Goal: Task Accomplishment & Management: Manage account settings

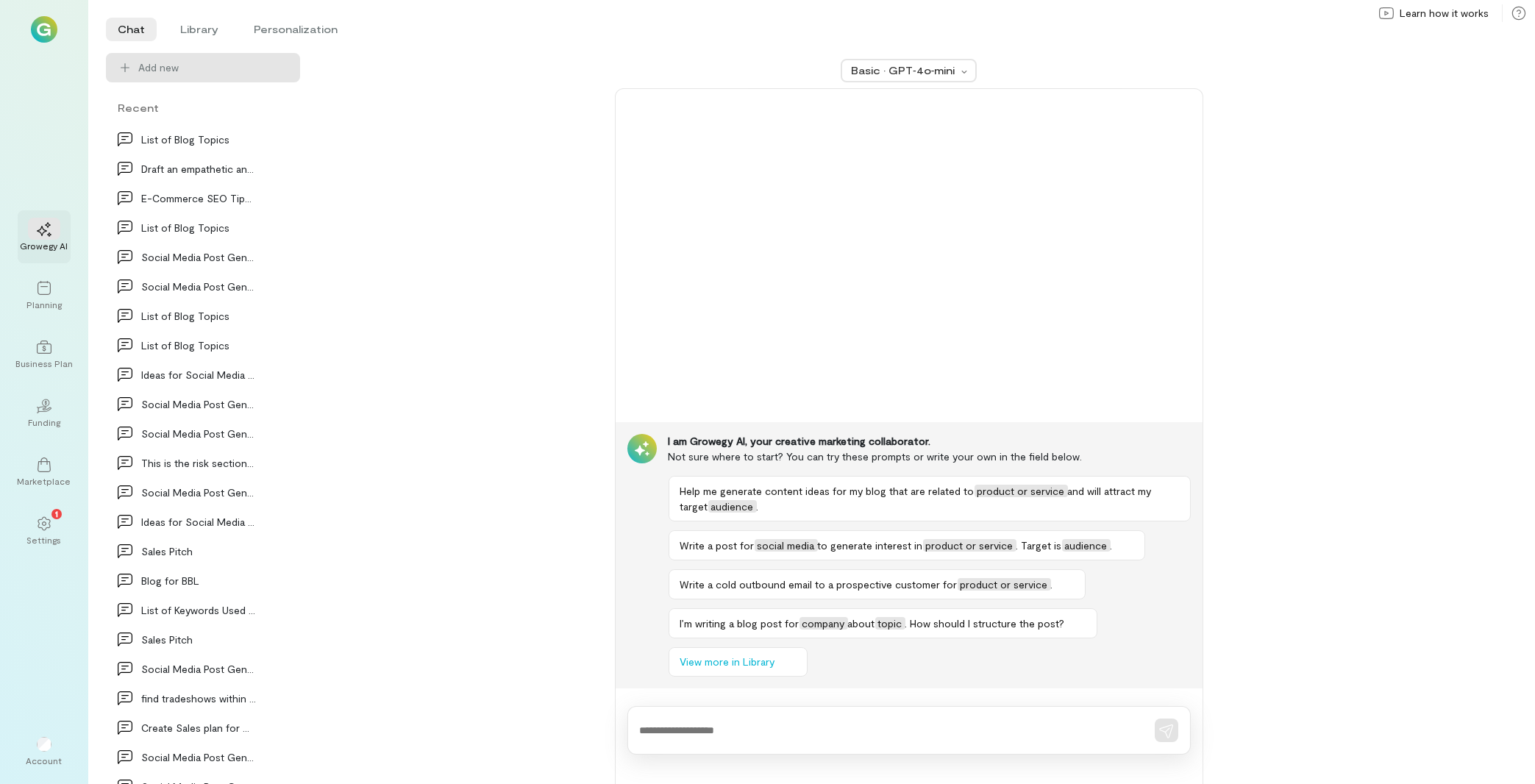
click at [43, 244] on div "Growegy AI" at bounding box center [45, 245] width 48 height 12
click at [731, 726] on textarea at bounding box center [888, 730] width 497 height 16
click at [274, 375] on icon at bounding box center [281, 374] width 15 height 15
click at [180, 23] on li "Library" at bounding box center [200, 30] width 62 height 24
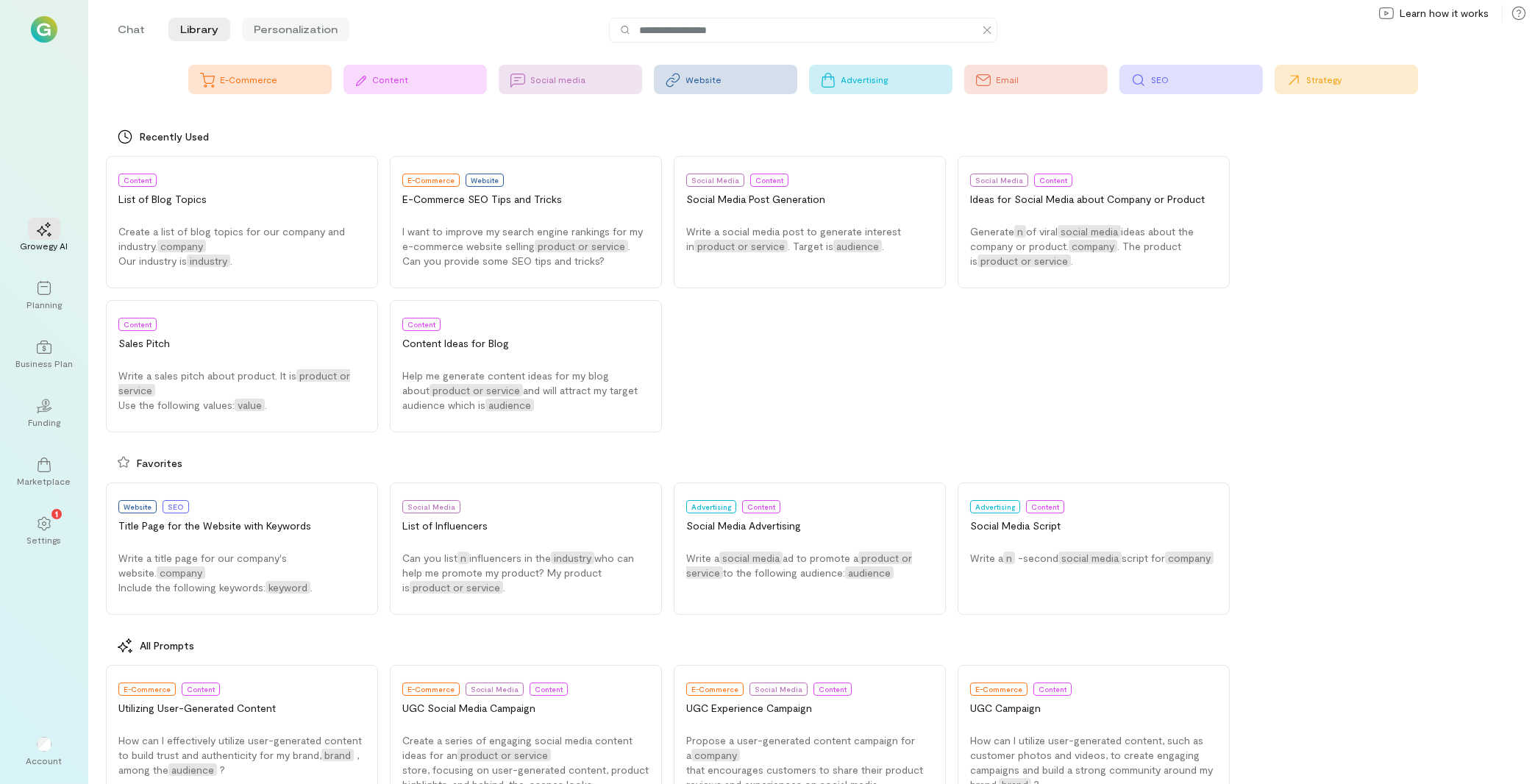
click at [322, 35] on li "Personalization" at bounding box center [296, 30] width 107 height 24
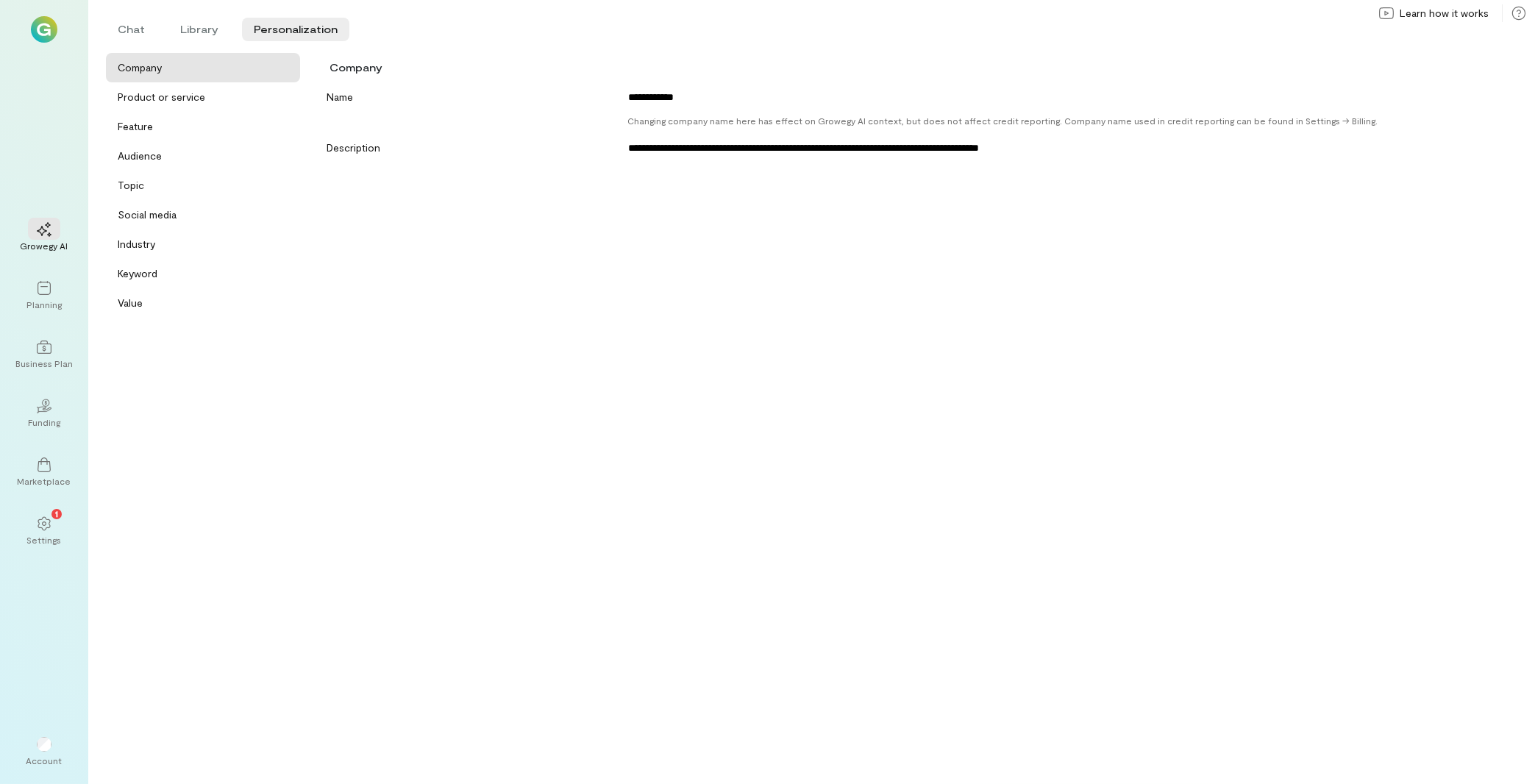
click at [210, 61] on div "Company" at bounding box center [204, 67] width 195 height 30
click at [162, 89] on div "Product or service" at bounding box center [204, 97] width 195 height 30
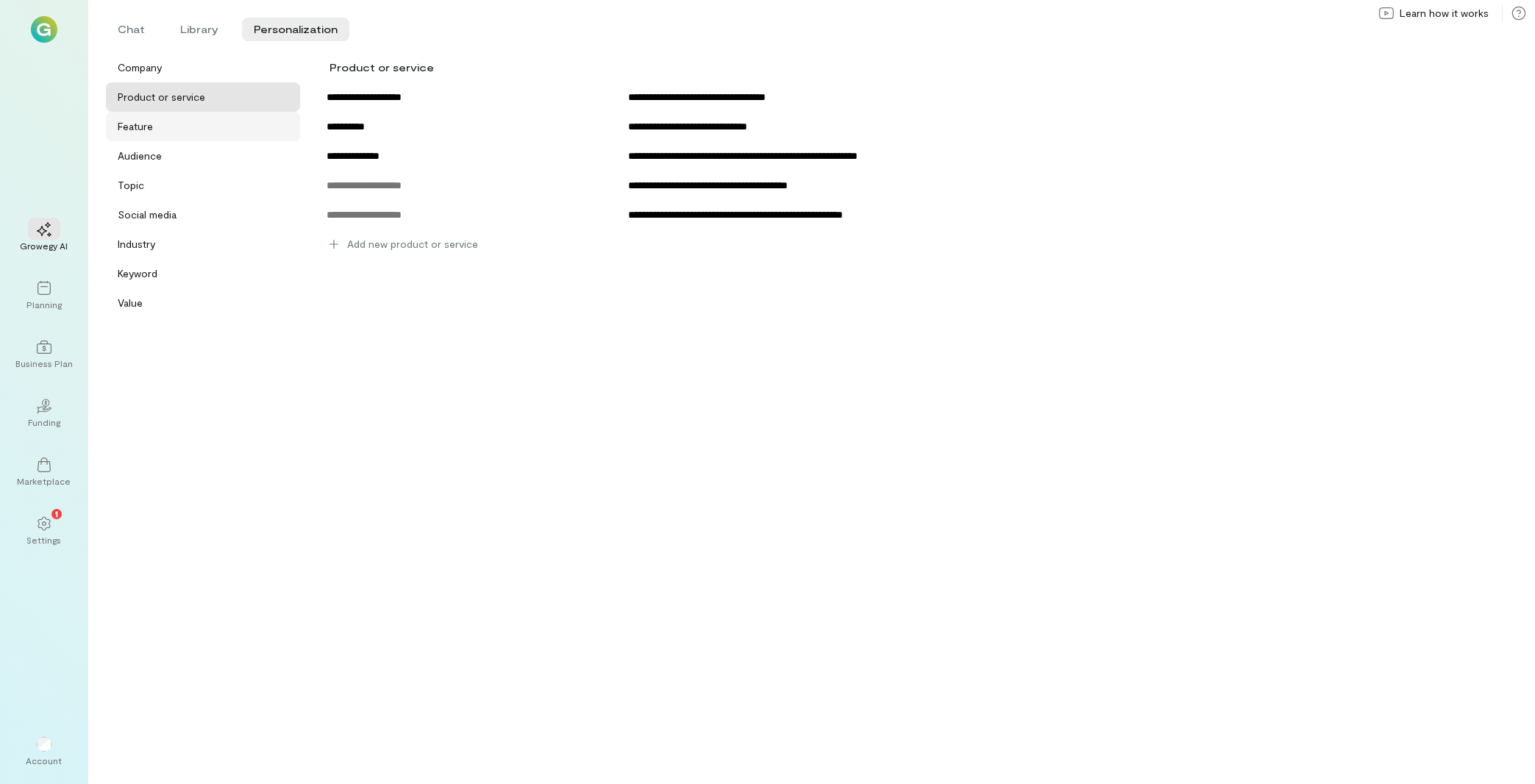
click at [222, 122] on div "Feature" at bounding box center [208, 126] width 180 height 15
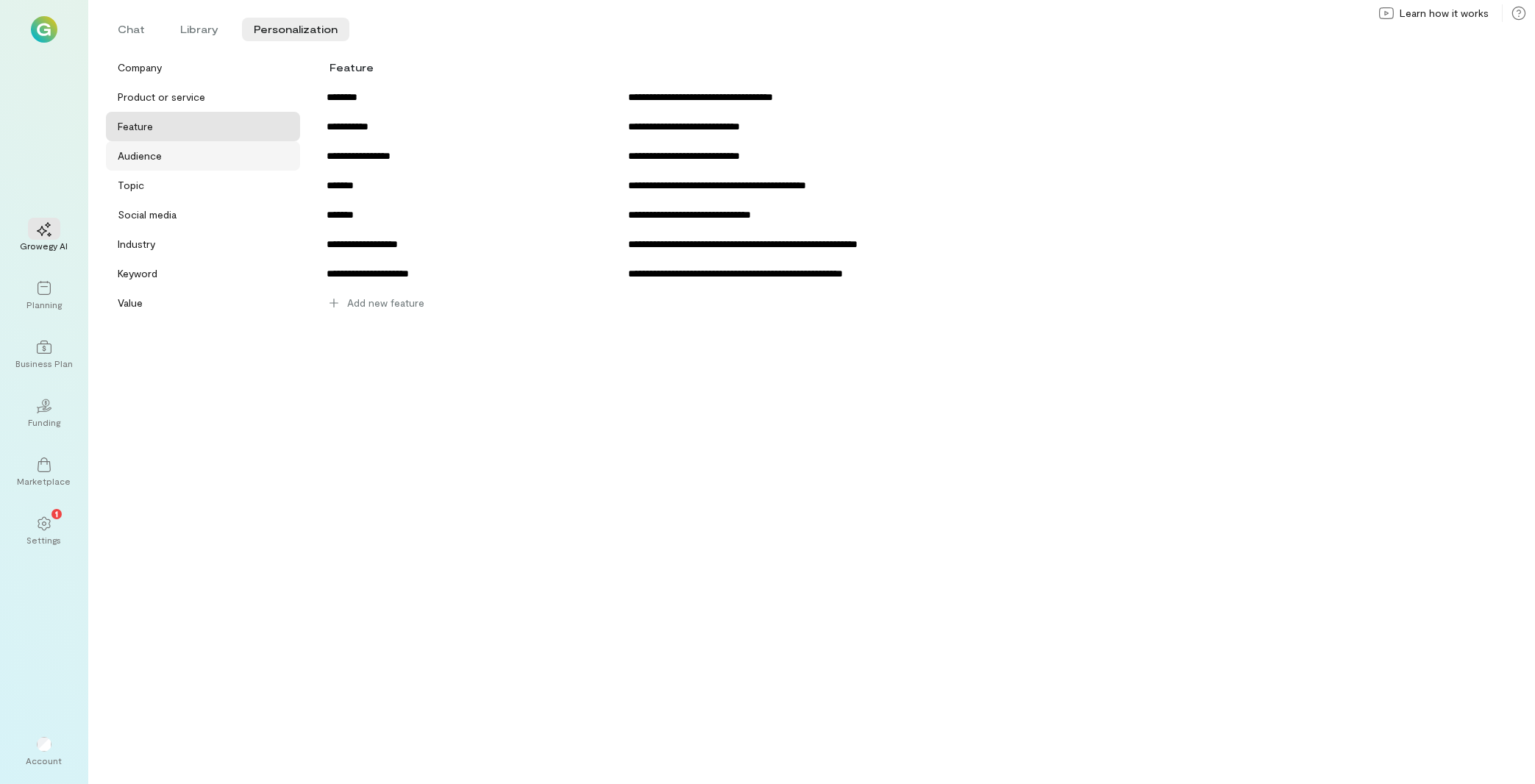
click at [209, 165] on div "Audience" at bounding box center [204, 156] width 195 height 30
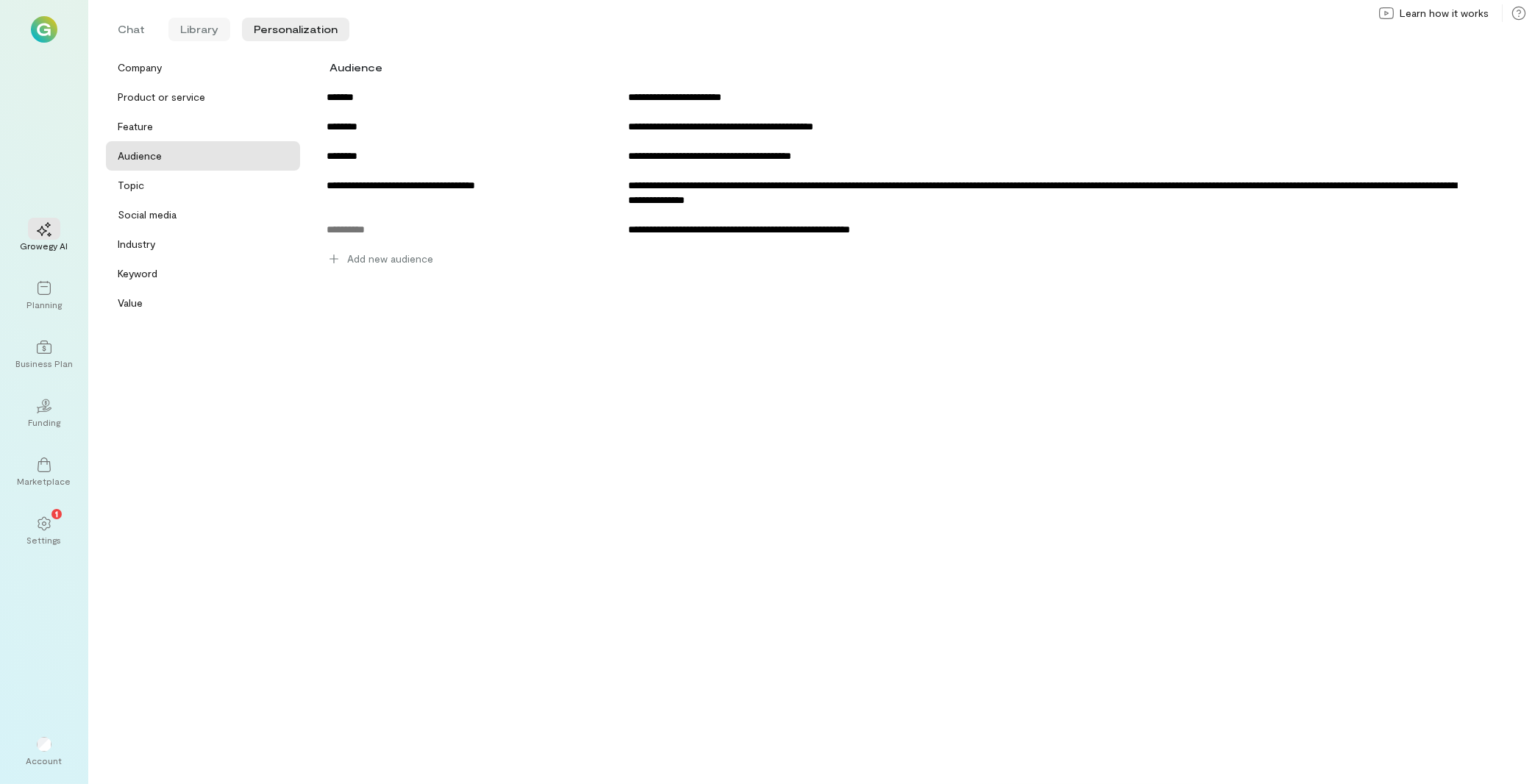
click at [203, 26] on li "Library" at bounding box center [200, 30] width 62 height 24
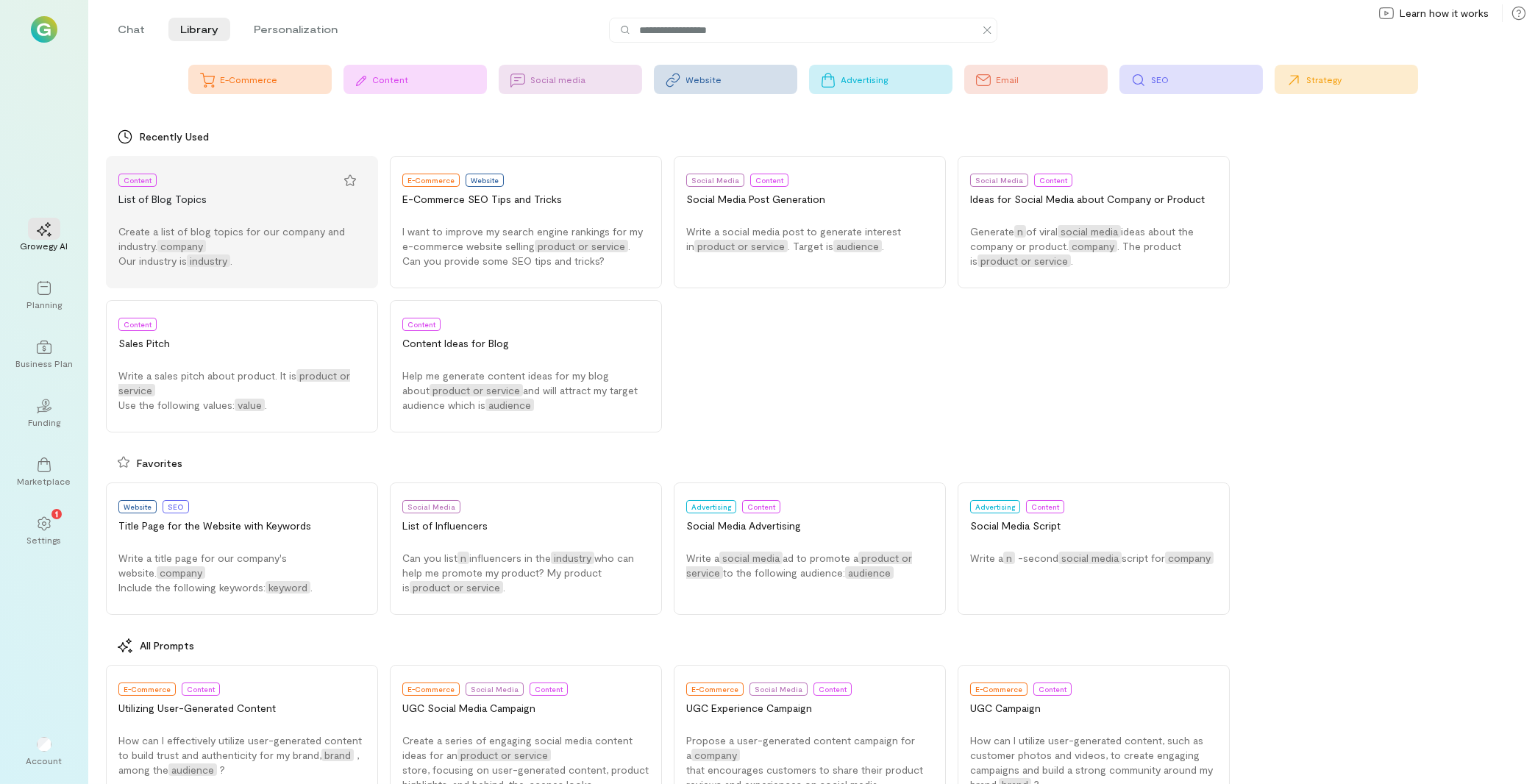
click at [284, 199] on div "List of Blog Topics" at bounding box center [241, 198] width 247 height 15
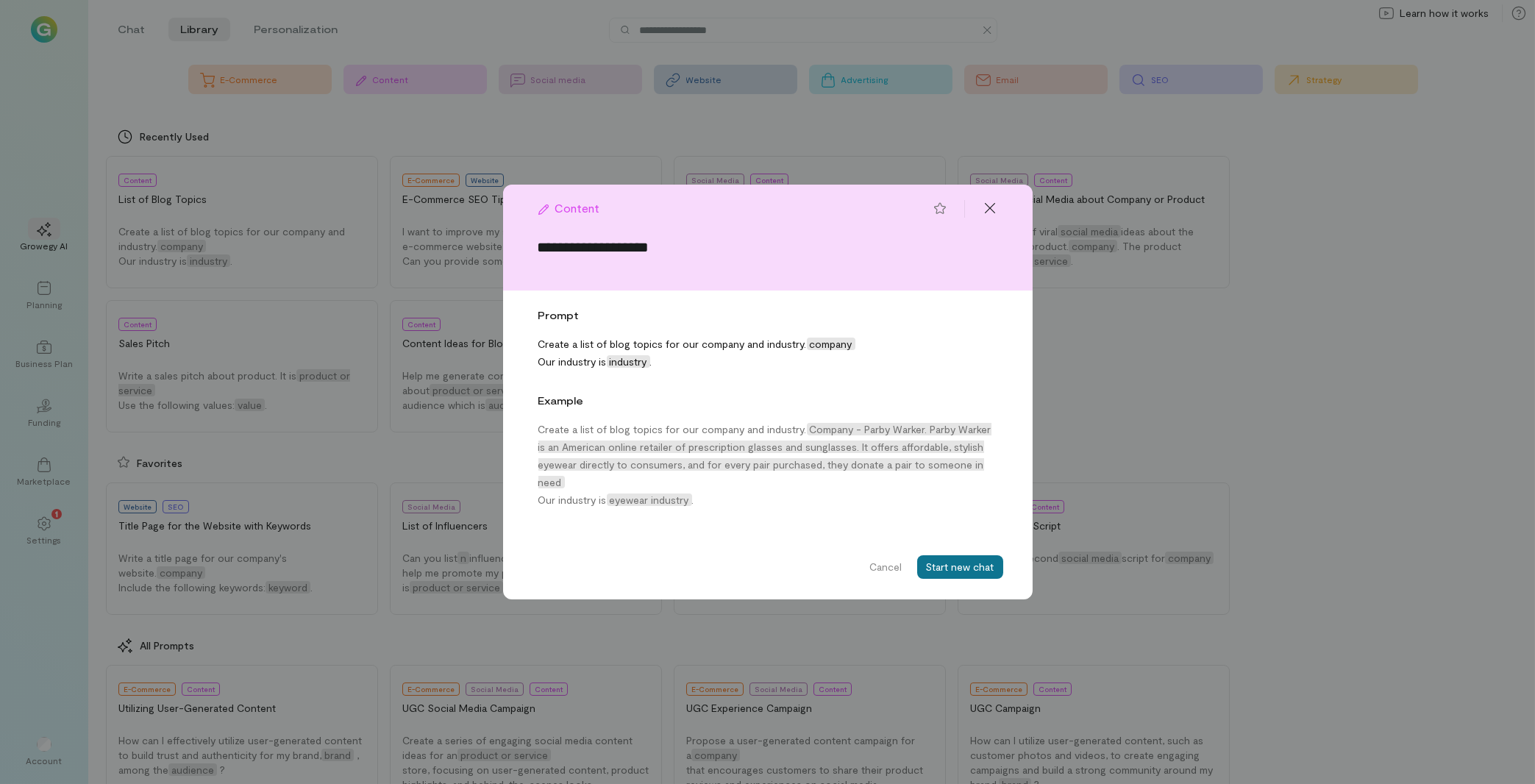
click at [973, 563] on button "Start new chat" at bounding box center [960, 567] width 86 height 24
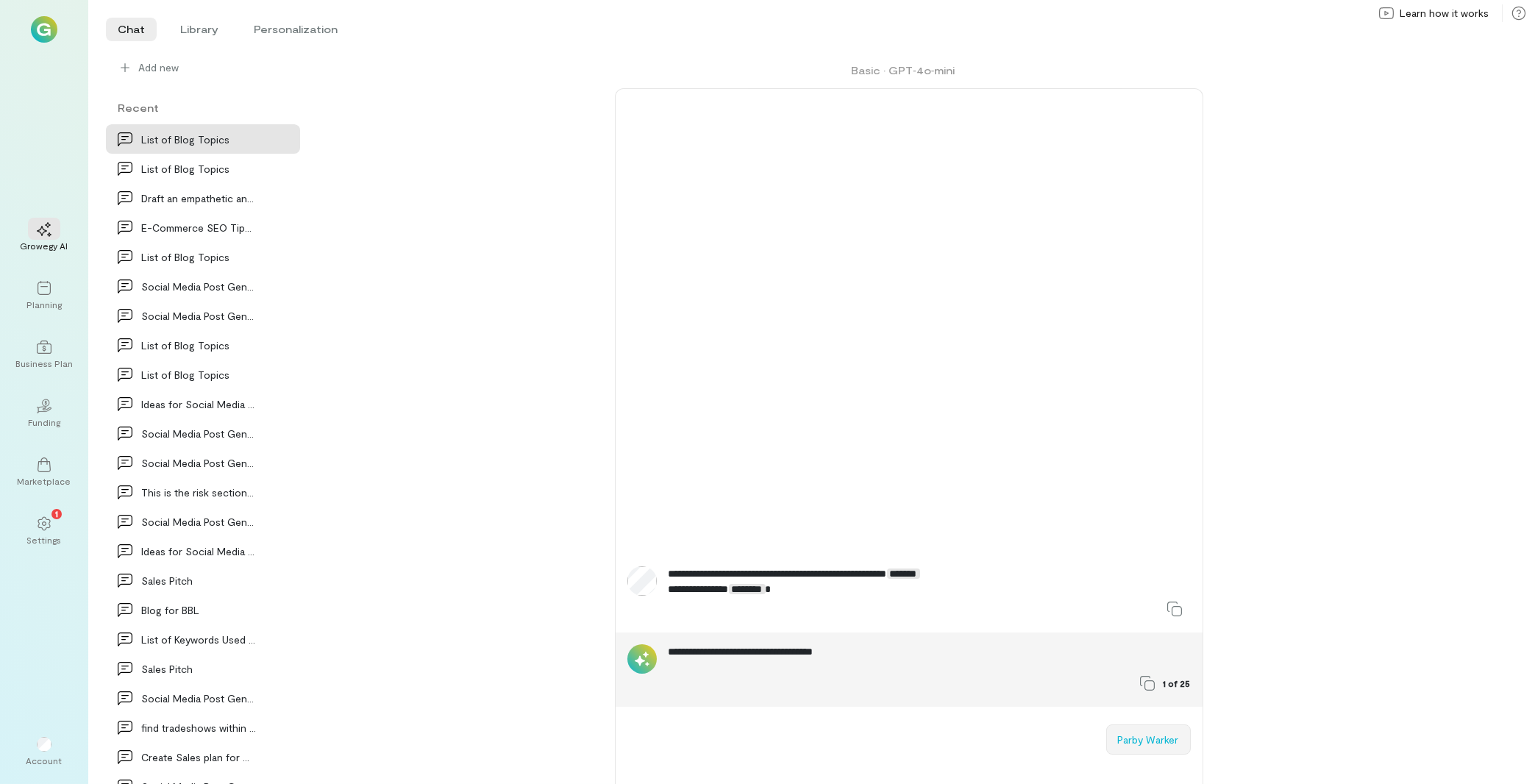
click at [1145, 745] on button "Parby Warker" at bounding box center [1148, 739] width 84 height 30
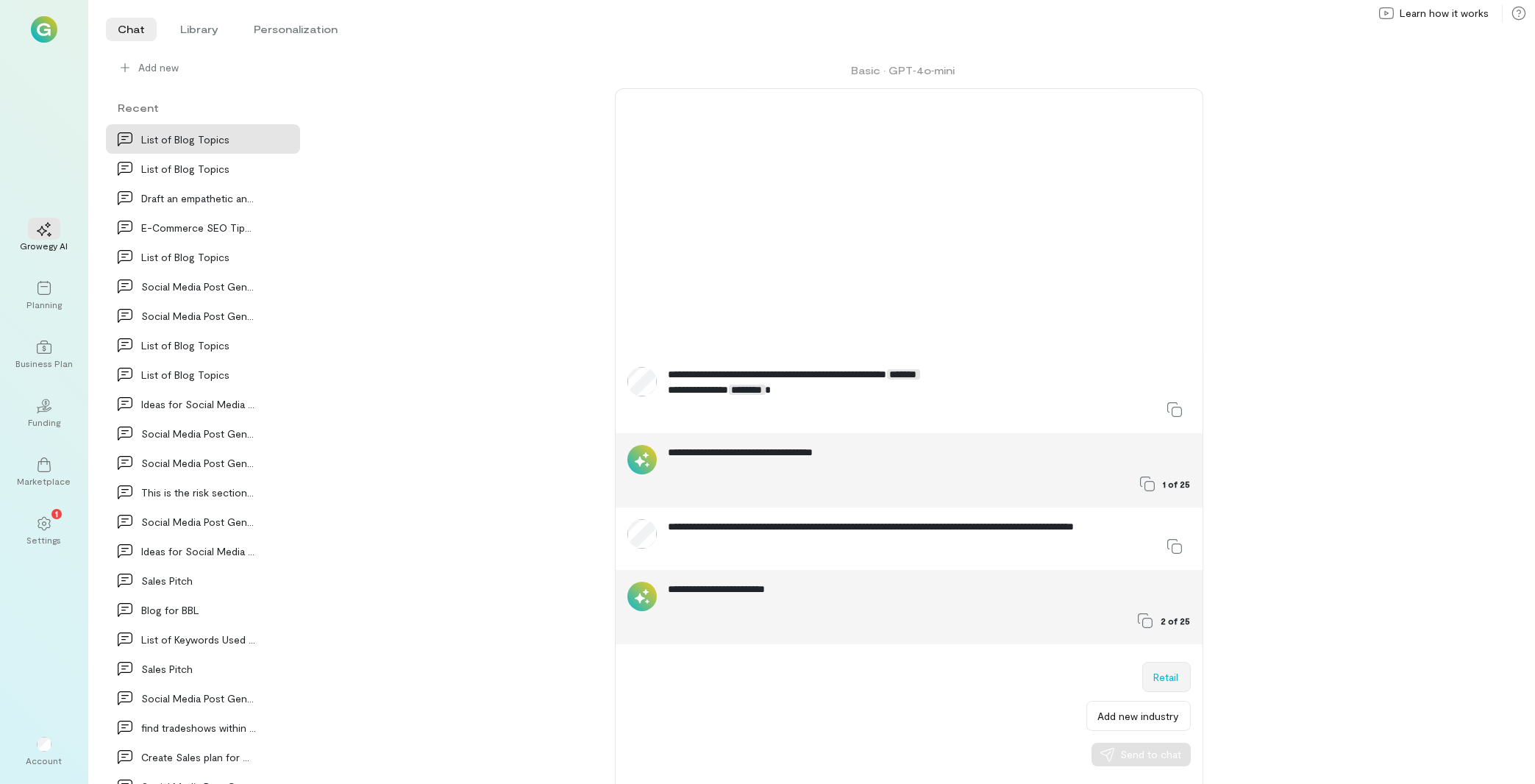
click at [1180, 679] on button "Retail" at bounding box center [1166, 677] width 49 height 30
click at [1177, 755] on span "Send to chat" at bounding box center [1151, 754] width 61 height 15
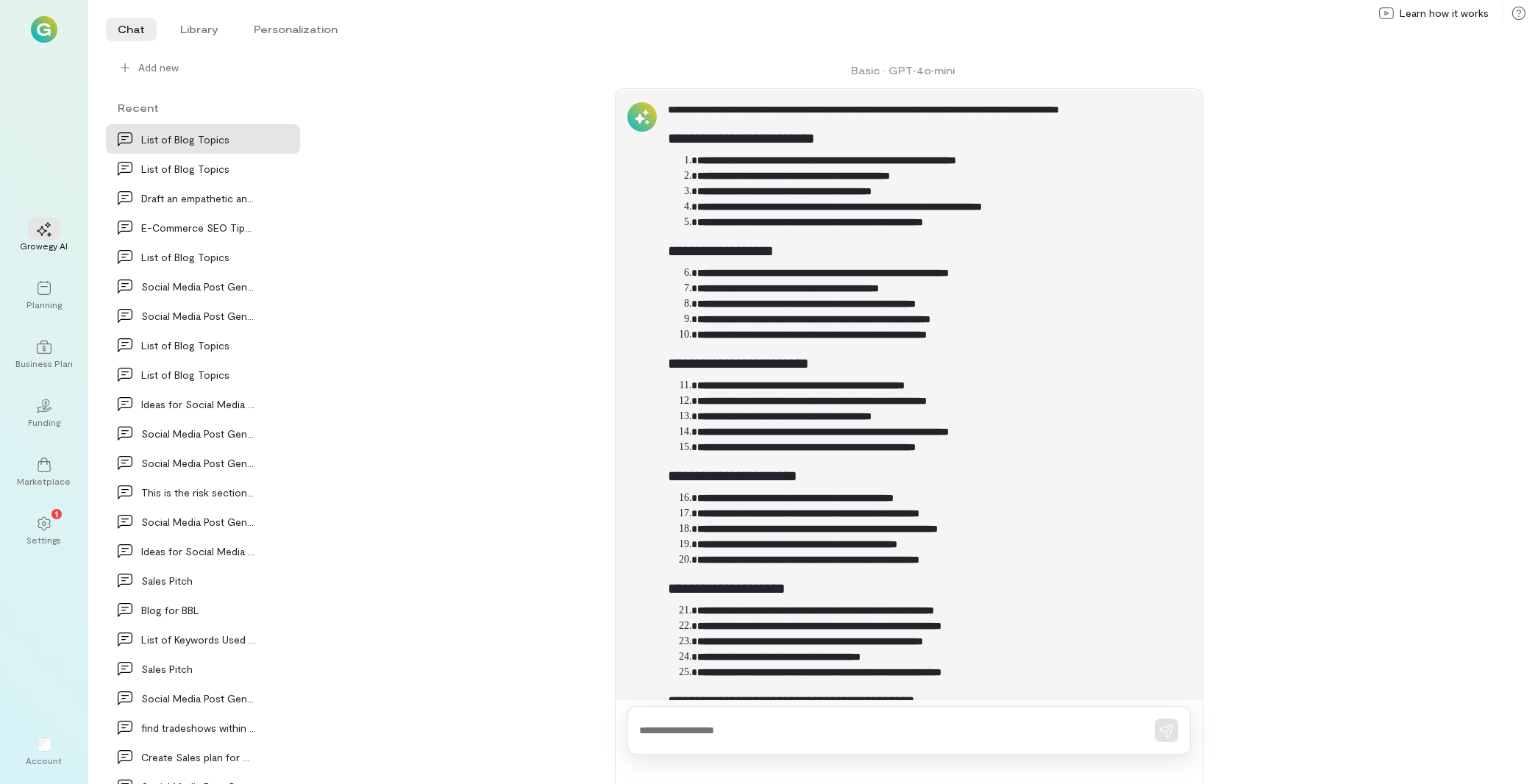
scroll to position [534, 0]
click at [698, 730] on textarea at bounding box center [888, 730] width 497 height 16
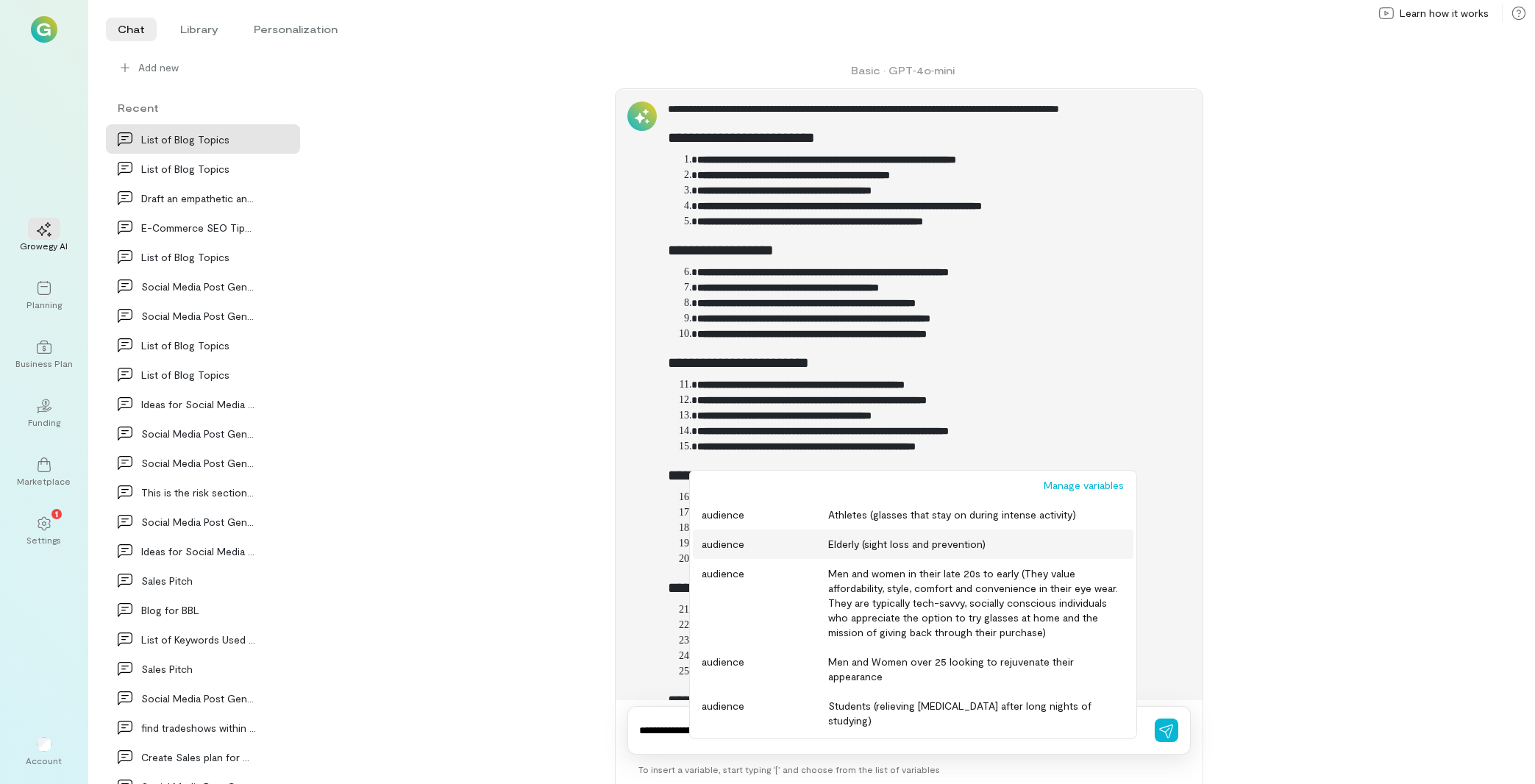
click at [867, 542] on div "Elderly (sight loss and prevention)" at bounding box center [976, 544] width 296 height 15
type textarea "**********"
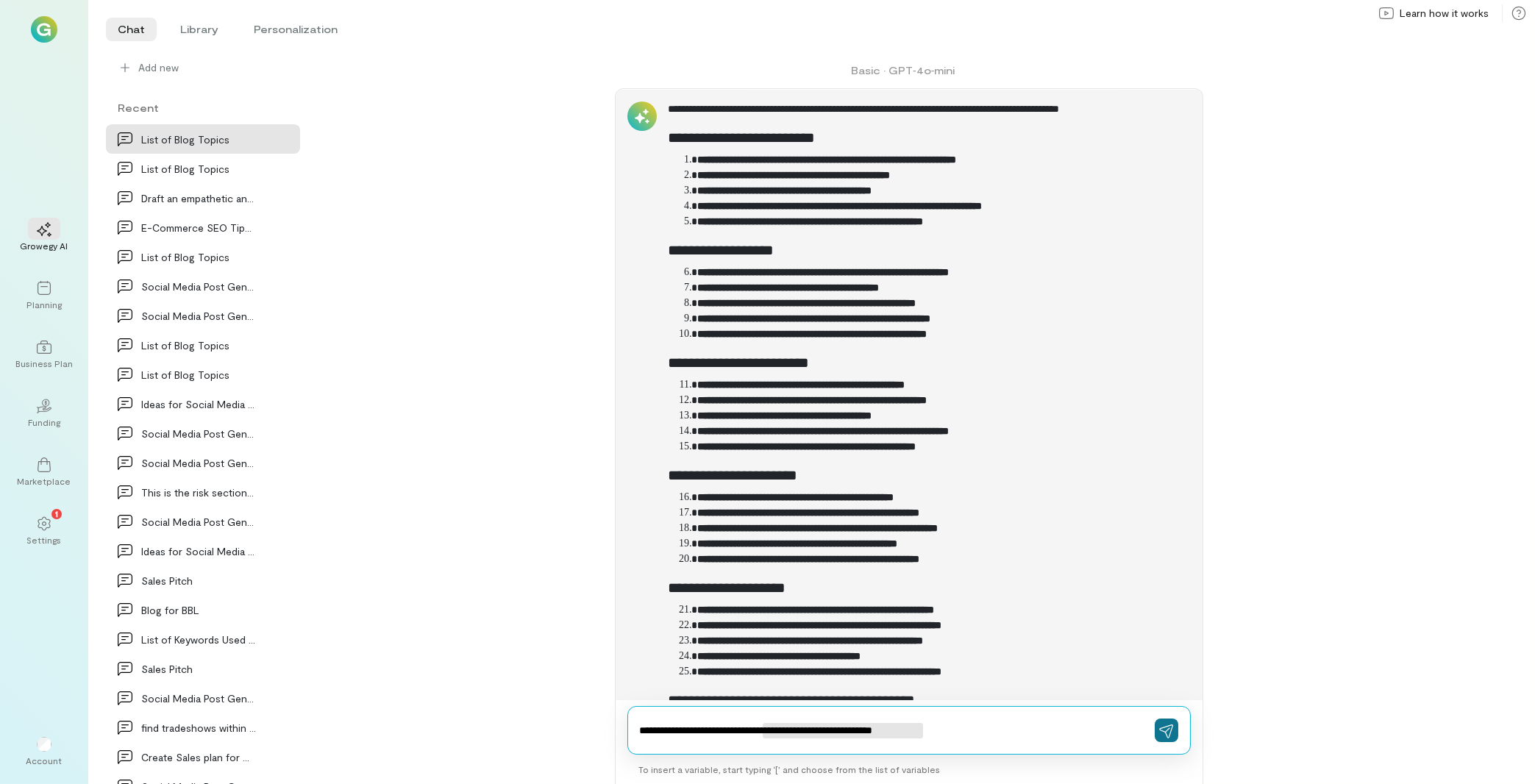
click at [1177, 734] on button "button" at bounding box center [1167, 730] width 24 height 24
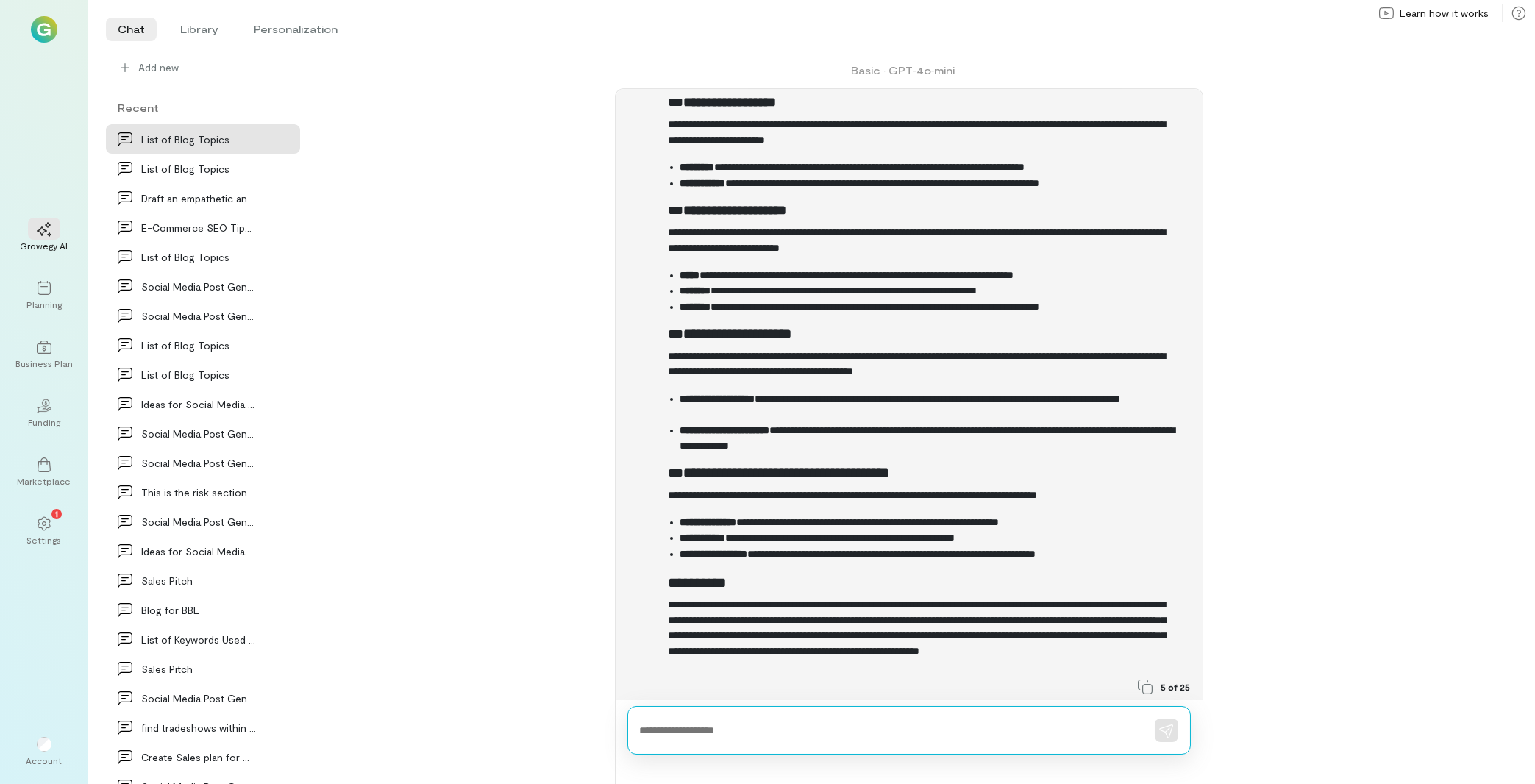
scroll to position [2085, 0]
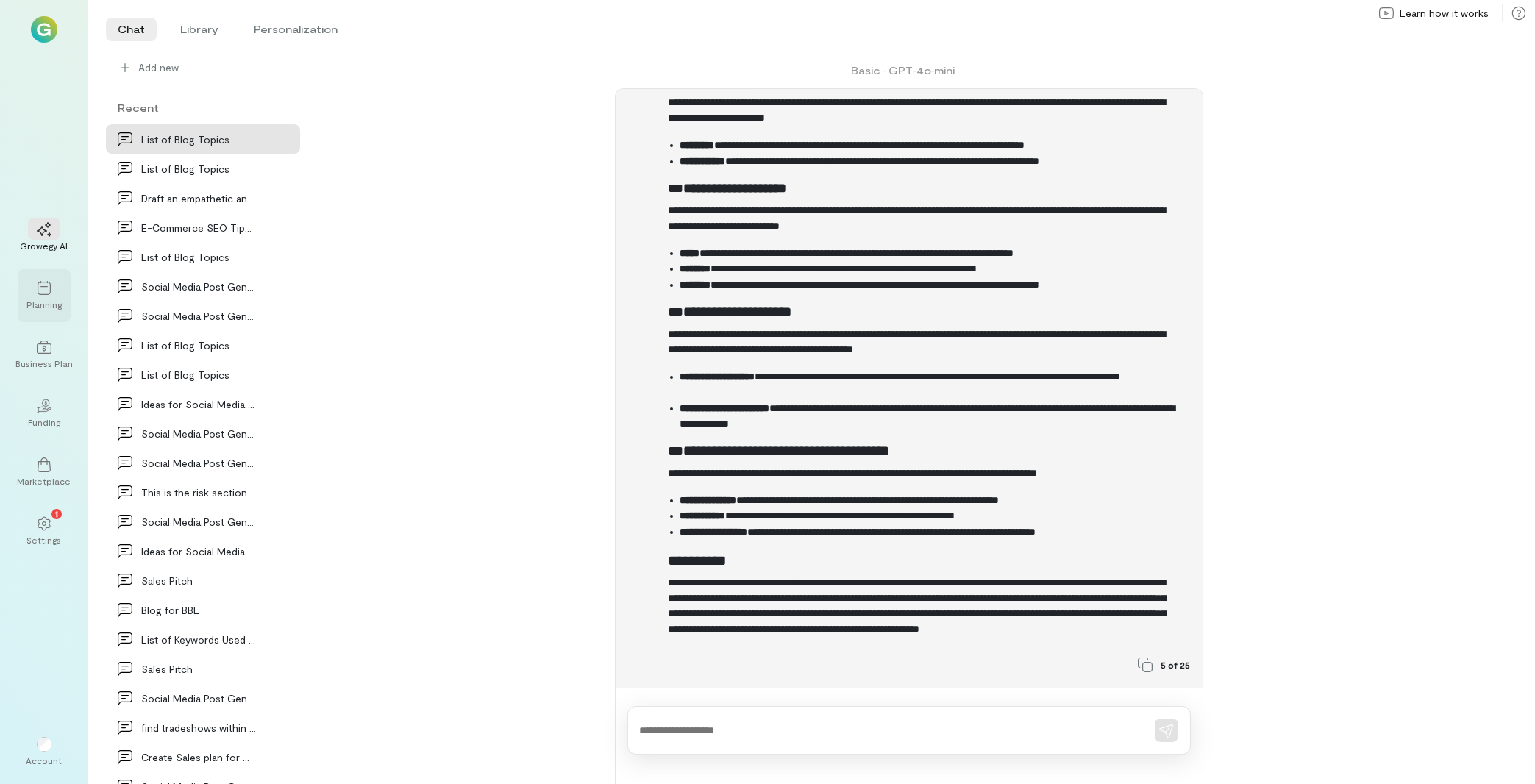
click at [41, 302] on div "Planning" at bounding box center [45, 305] width 36 height 12
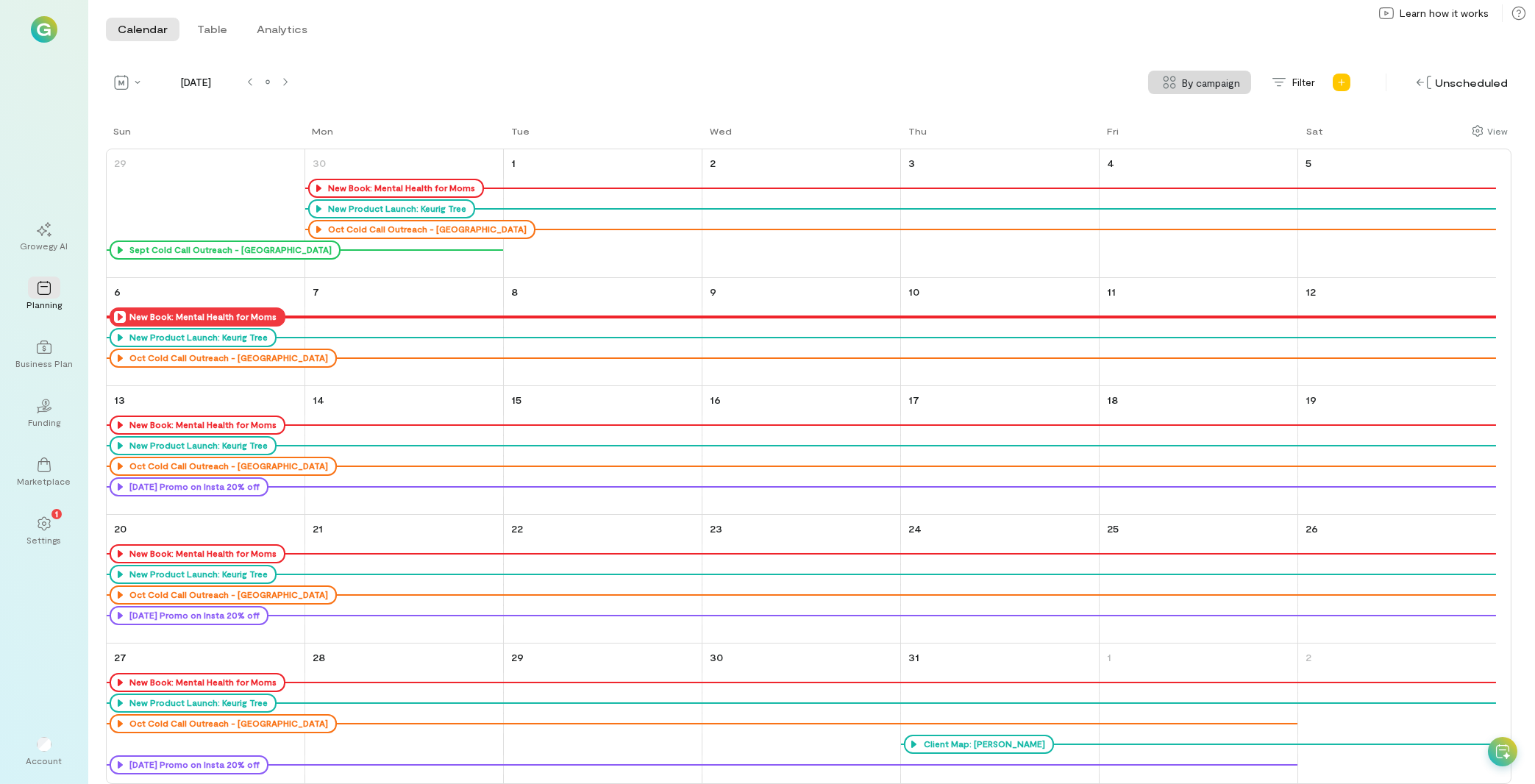
click at [119, 318] on icon at bounding box center [120, 317] width 12 height 12
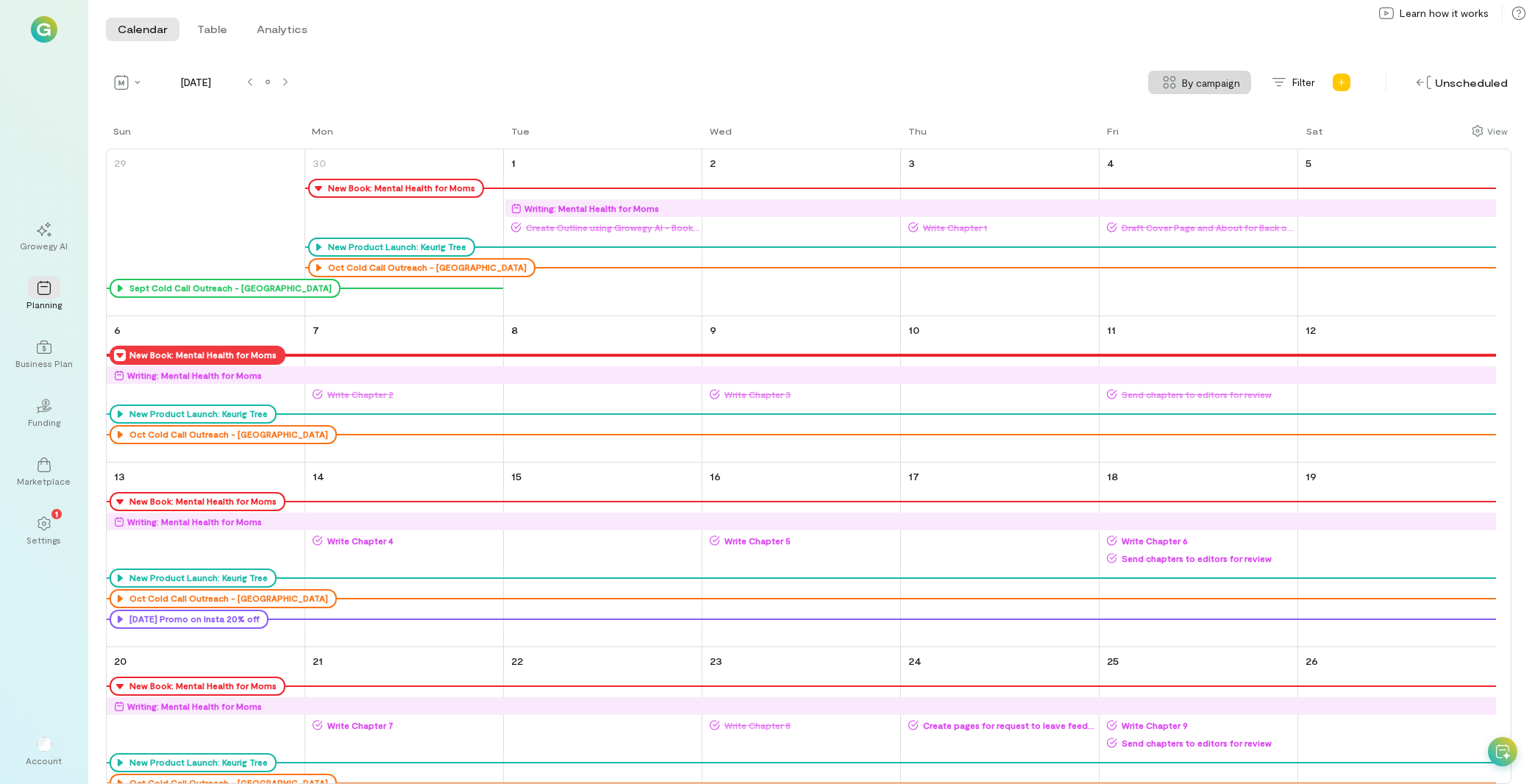
click at [1147, 398] on span "Send chapters to editors for review" at bounding box center [1206, 394] width 179 height 12
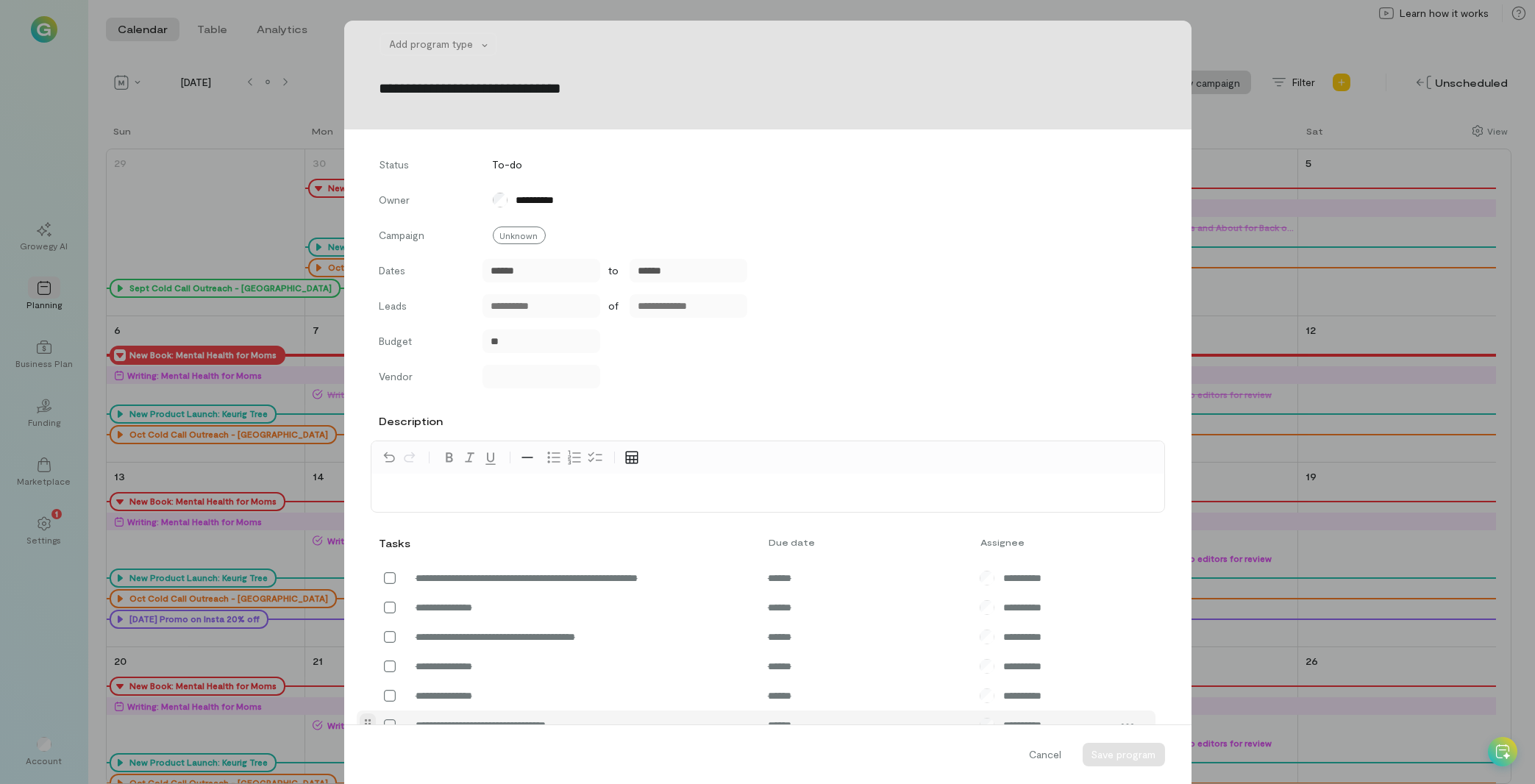
scroll to position [332, 0]
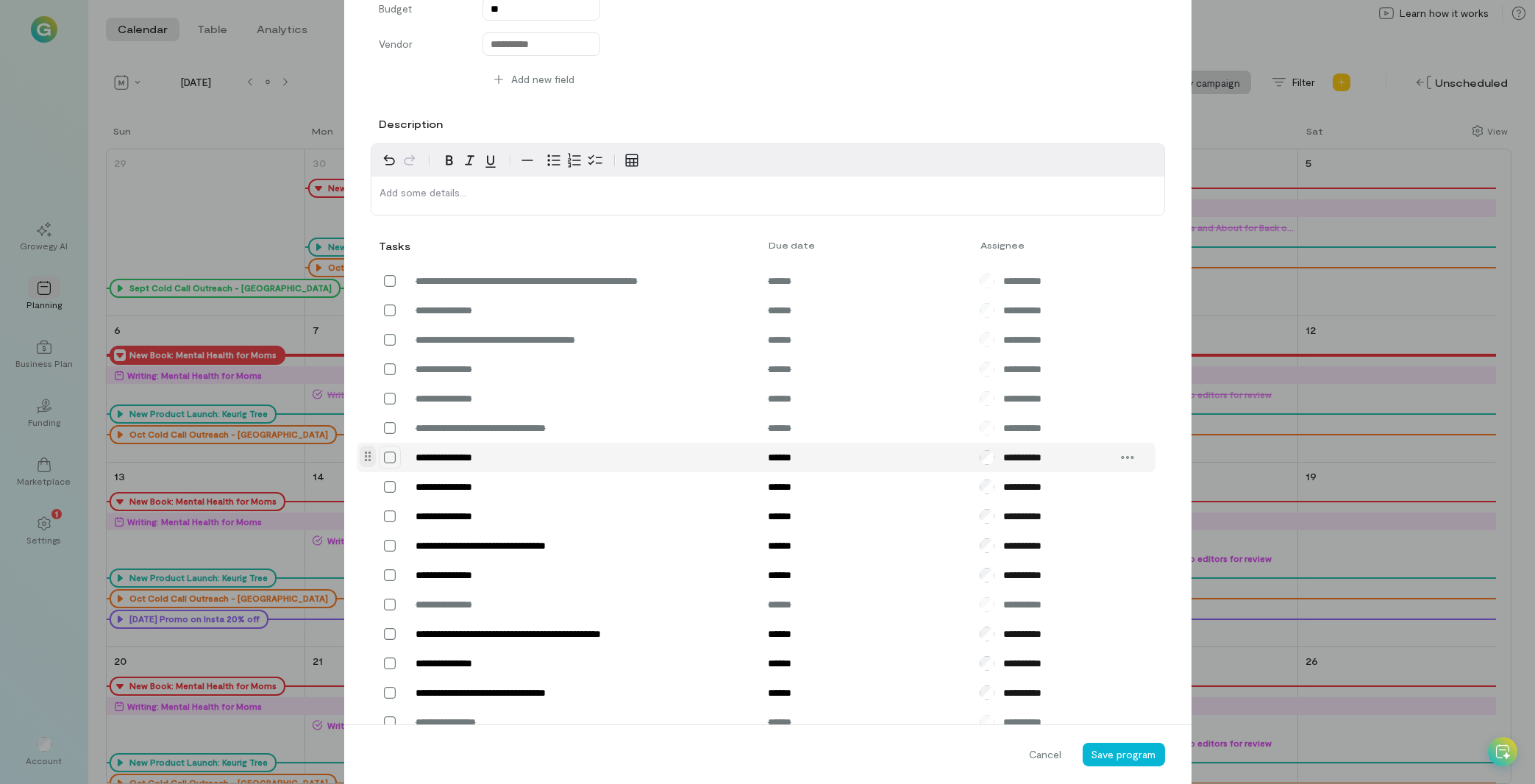
click at [385, 453] on icon at bounding box center [389, 457] width 15 height 15
click at [0, 0] on icon at bounding box center [0, 0] width 0 height 0
click at [1105, 759] on span "Save program" at bounding box center [1123, 753] width 65 height 13
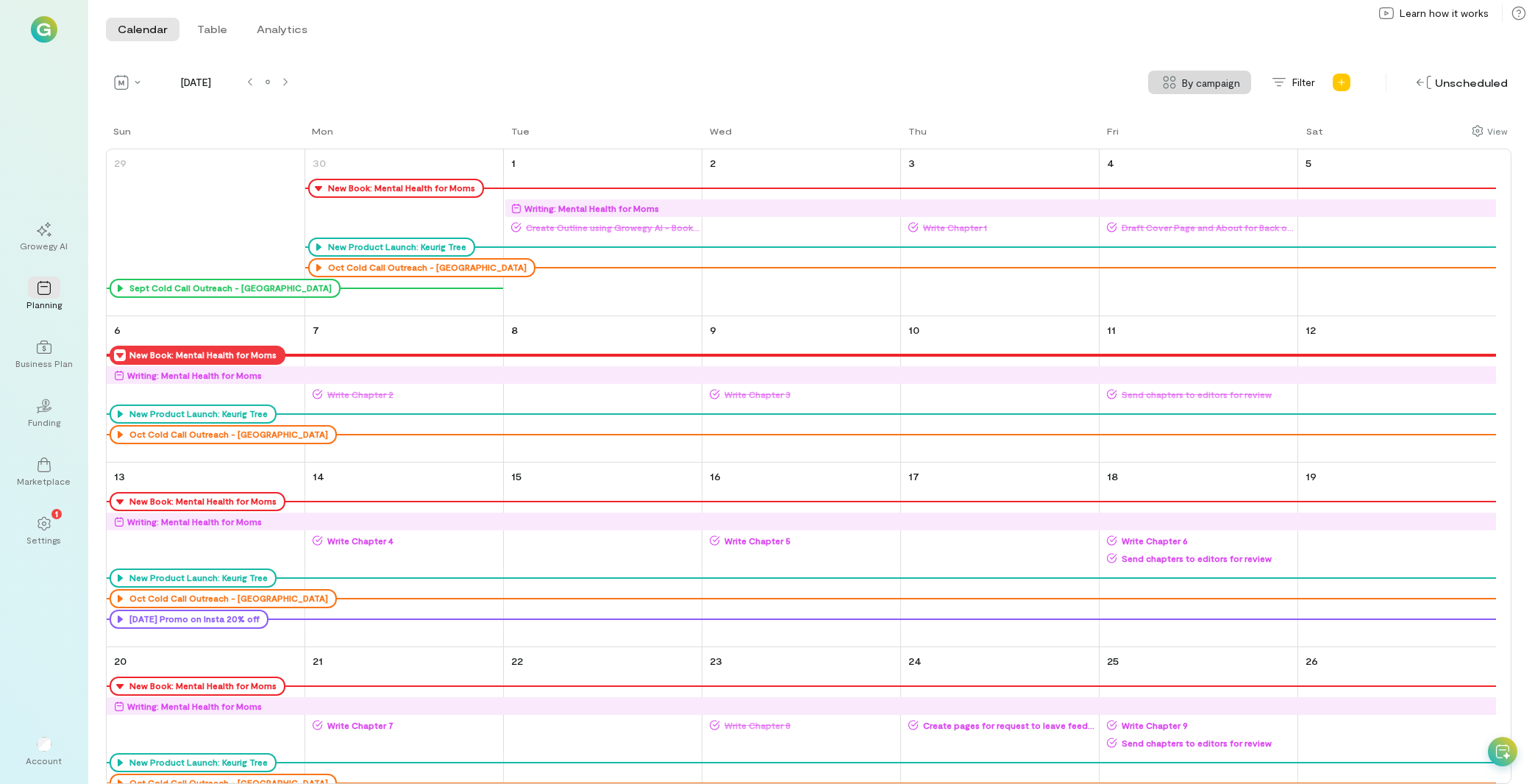
click at [1508, 747] on icon at bounding box center [1503, 751] width 14 height 15
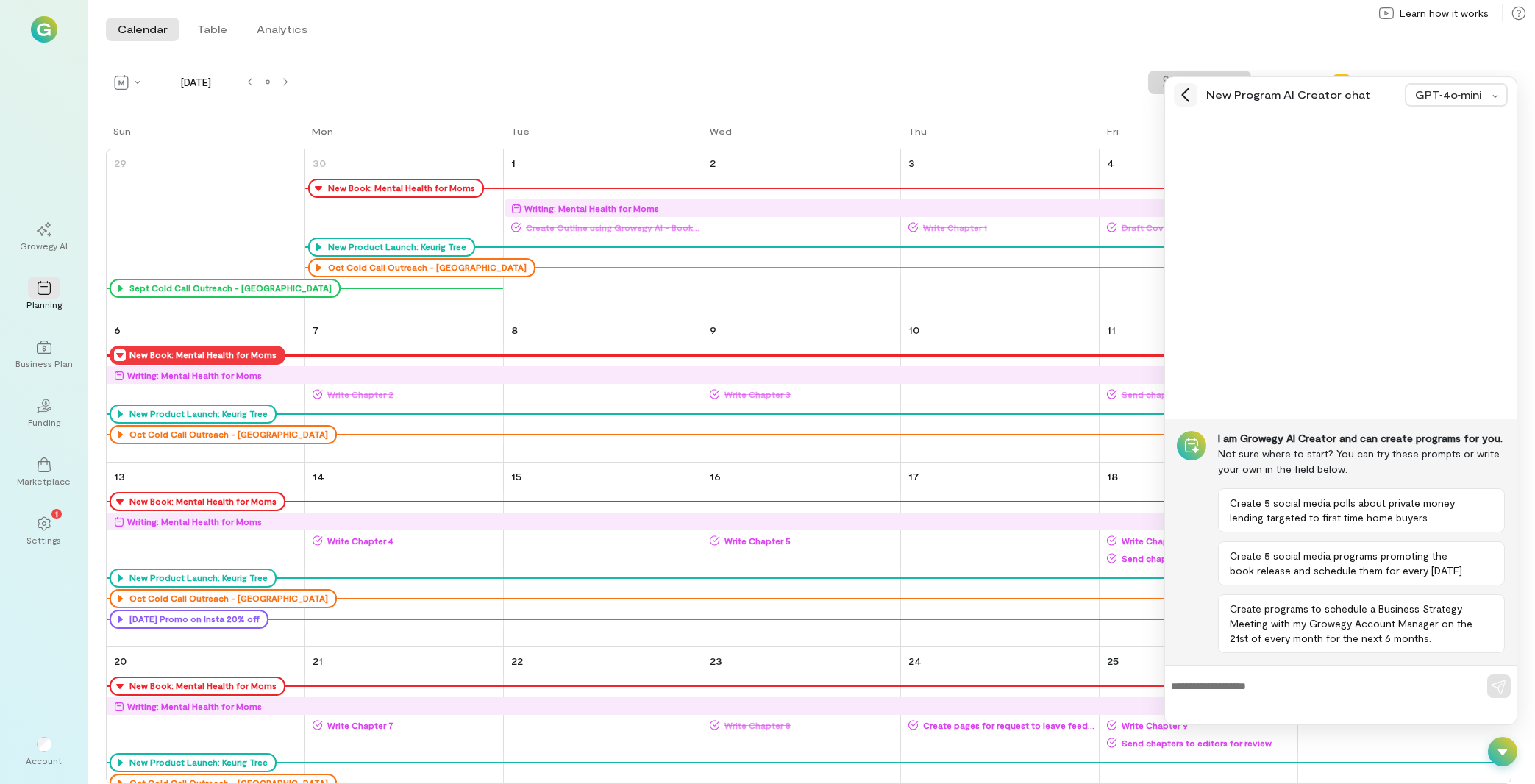
click at [1184, 101] on icon at bounding box center [1186, 94] width 15 height 15
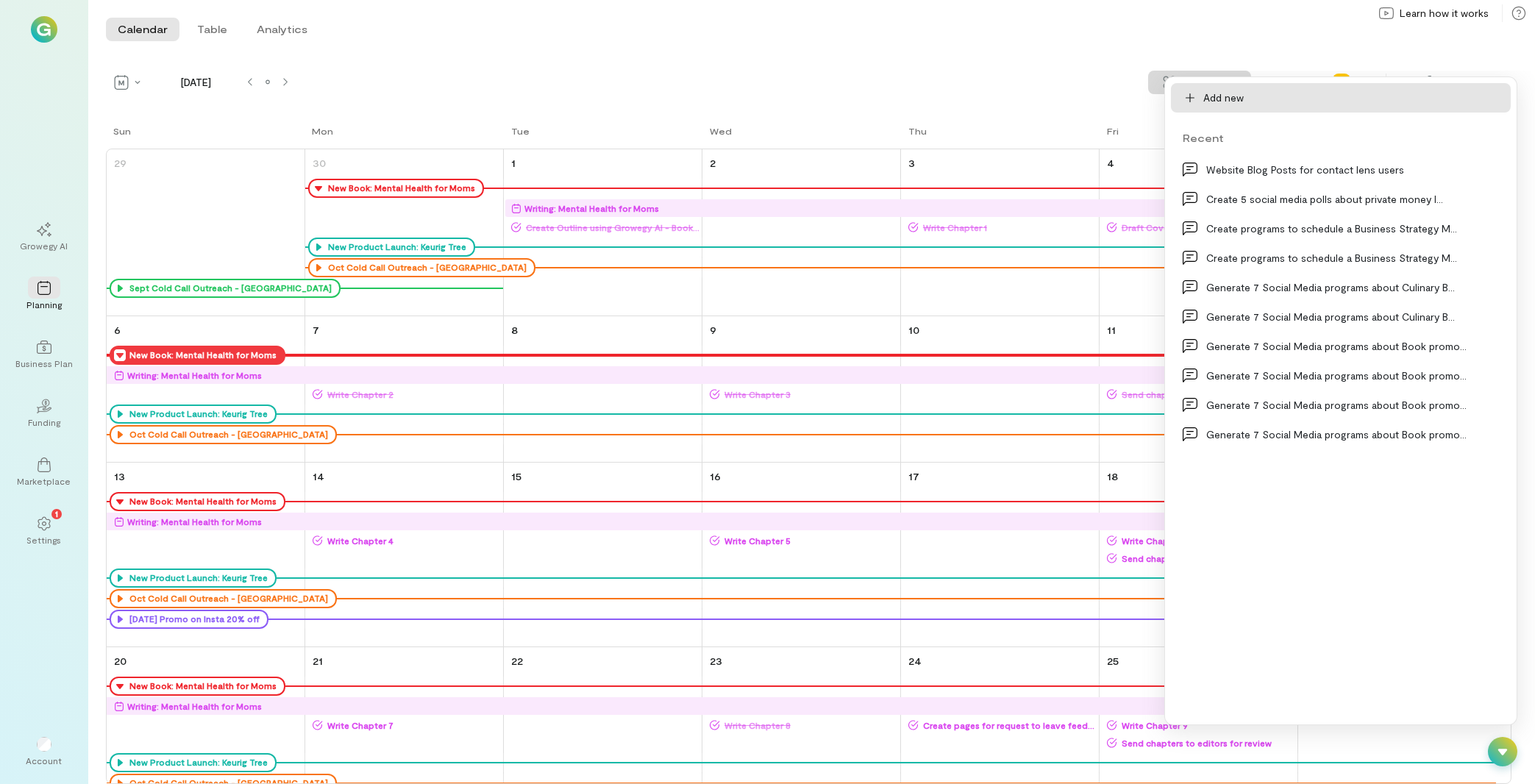
click at [1234, 97] on span "Add new" at bounding box center [1223, 97] width 41 height 15
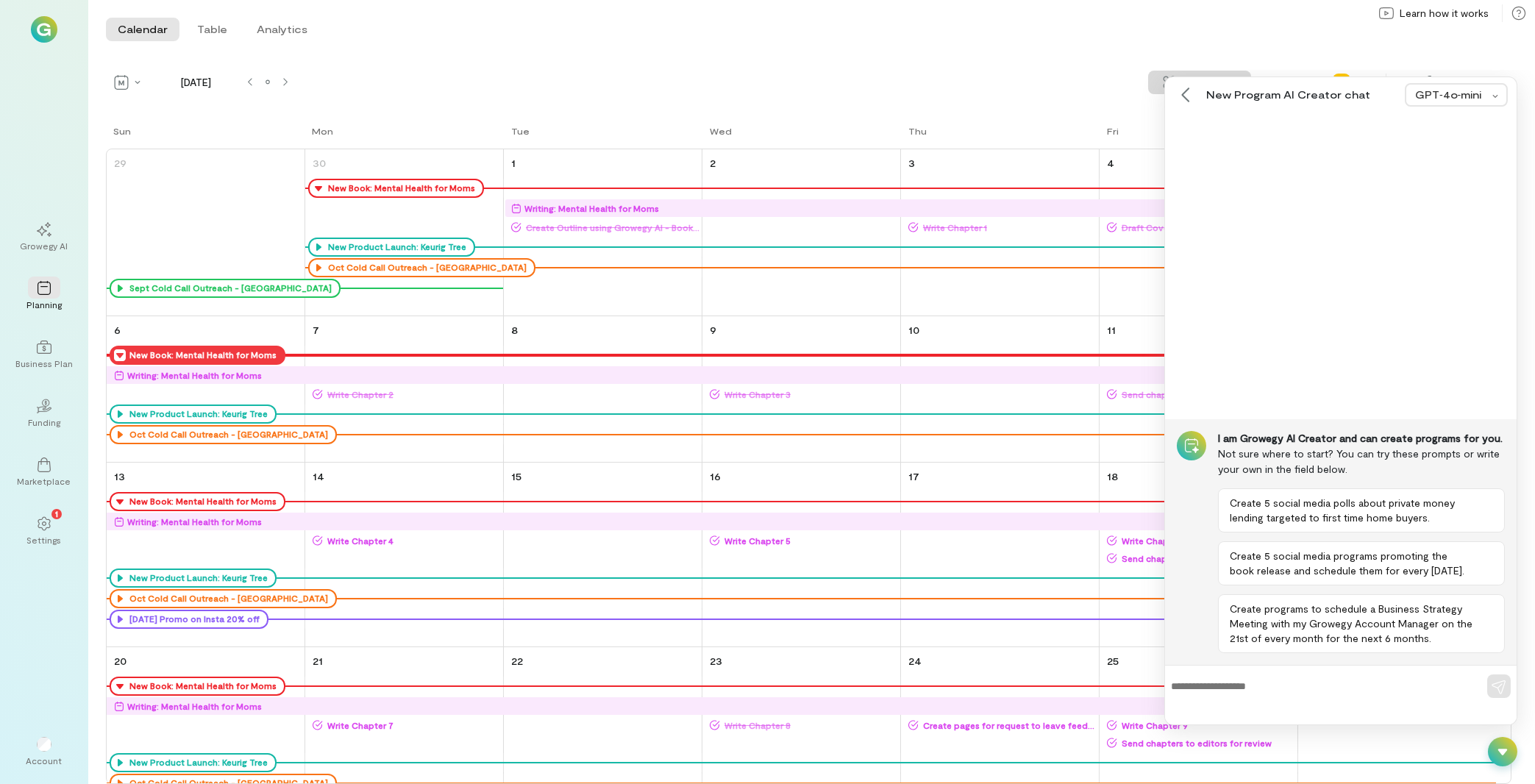
click at [1511, 751] on div at bounding box center [1502, 751] width 30 height 30
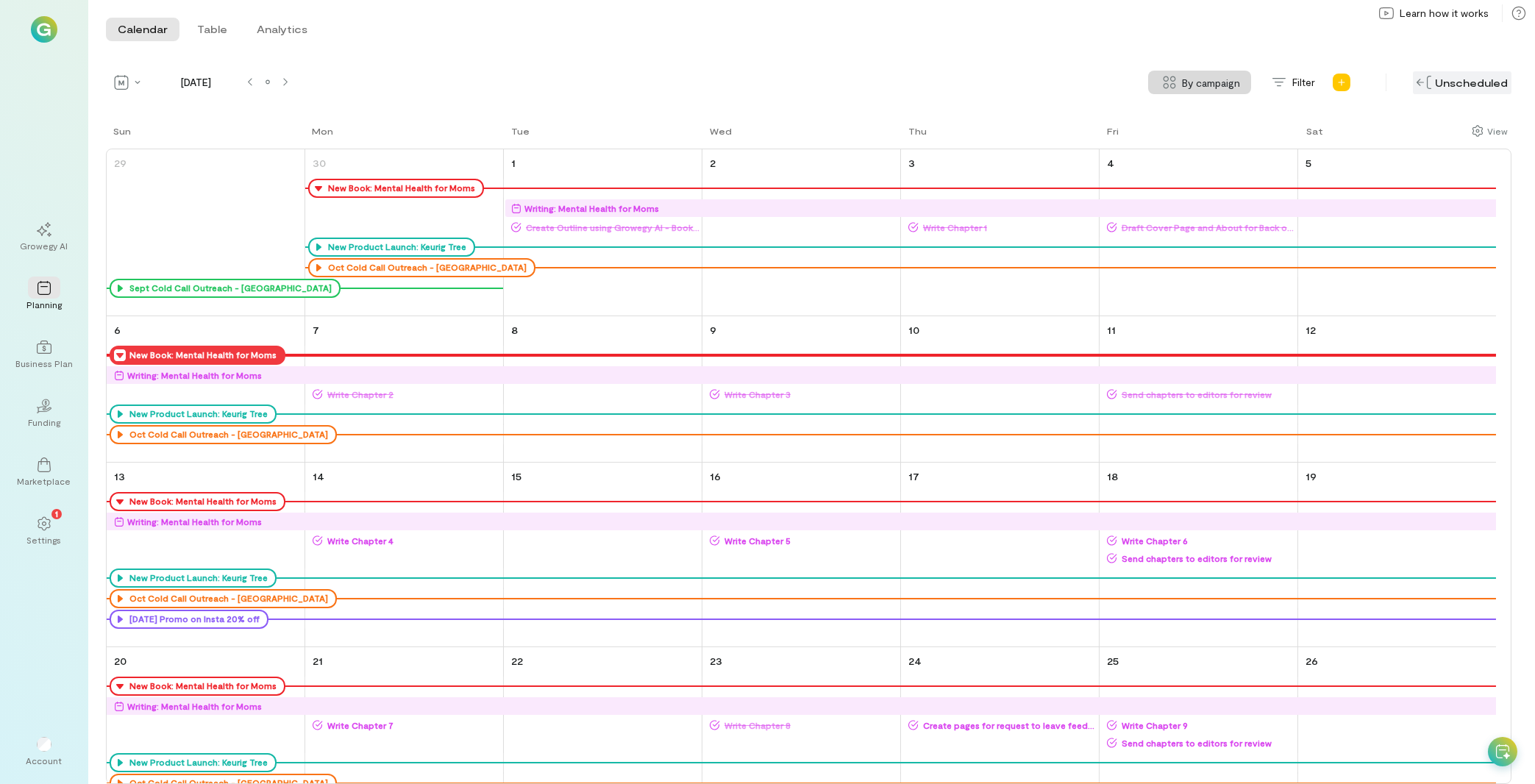
click at [1448, 84] on div "Unscheduled" at bounding box center [1462, 82] width 98 height 23
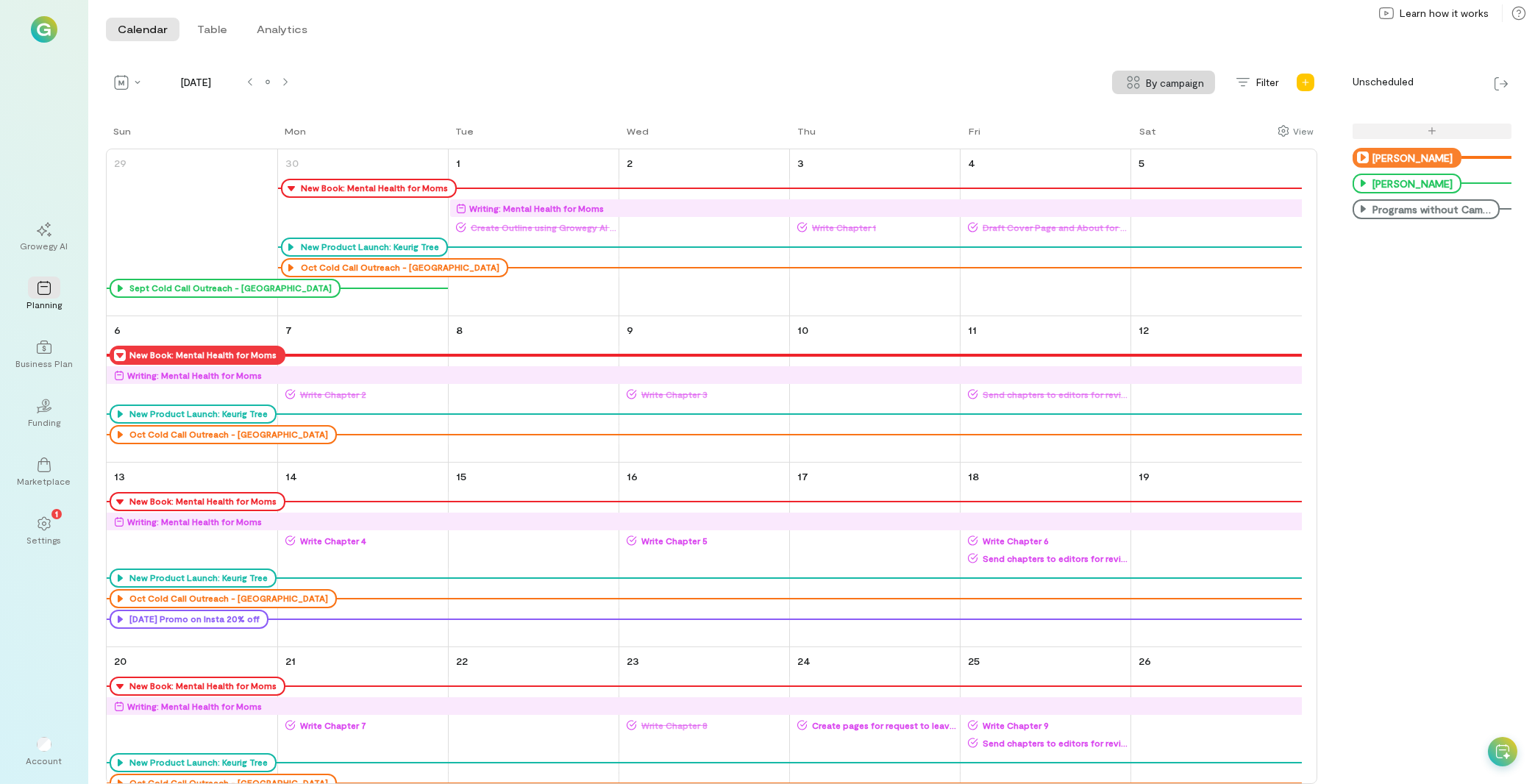
click at [1361, 154] on icon at bounding box center [1363, 158] width 12 height 12
click at [1153, 80] on span "By campaign" at bounding box center [1176, 83] width 59 height 16
click at [1168, 143] on span "No grouping" at bounding box center [1156, 146] width 59 height 15
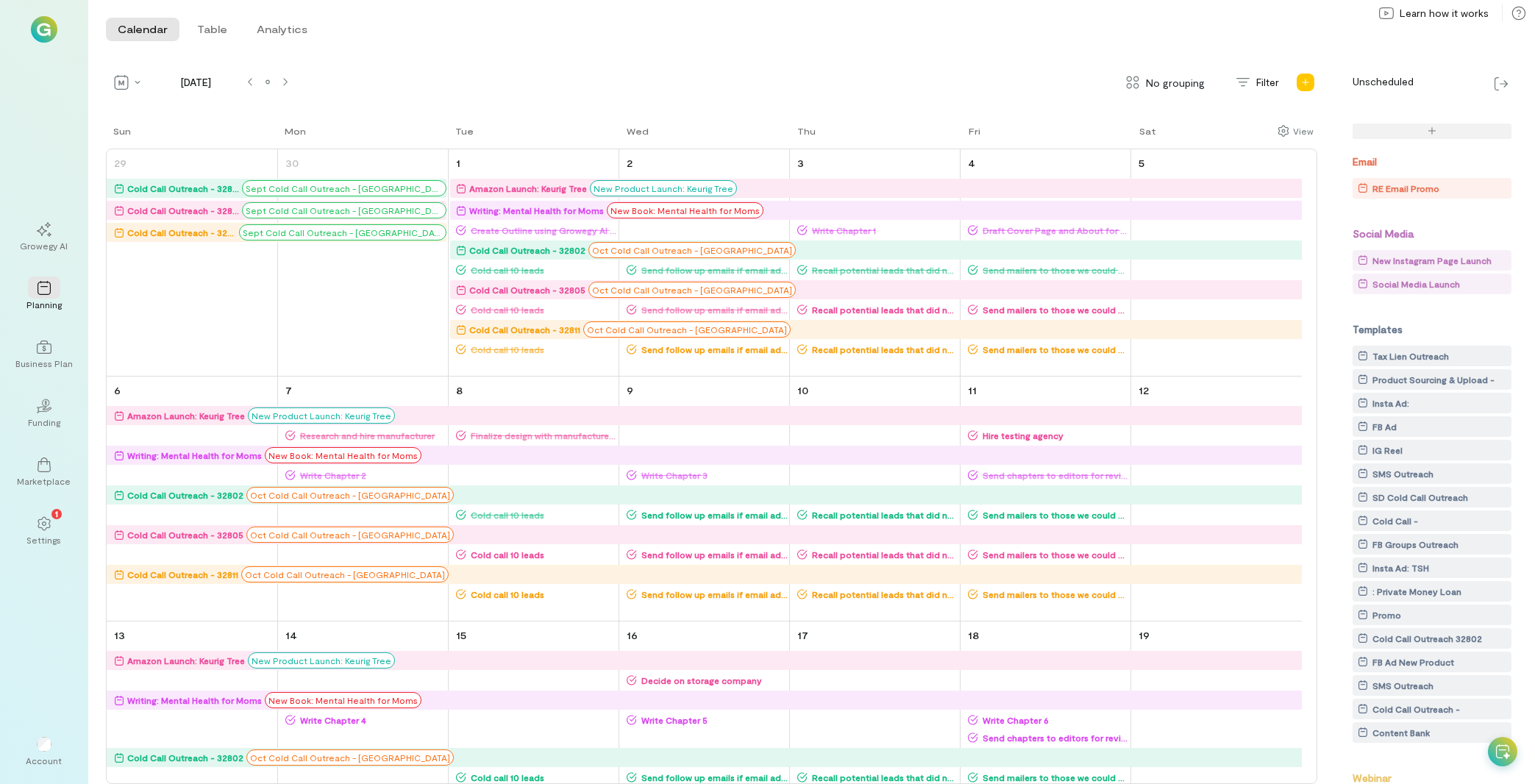
click at [1421, 279] on div "Social Media Launch" at bounding box center [1416, 284] width 87 height 15
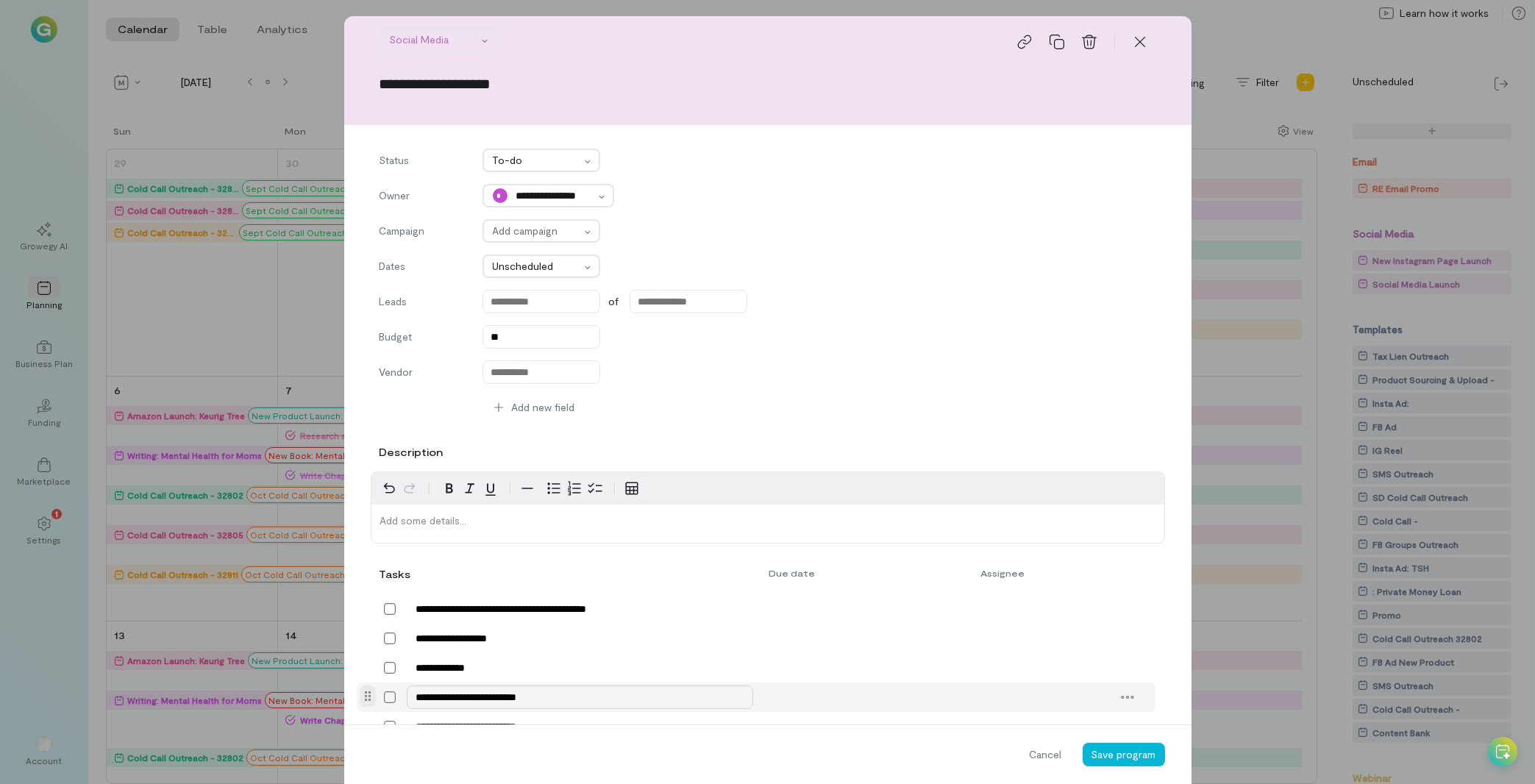
scroll to position [0, 0]
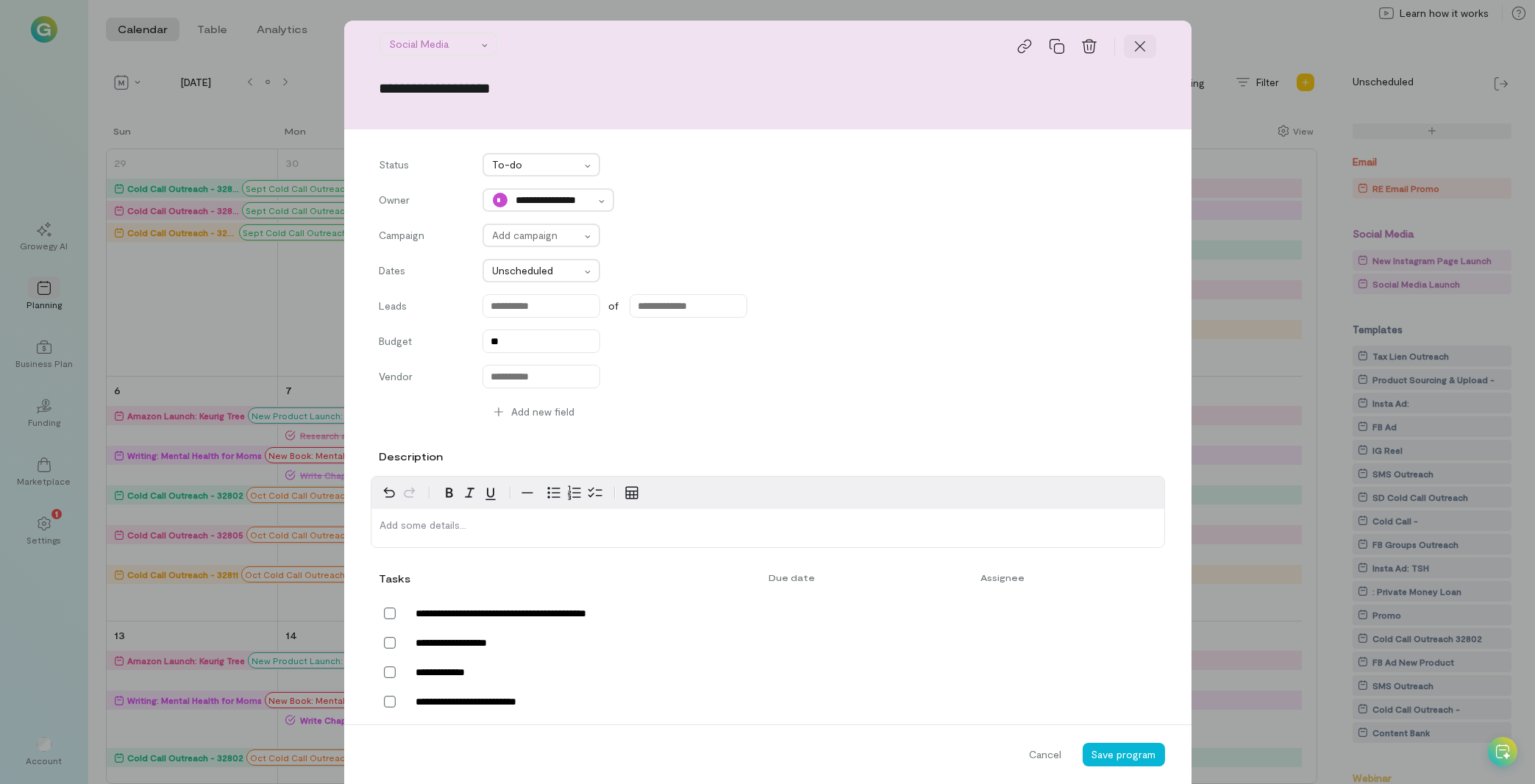
click at [1133, 47] on icon at bounding box center [1140, 46] width 15 height 15
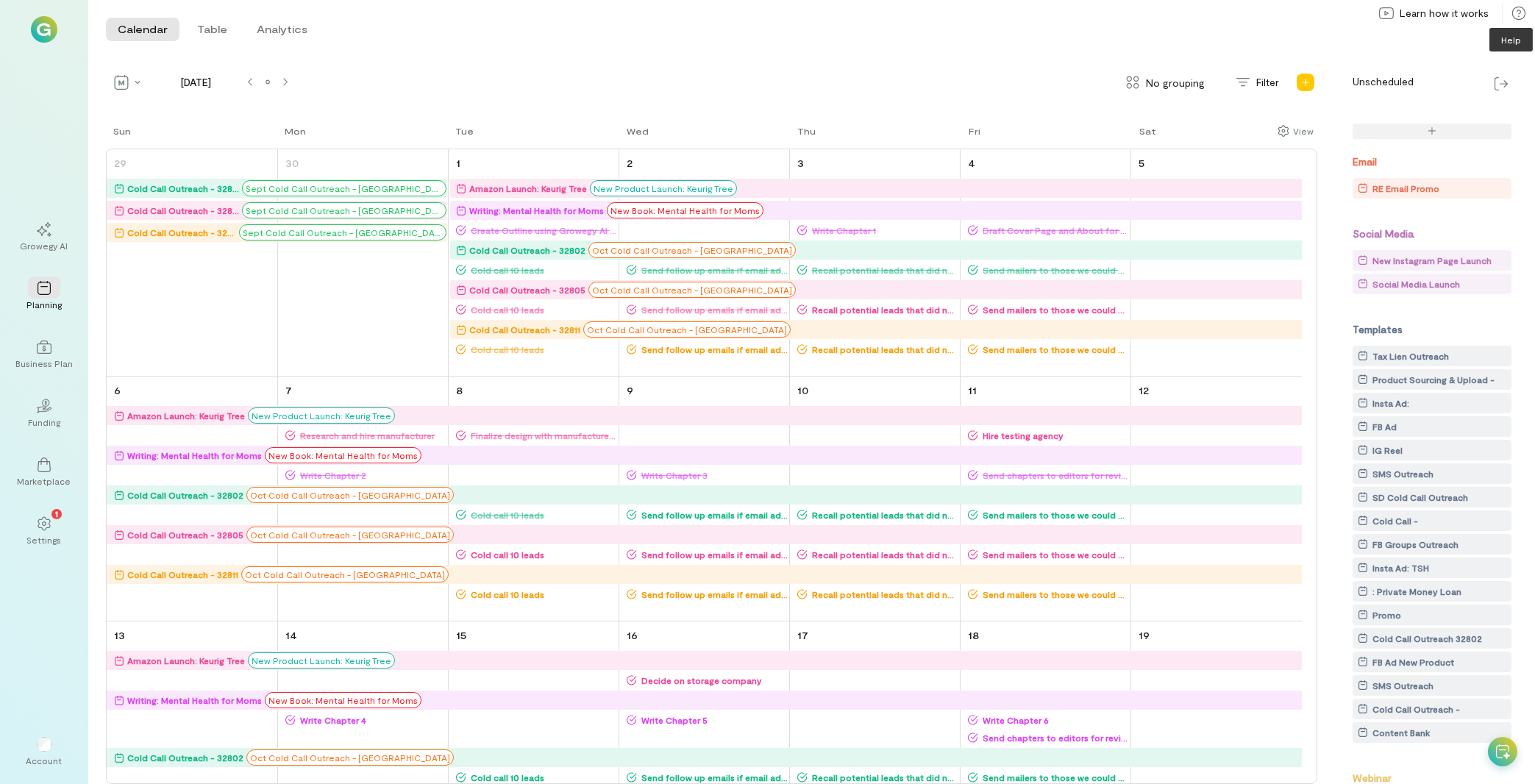
click at [1521, 14] on icon at bounding box center [1518, 13] width 15 height 15
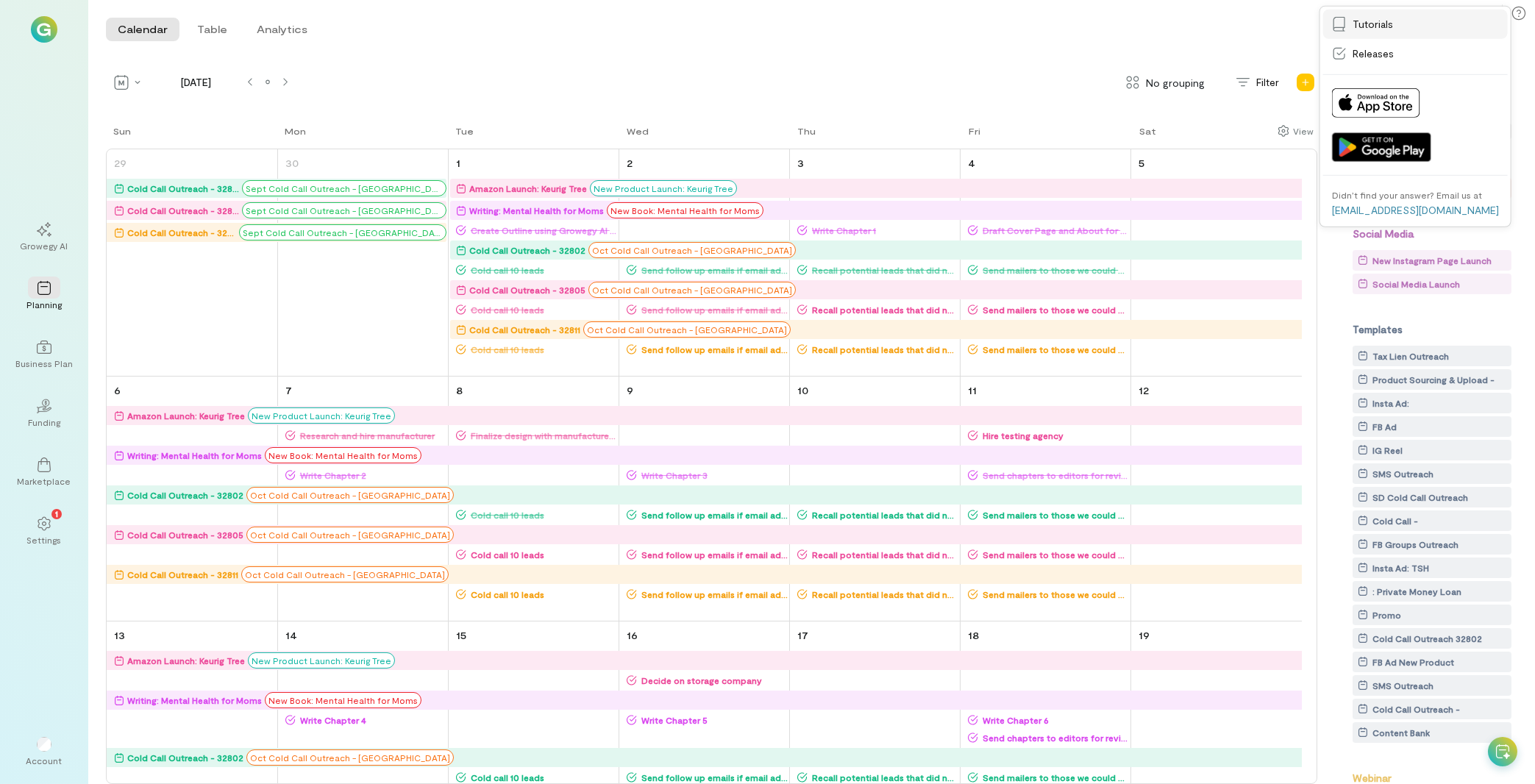
click at [1434, 17] on div "Tutorials" at bounding box center [1415, 24] width 167 height 15
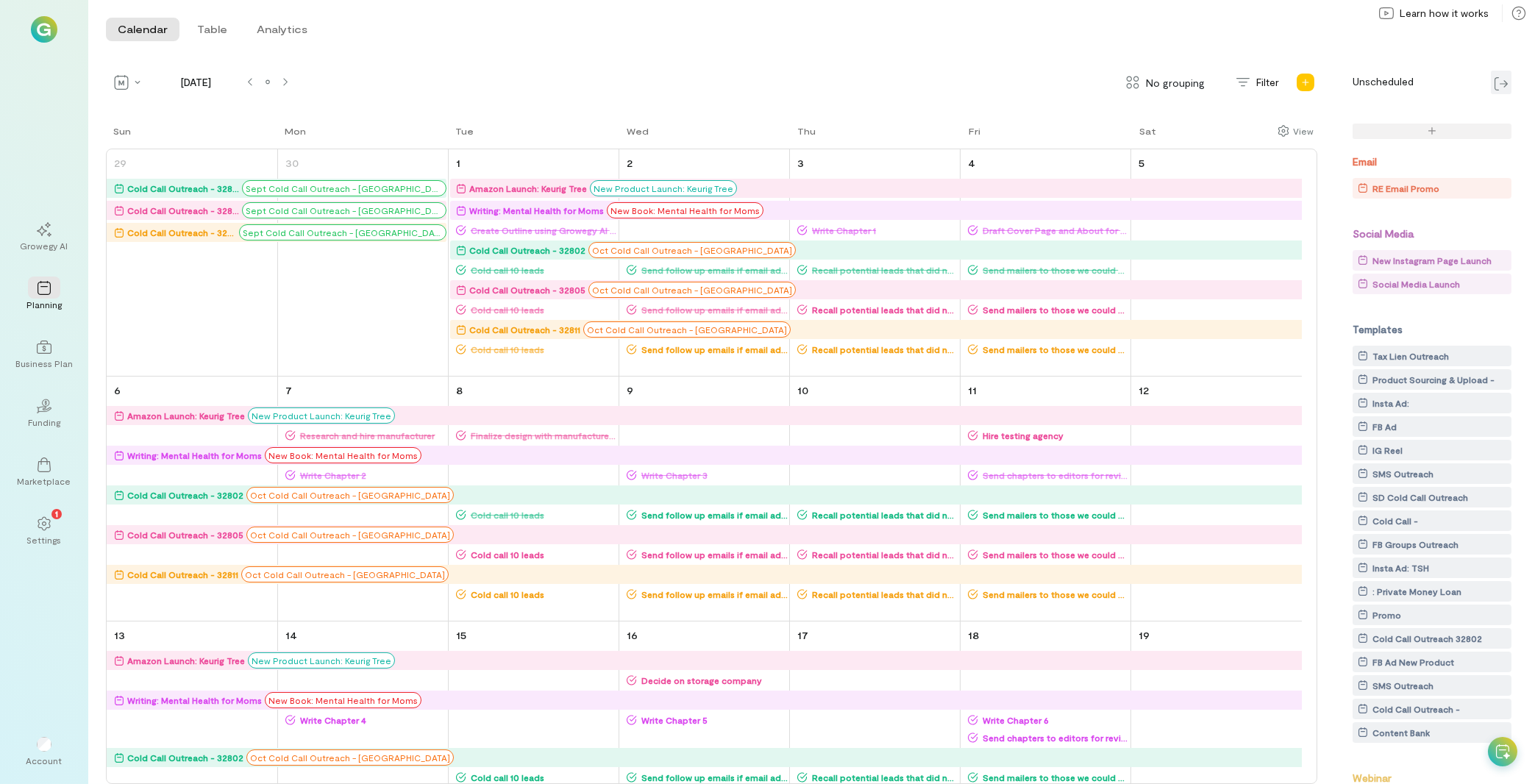
click at [1495, 77] on img at bounding box center [1500, 83] width 13 height 13
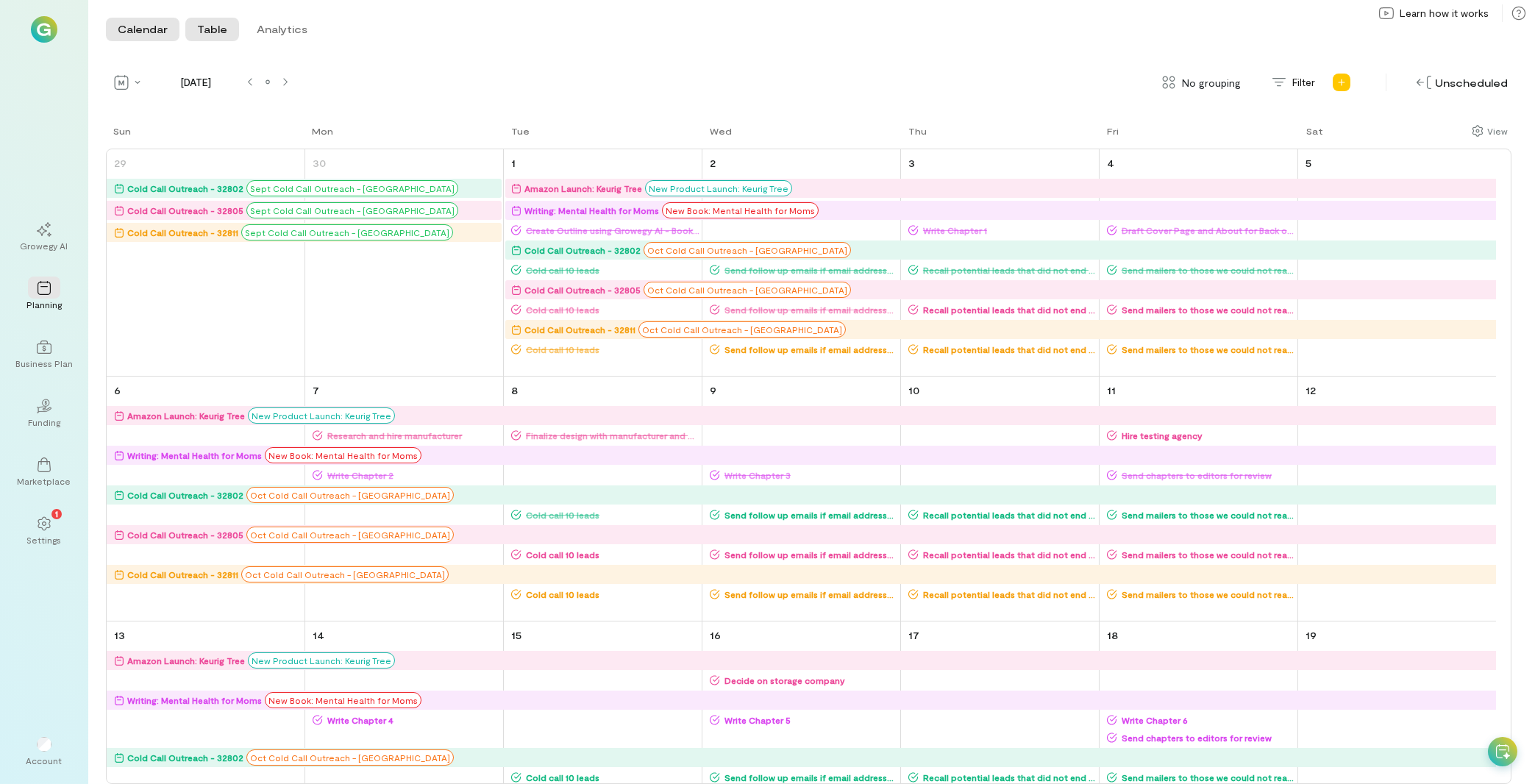
click at [210, 35] on button "Table" at bounding box center [212, 30] width 54 height 24
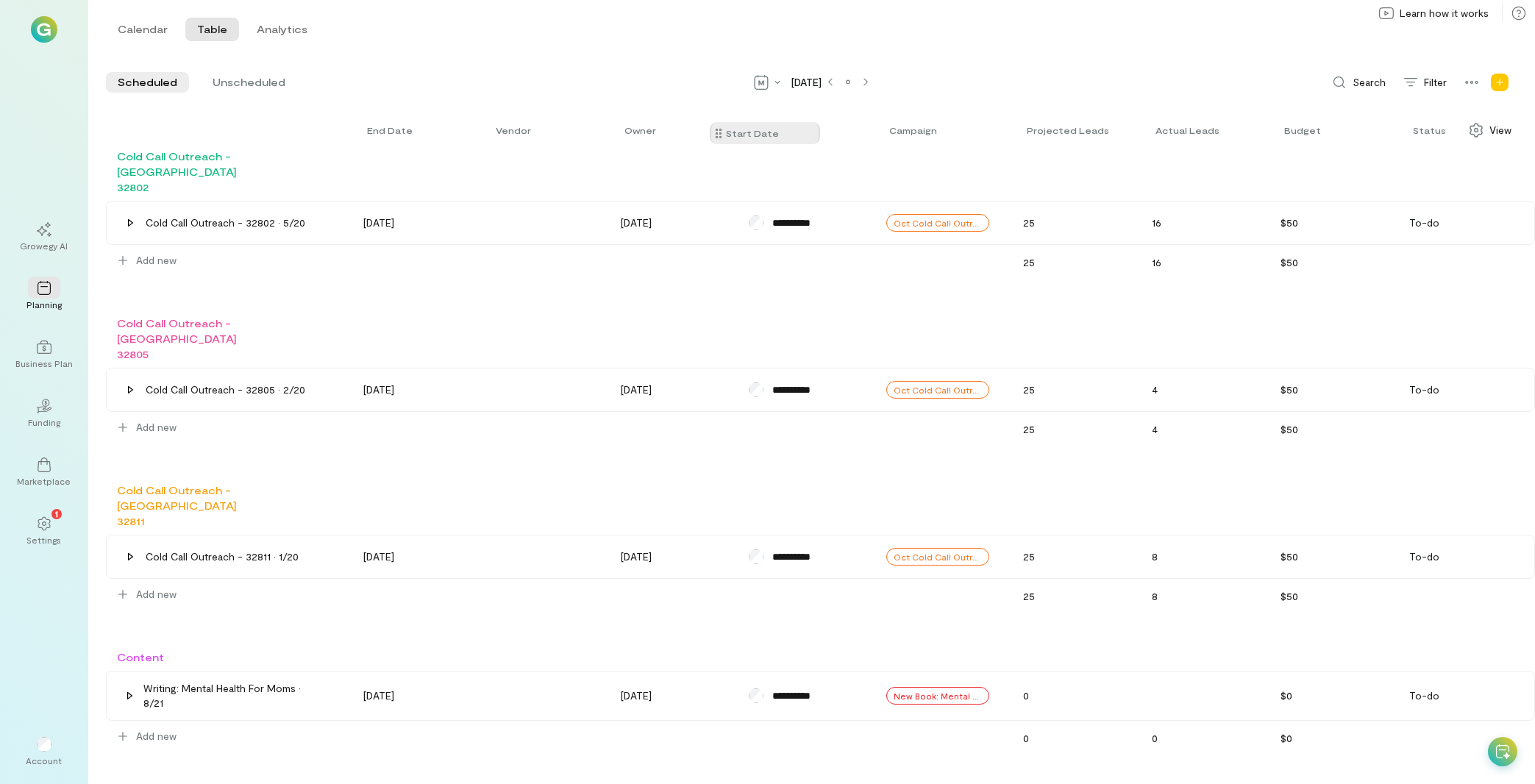
drag, startPoint x: 610, startPoint y: 129, endPoint x: 721, endPoint y: 132, distance: 111.0
click at [721, 132] on div "End date Vendor Start date Owner Campaign Projected leads Actual leads Budget S…" at bounding box center [820, 130] width 1429 height 37
click at [752, 89] on div at bounding box center [766, 82] width 40 height 24
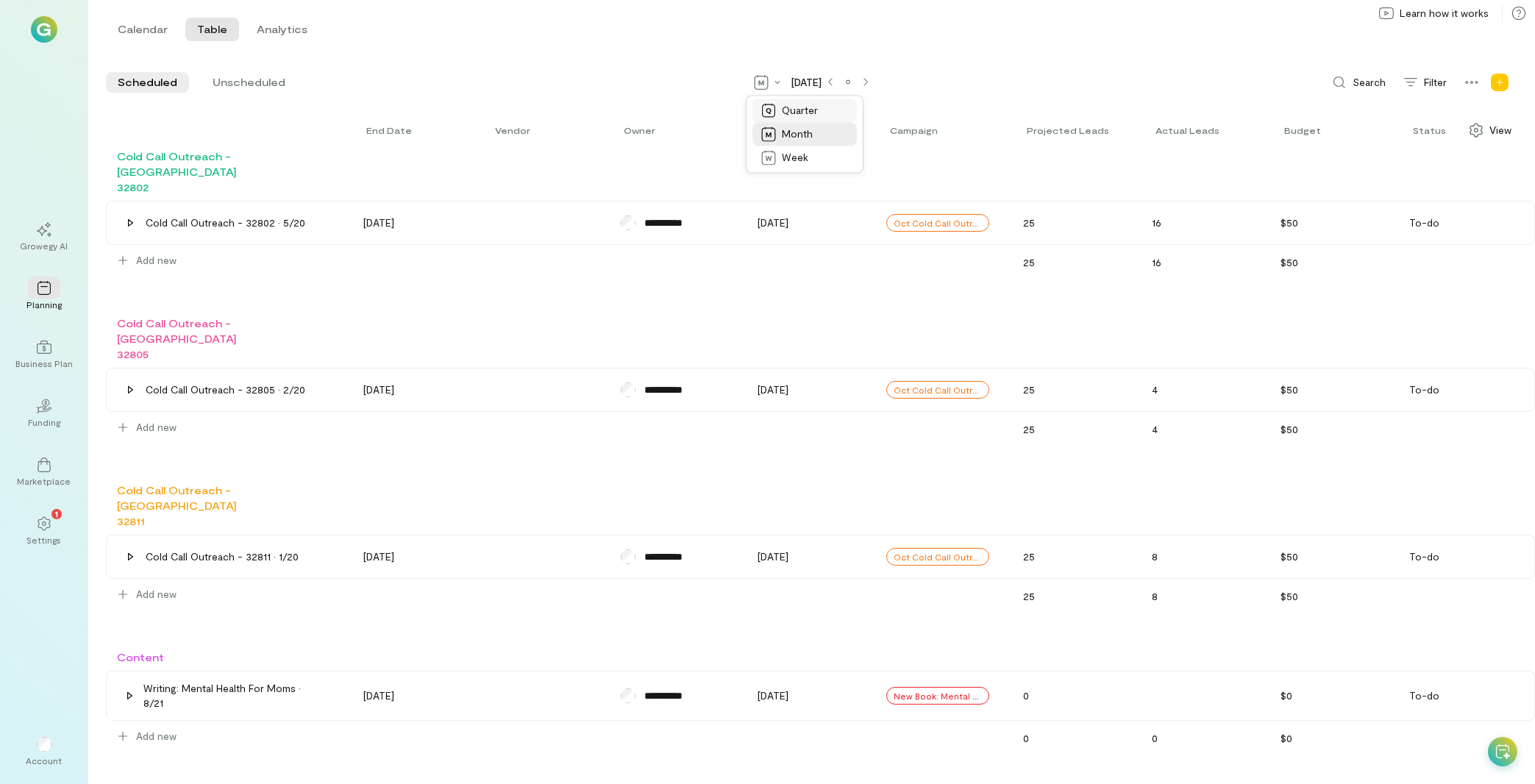
click at [781, 105] on span "Quarter" at bounding box center [799, 110] width 36 height 15
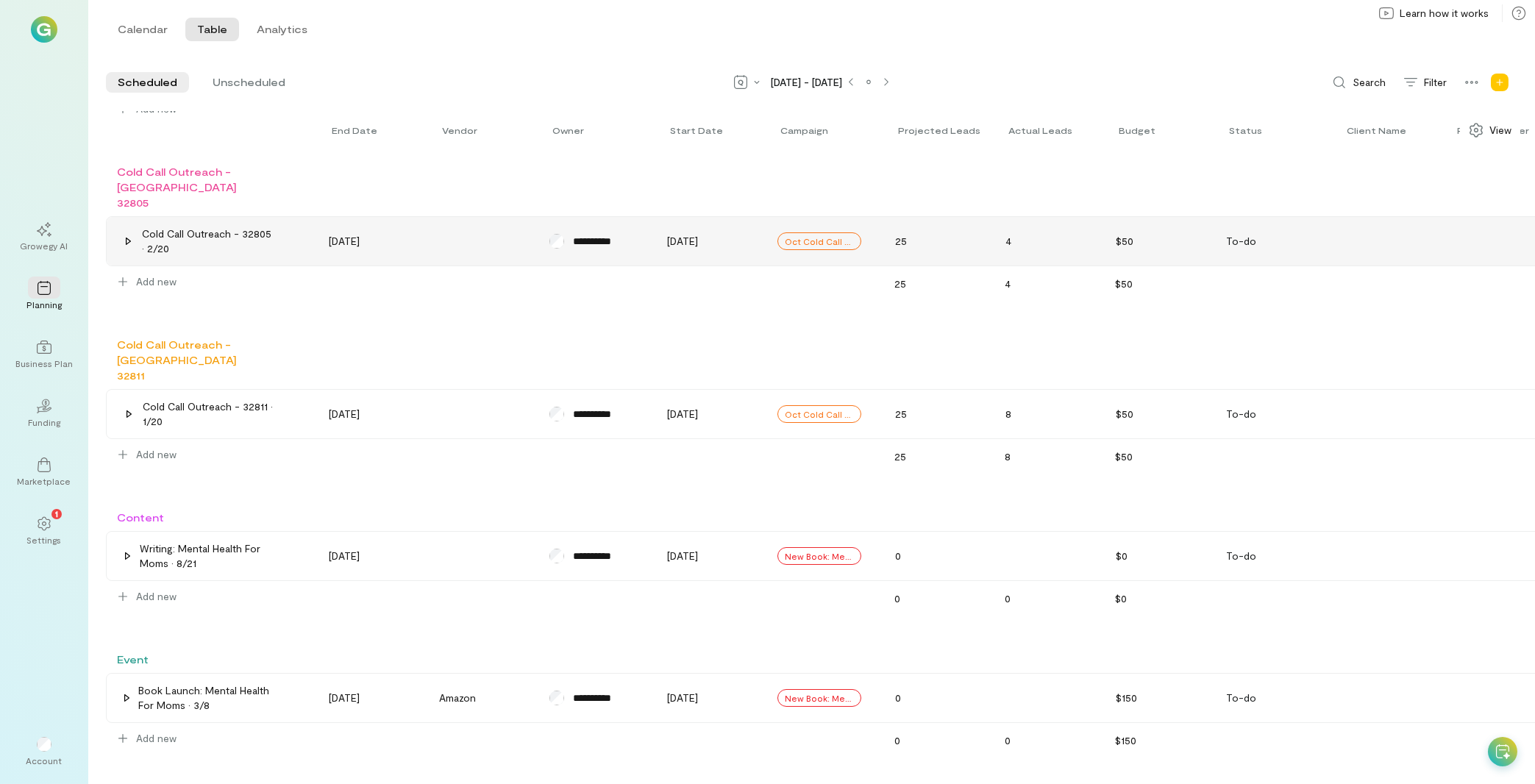
scroll to position [315, 0]
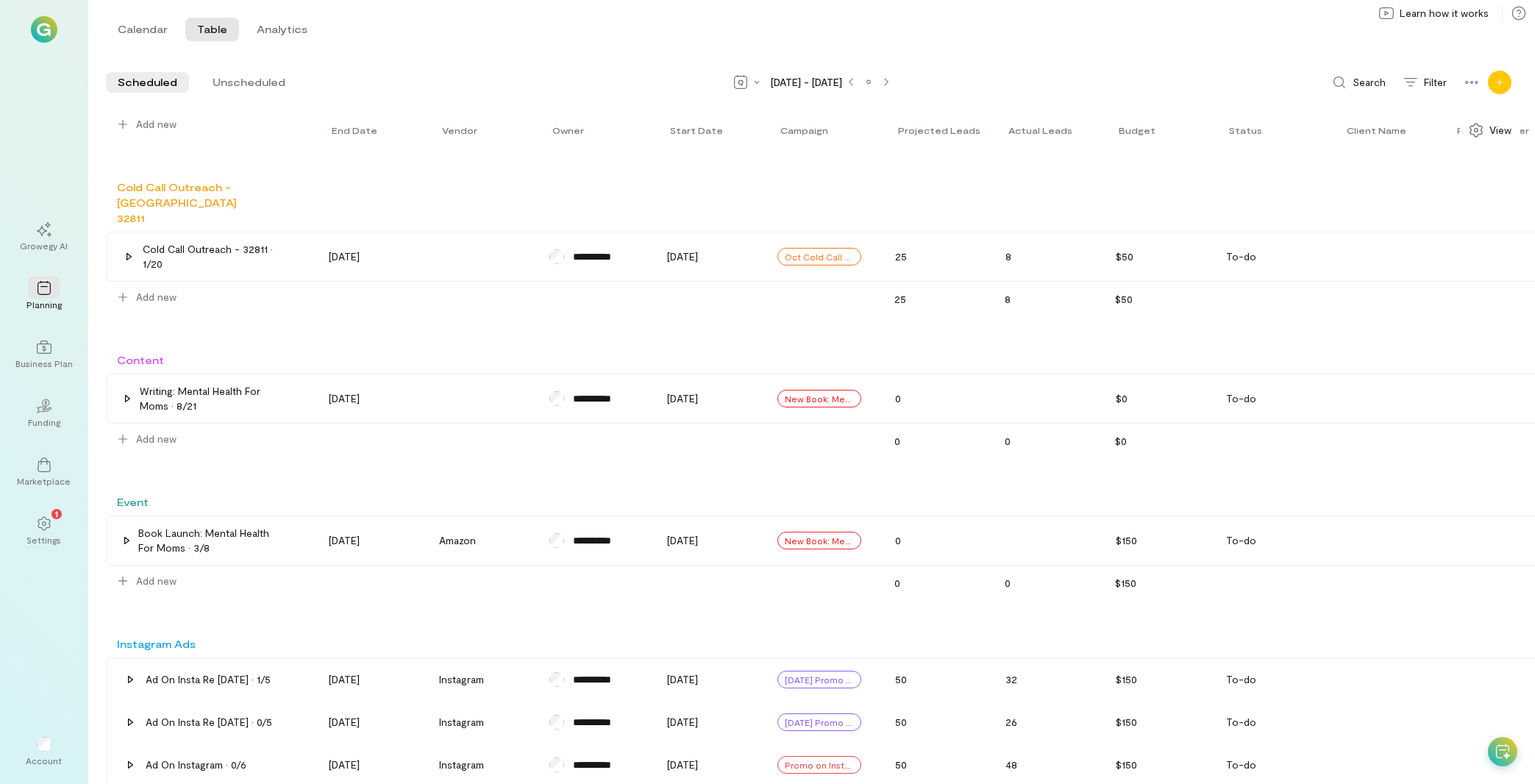
click at [1500, 86] on icon "Add new program" at bounding box center [1499, 82] width 9 height 9
click at [1478, 84] on icon at bounding box center [1471, 82] width 15 height 15
click at [255, 89] on span "Unscheduled" at bounding box center [248, 82] width 72 height 15
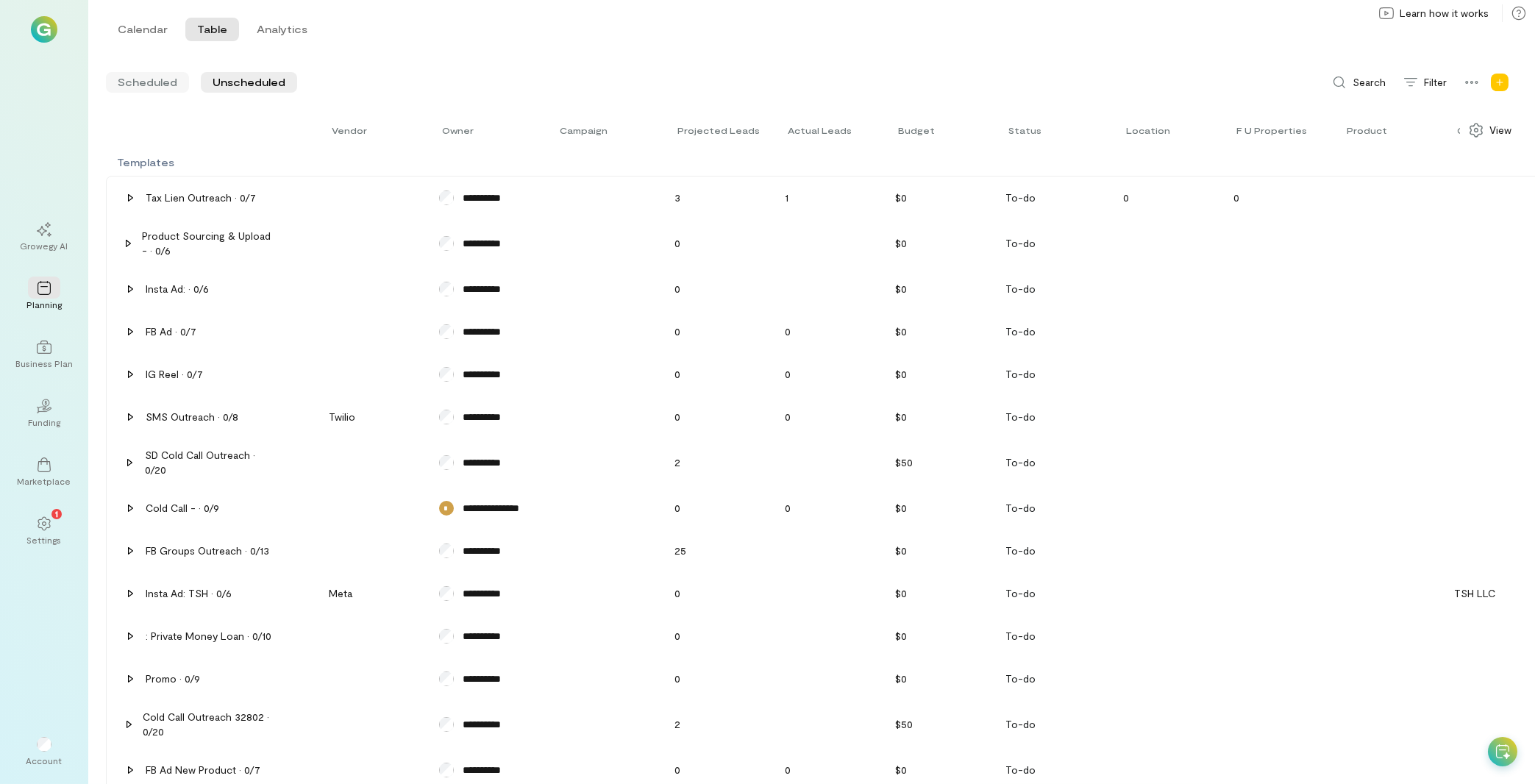
click at [161, 87] on span "Scheduled" at bounding box center [148, 82] width 60 height 15
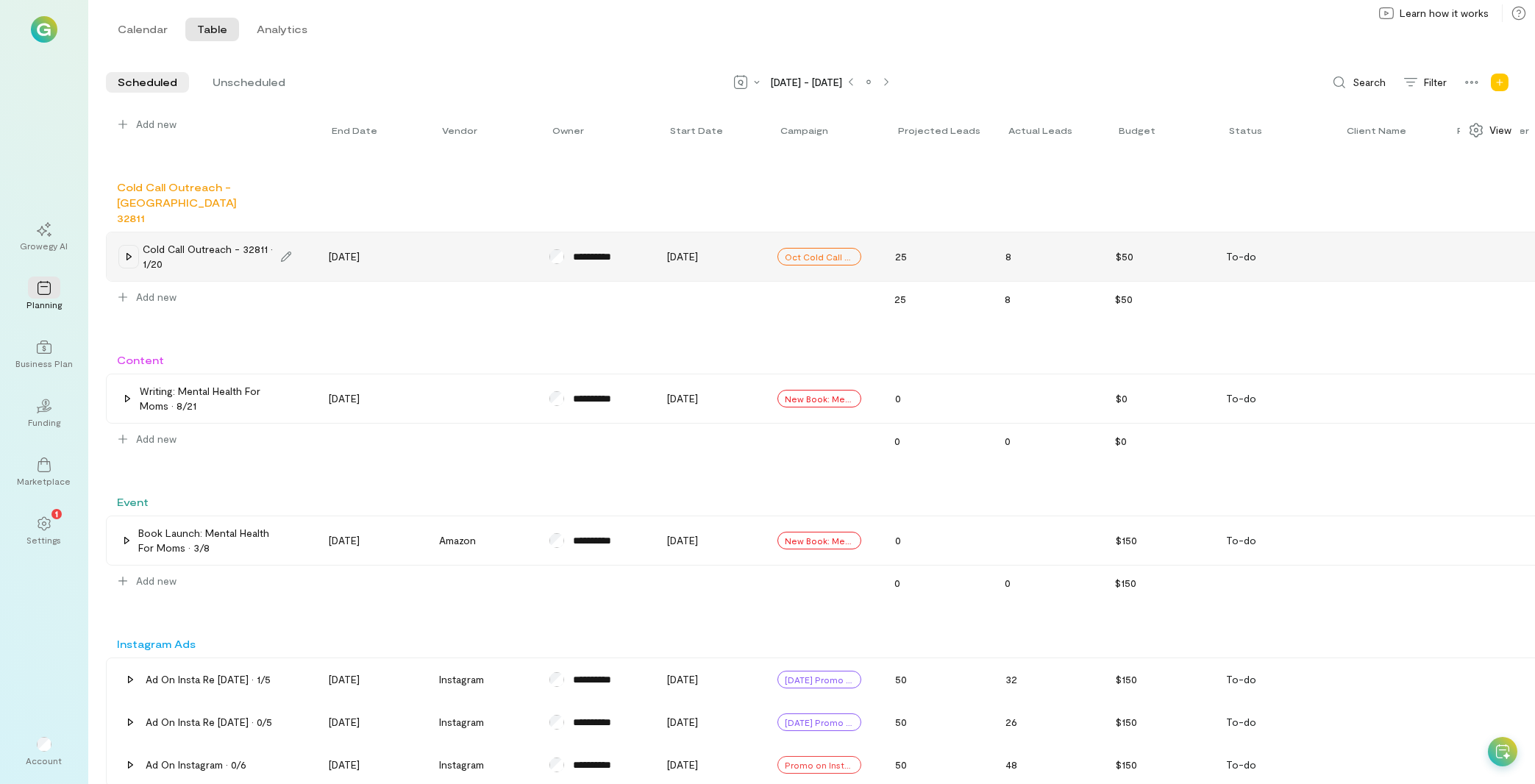
click at [126, 251] on icon at bounding box center [129, 257] width 12 height 12
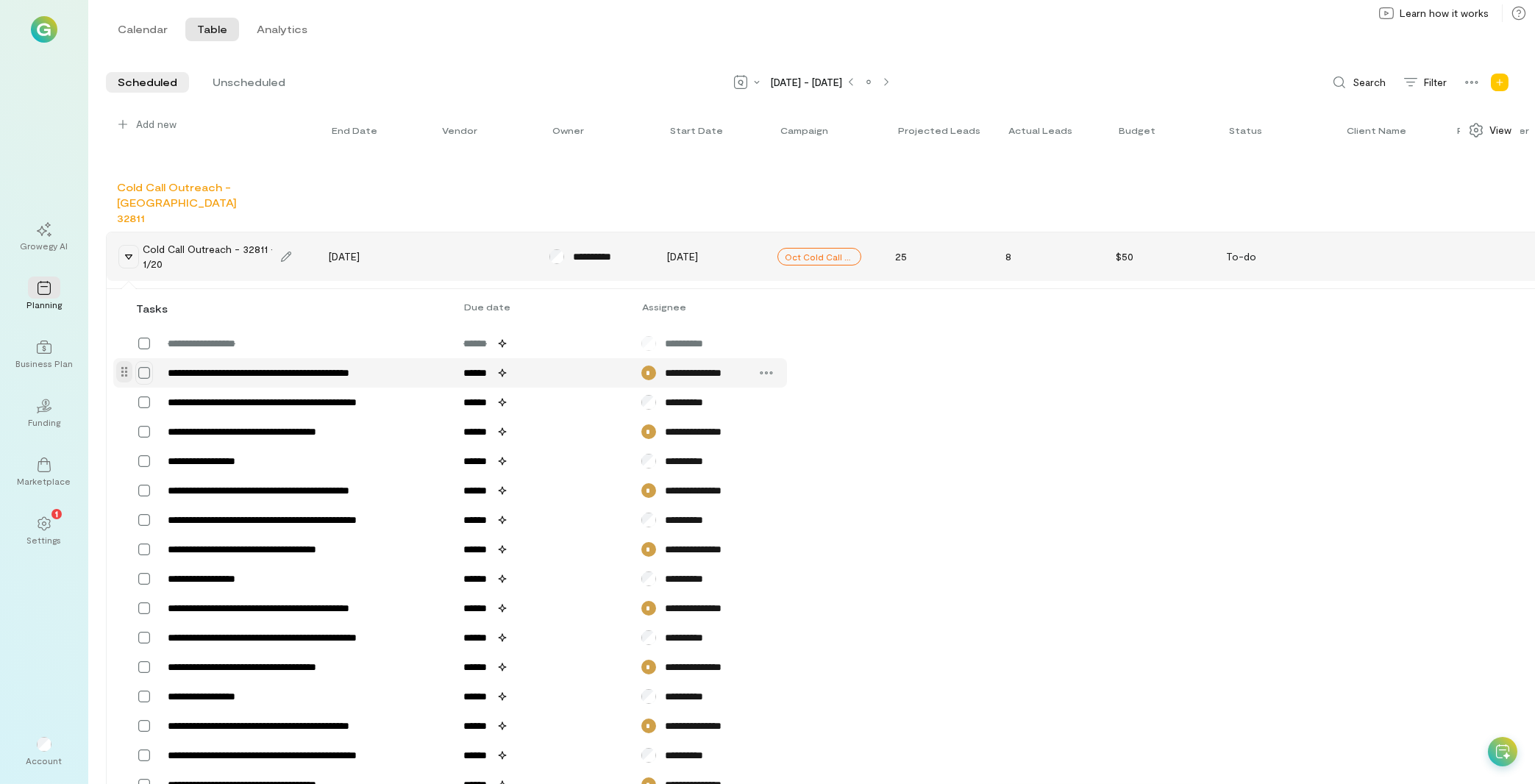
click at [142, 365] on icon at bounding box center [144, 372] width 15 height 15
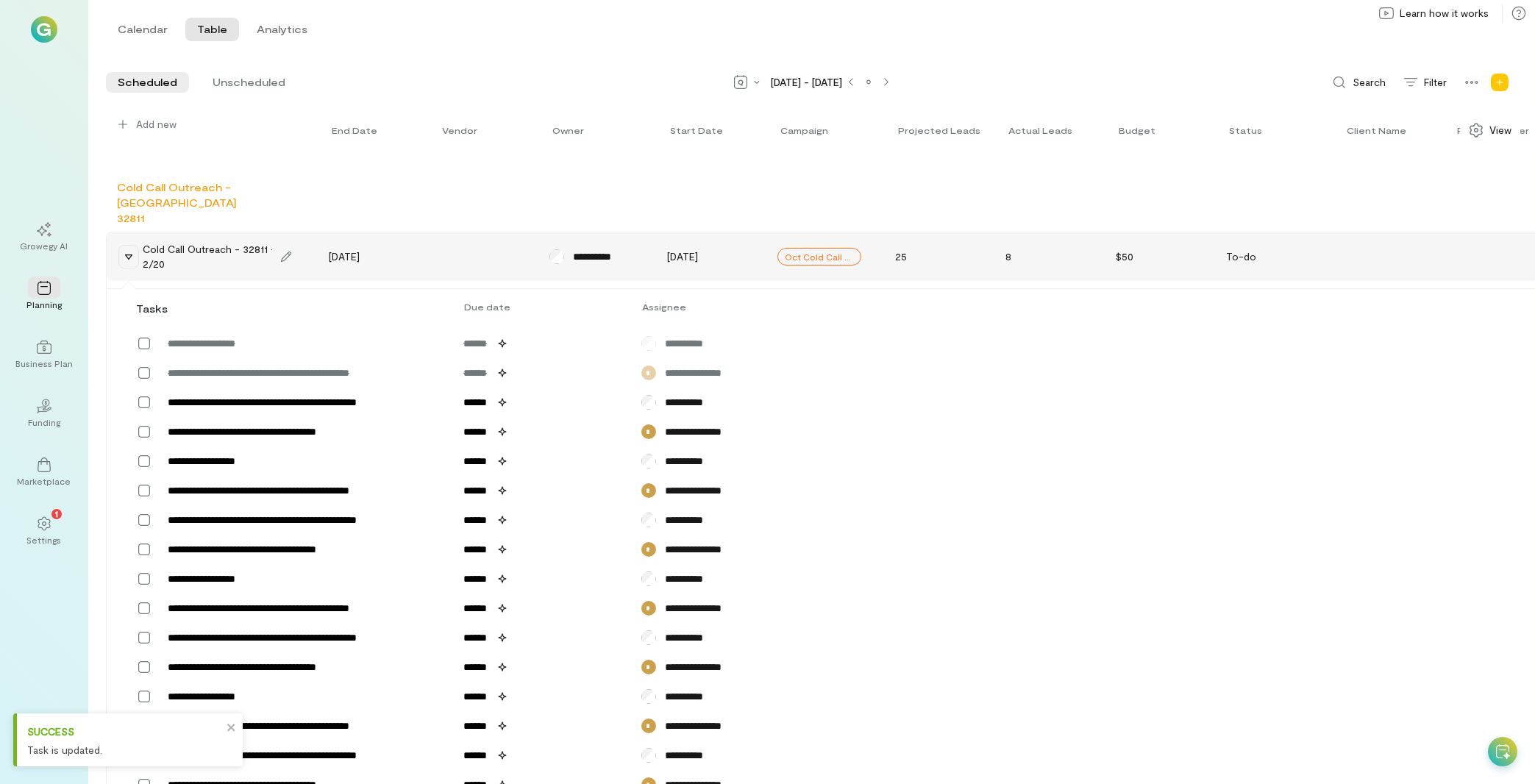
click at [129, 251] on icon at bounding box center [129, 257] width 12 height 12
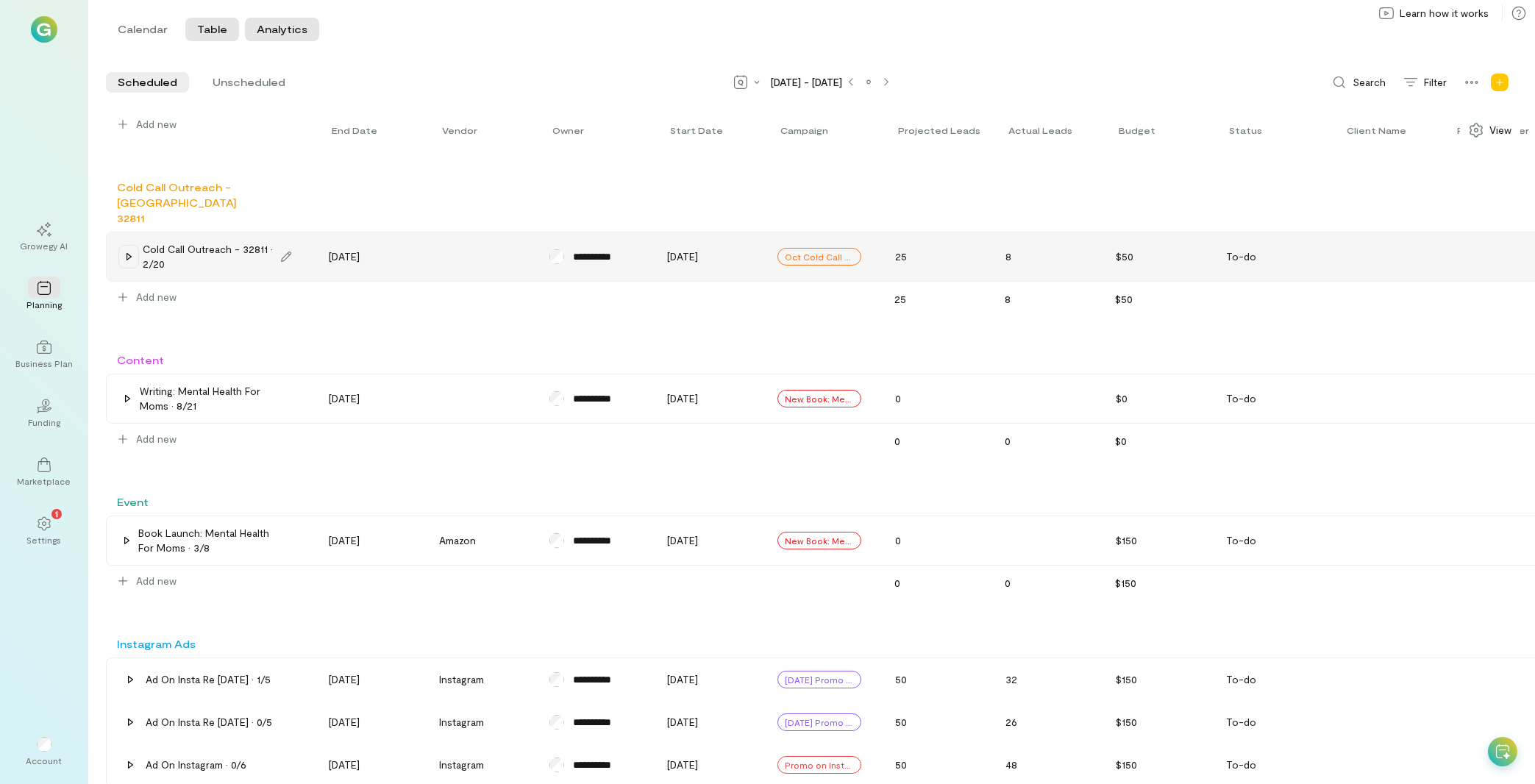
click at [279, 33] on button "Analytics" at bounding box center [282, 30] width 74 height 24
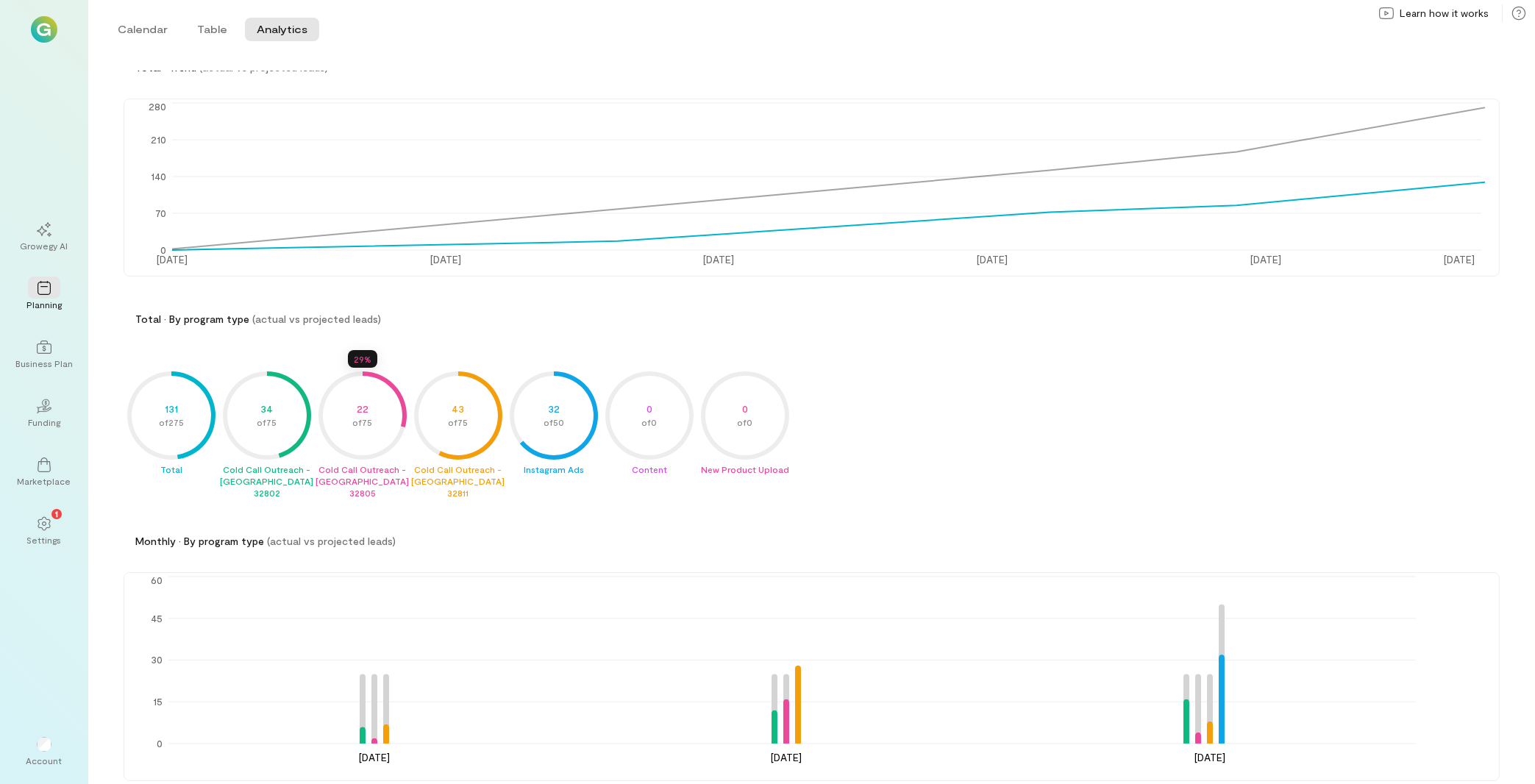
scroll to position [113, 0]
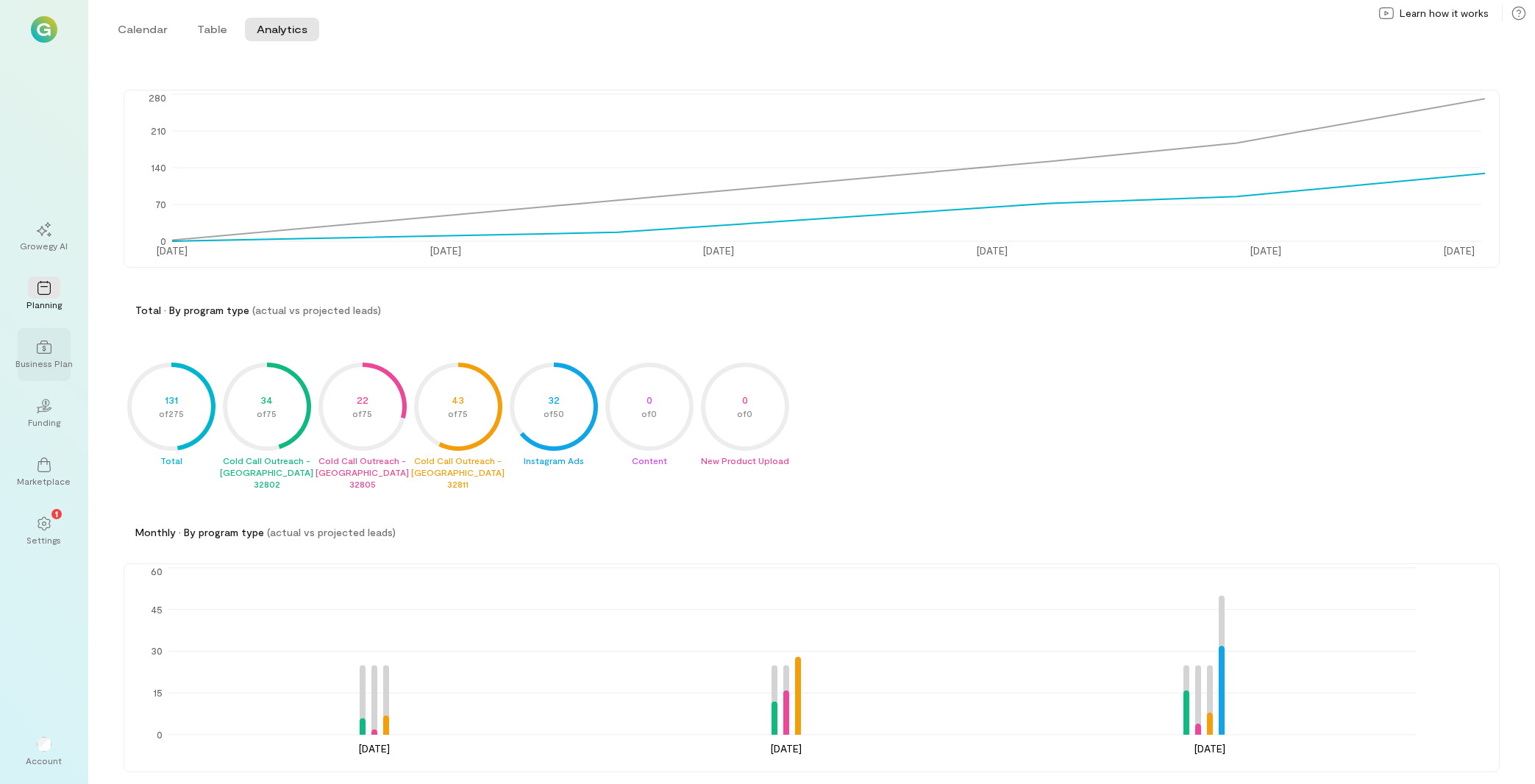
click at [59, 359] on div "Business Plan" at bounding box center [45, 363] width 58 height 12
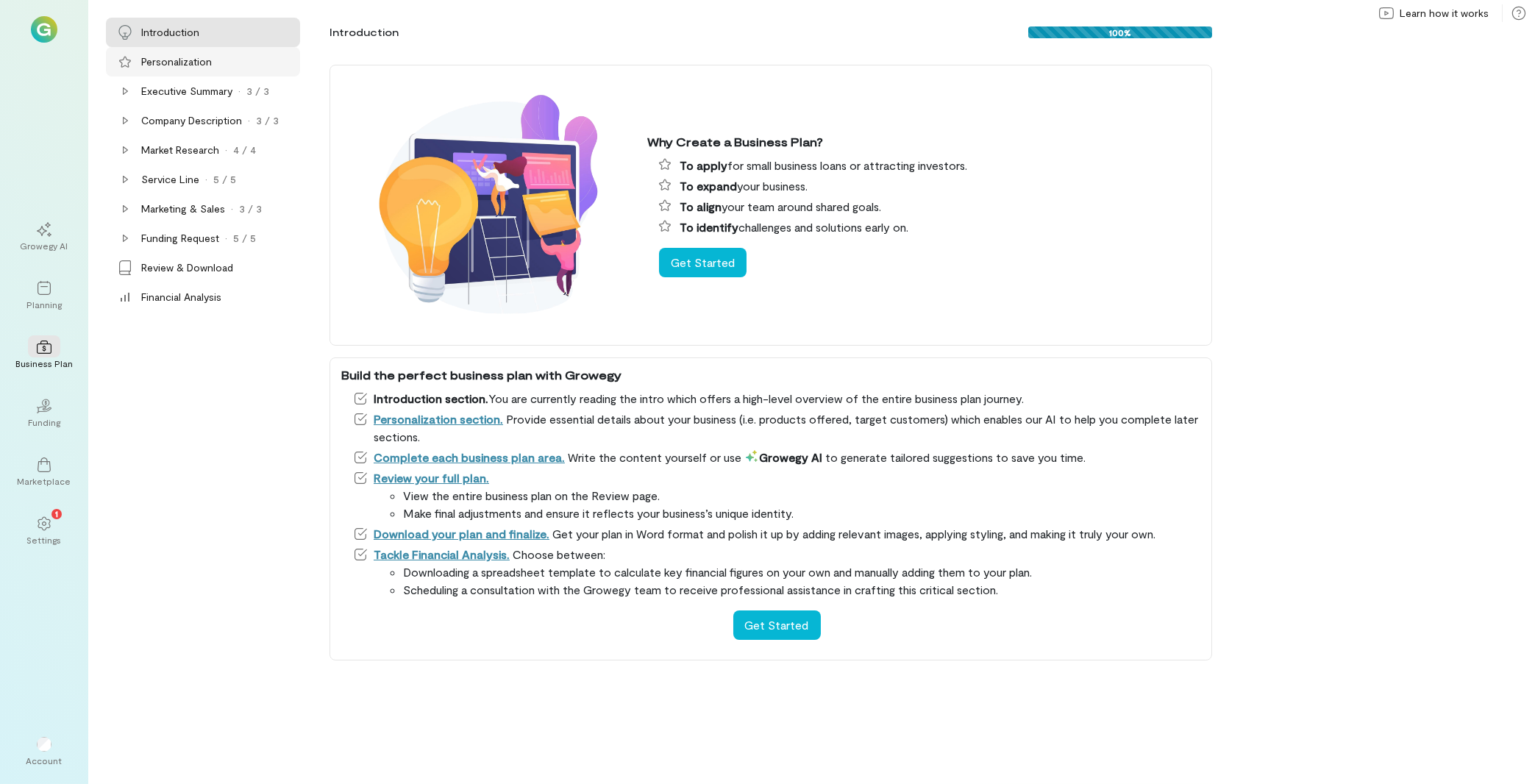
click at [246, 69] on div "Personalization" at bounding box center [204, 62] width 195 height 30
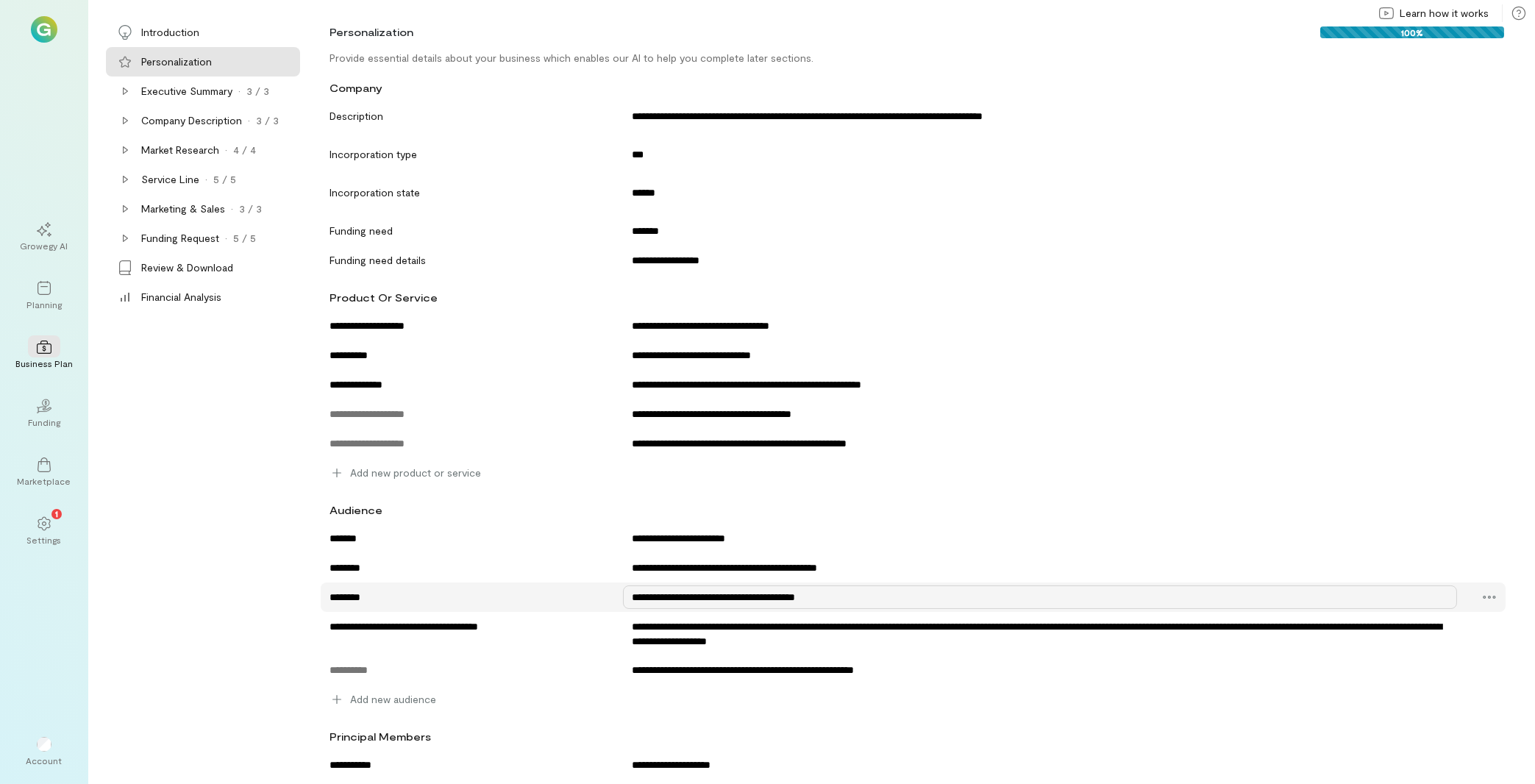
scroll to position [103, 0]
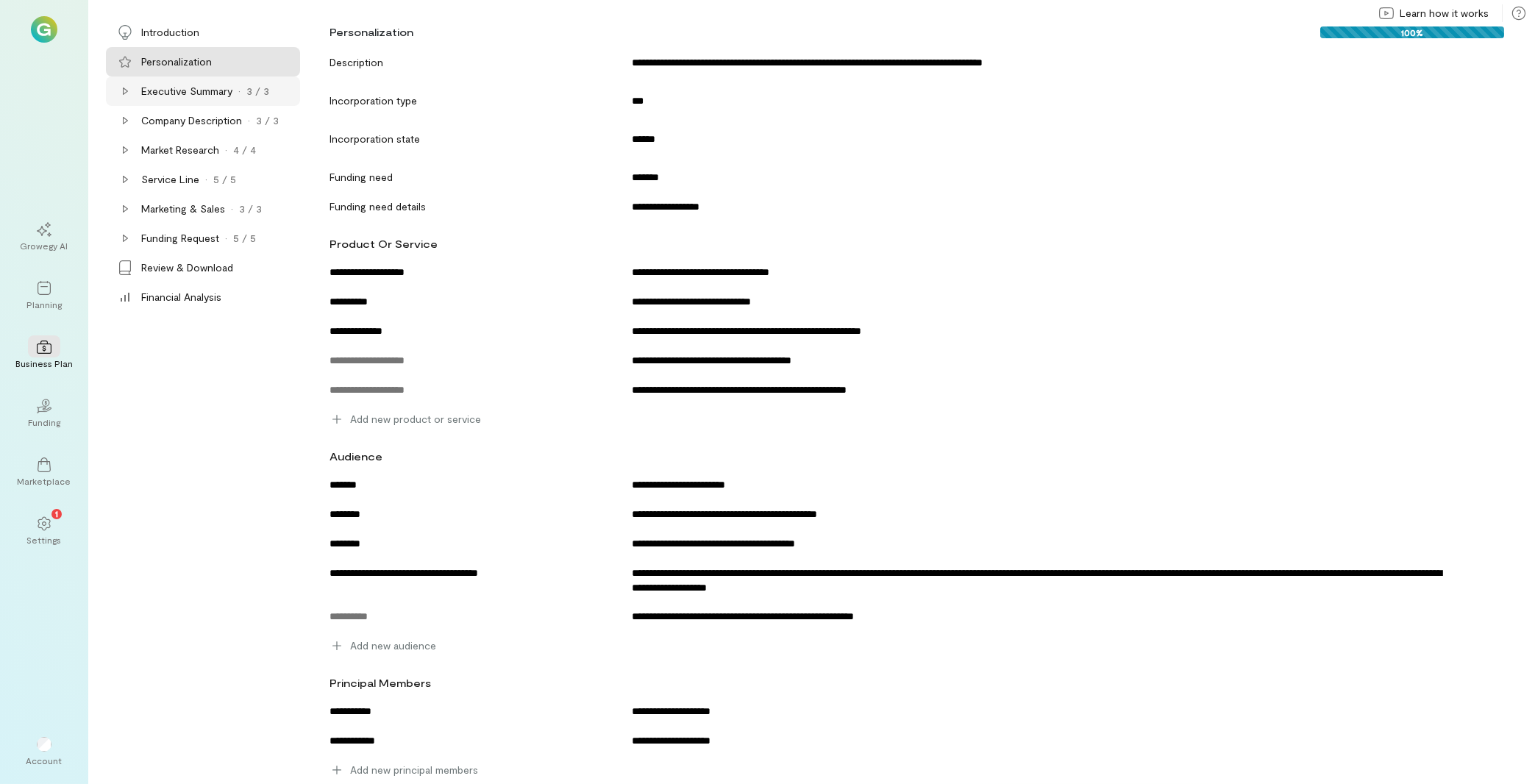
click at [122, 86] on icon at bounding box center [125, 91] width 12 height 12
click at [195, 123] on div "Product" at bounding box center [224, 120] width 144 height 15
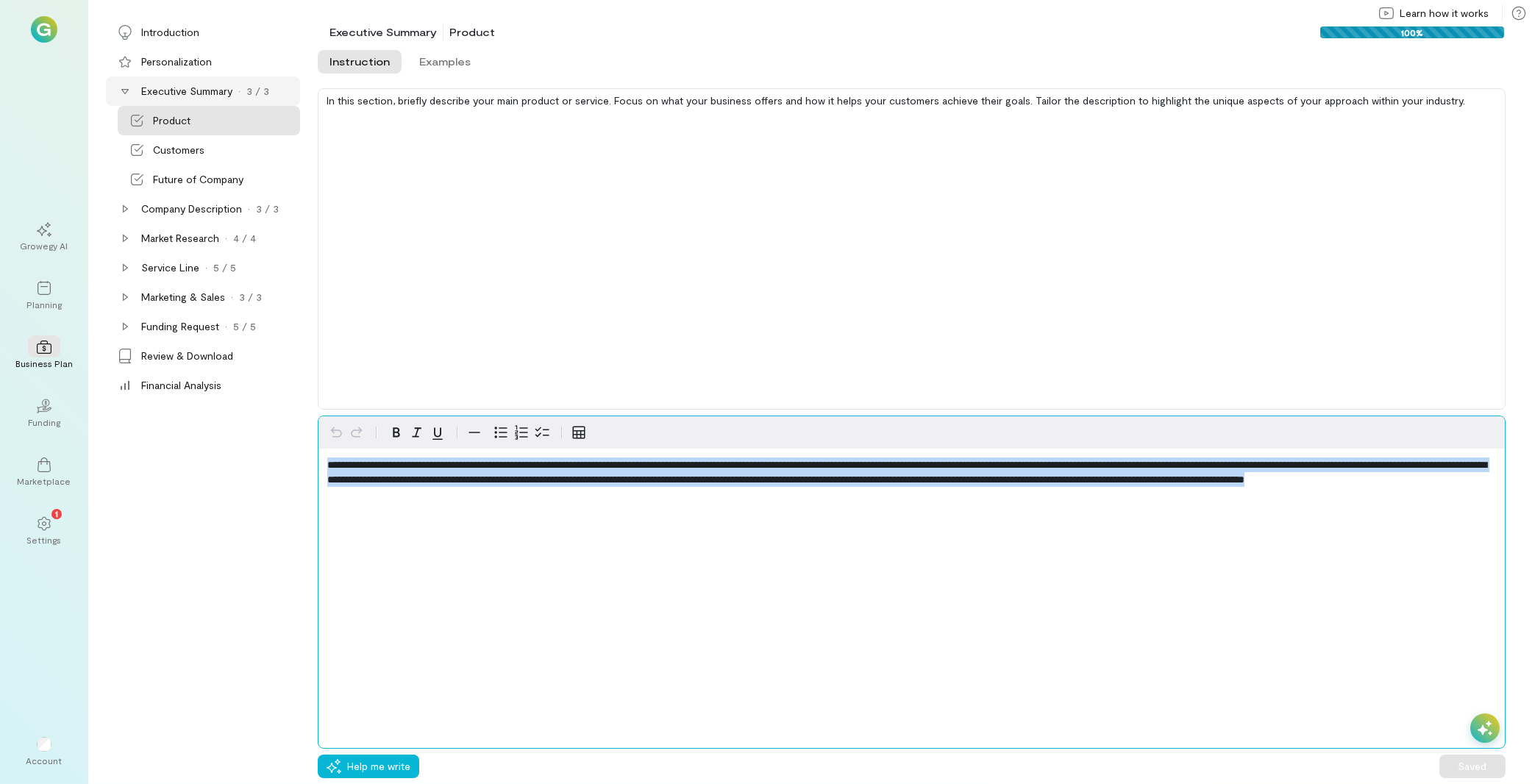
drag, startPoint x: 670, startPoint y: 490, endPoint x: 127, endPoint y: 385, distance: 553.1
click at [318, 415] on div "**********" at bounding box center [911, 582] width 1187 height 333
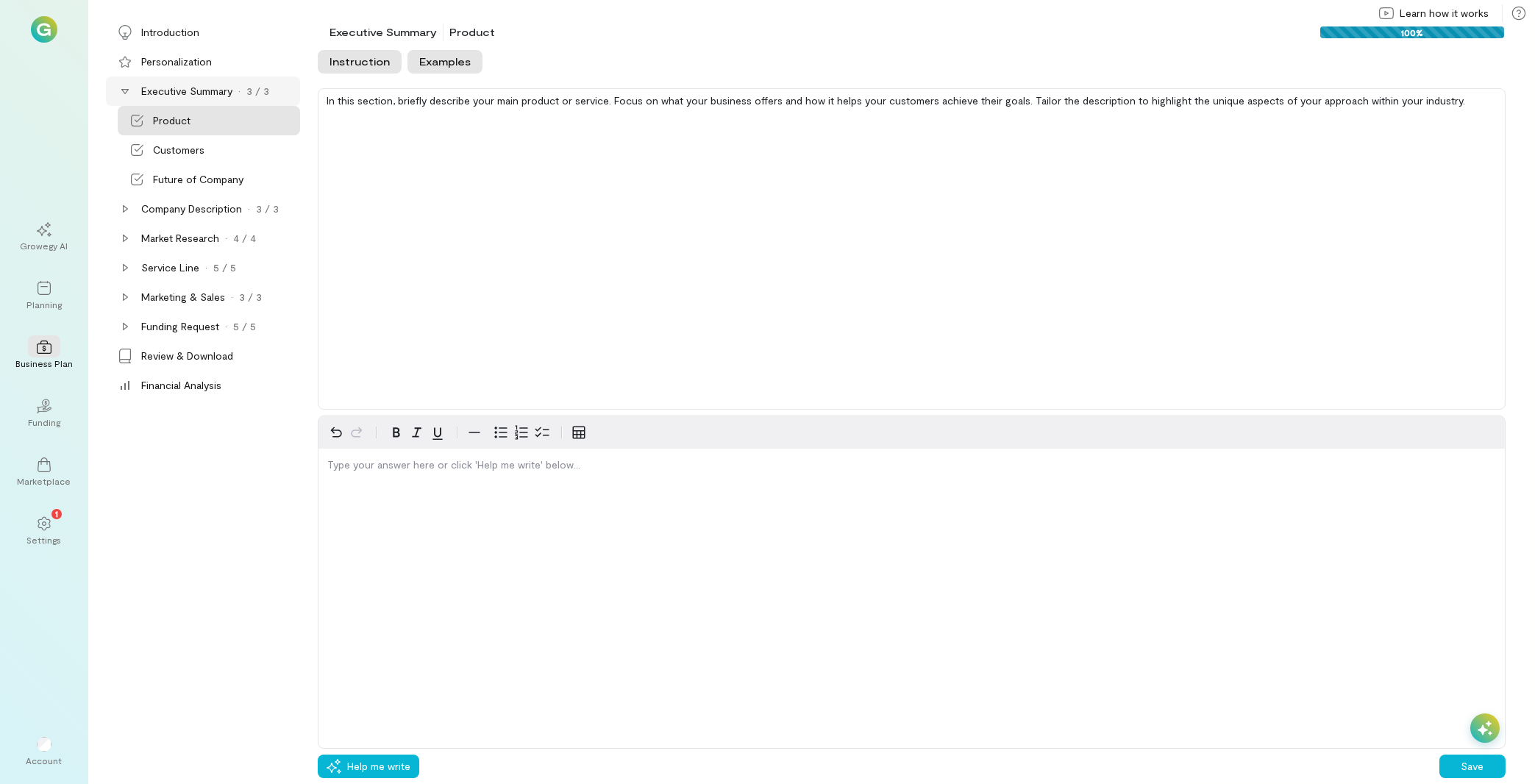
click at [444, 56] on button "Examples" at bounding box center [445, 62] width 75 height 24
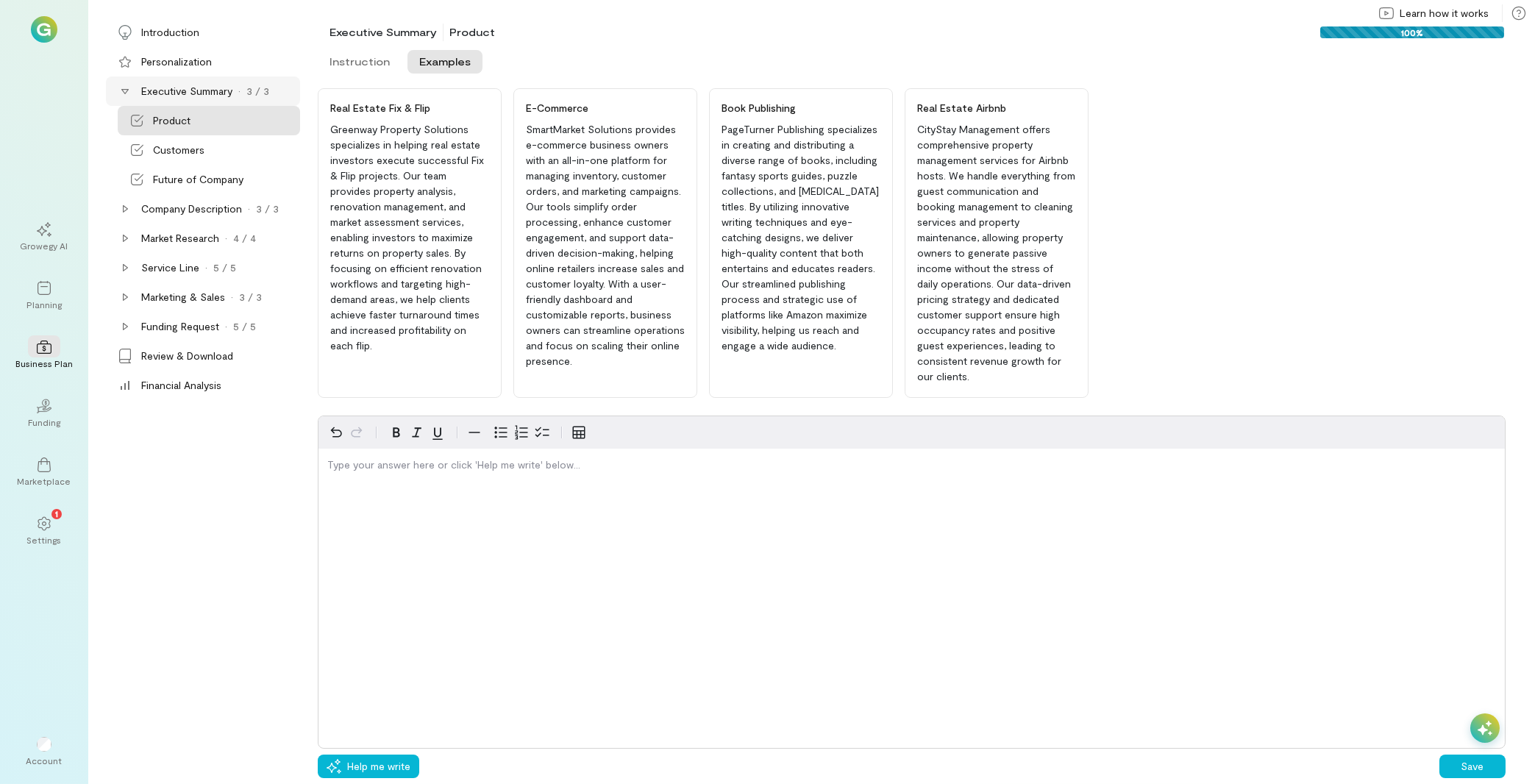
click at [466, 557] on div "Type your answer here or click 'Help me write' below…" at bounding box center [911, 582] width 1187 height 333
click at [348, 476] on div "editable markdown" at bounding box center [911, 467] width 1186 height 39
click at [385, 755] on button "Help me write" at bounding box center [368, 766] width 101 height 24
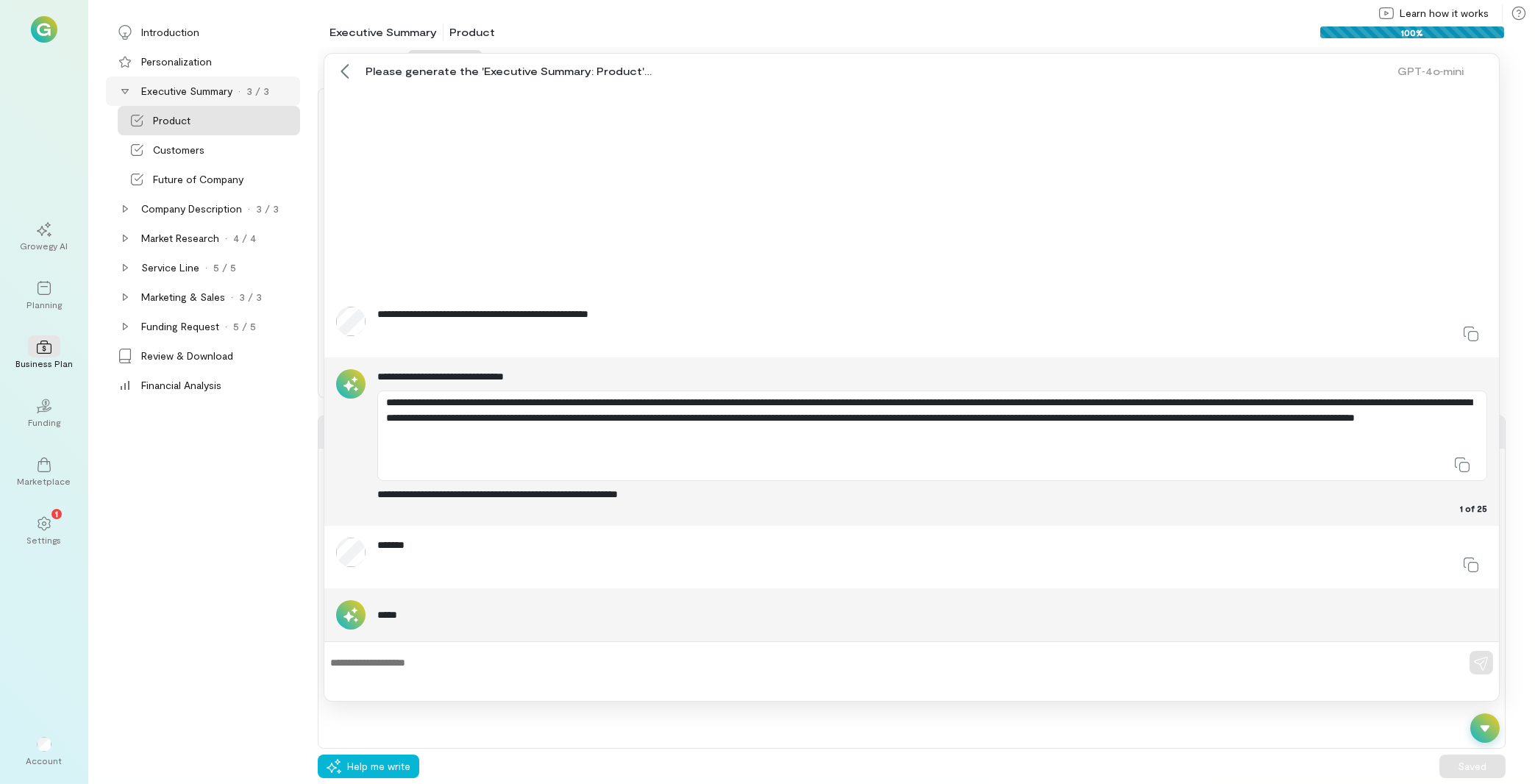
click at [1479, 721] on icon at bounding box center [1484, 727] width 15 height 15
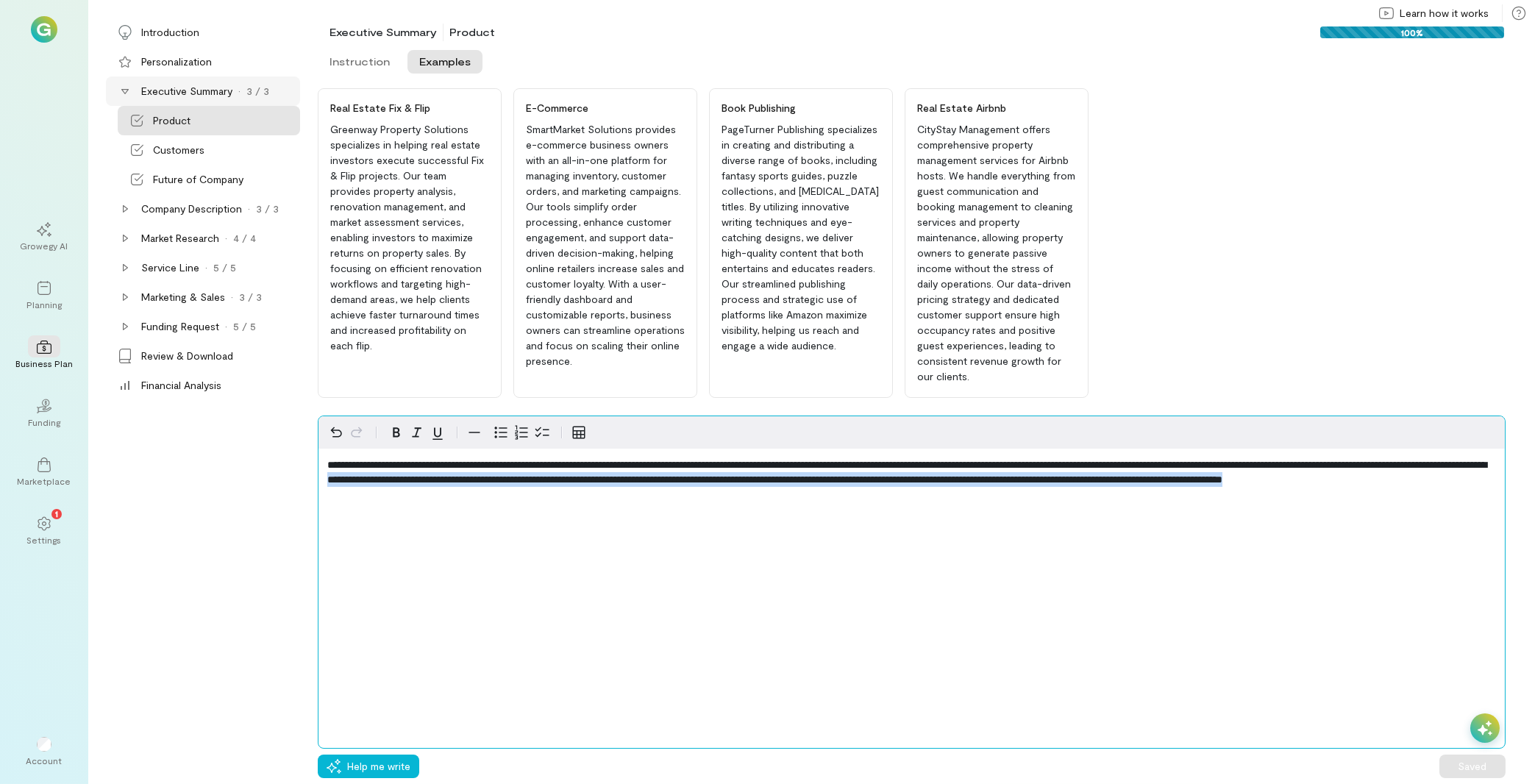
drag, startPoint x: 619, startPoint y: 475, endPoint x: 720, endPoint y: 491, distance: 102.3
click at [720, 486] on p "**********" at bounding box center [911, 472] width 1169 height 30
click at [711, 478] on span "**********" at bounding box center [907, 471] width 1159 height 25
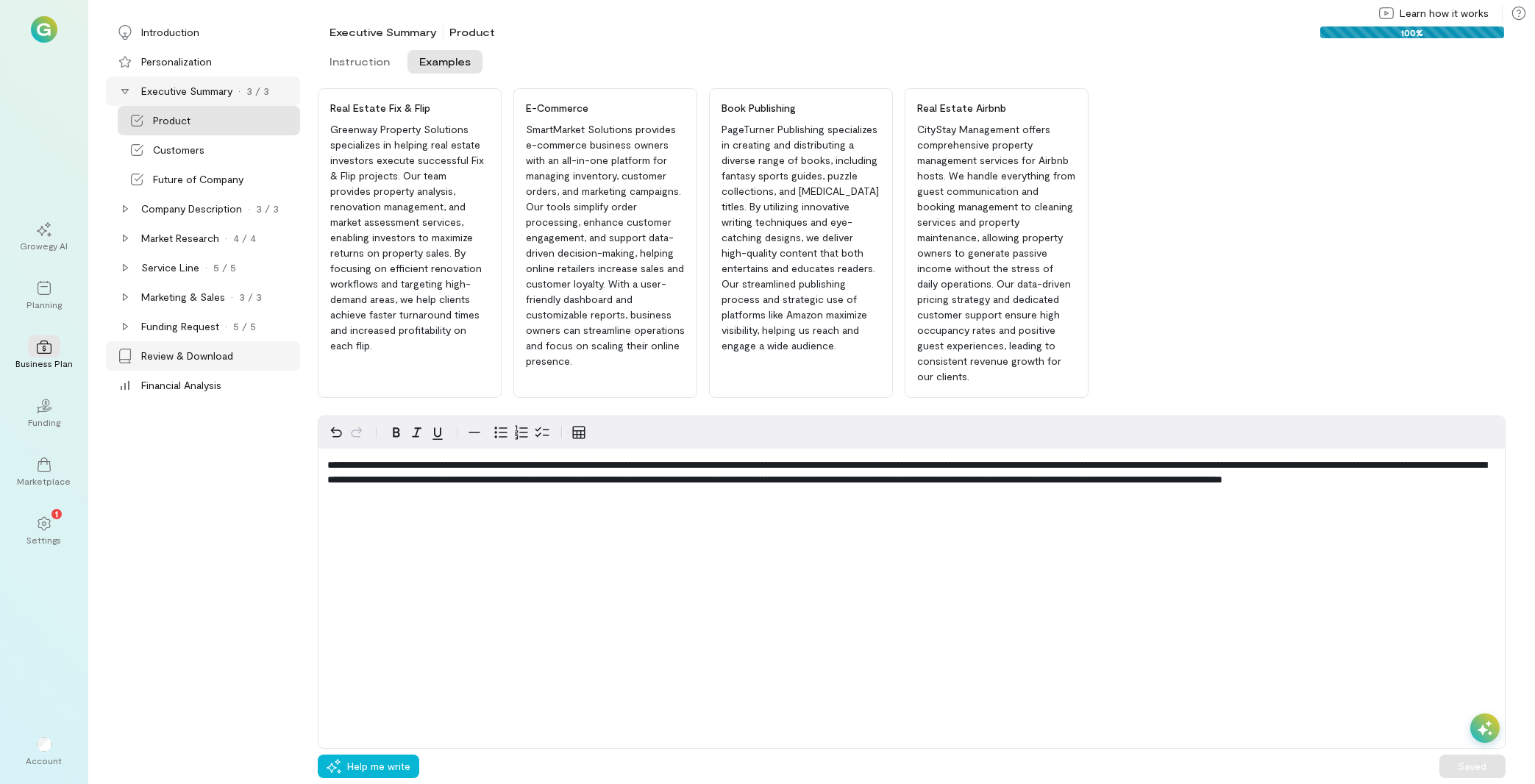
click at [219, 353] on div "Review & Download" at bounding box center [187, 355] width 92 height 15
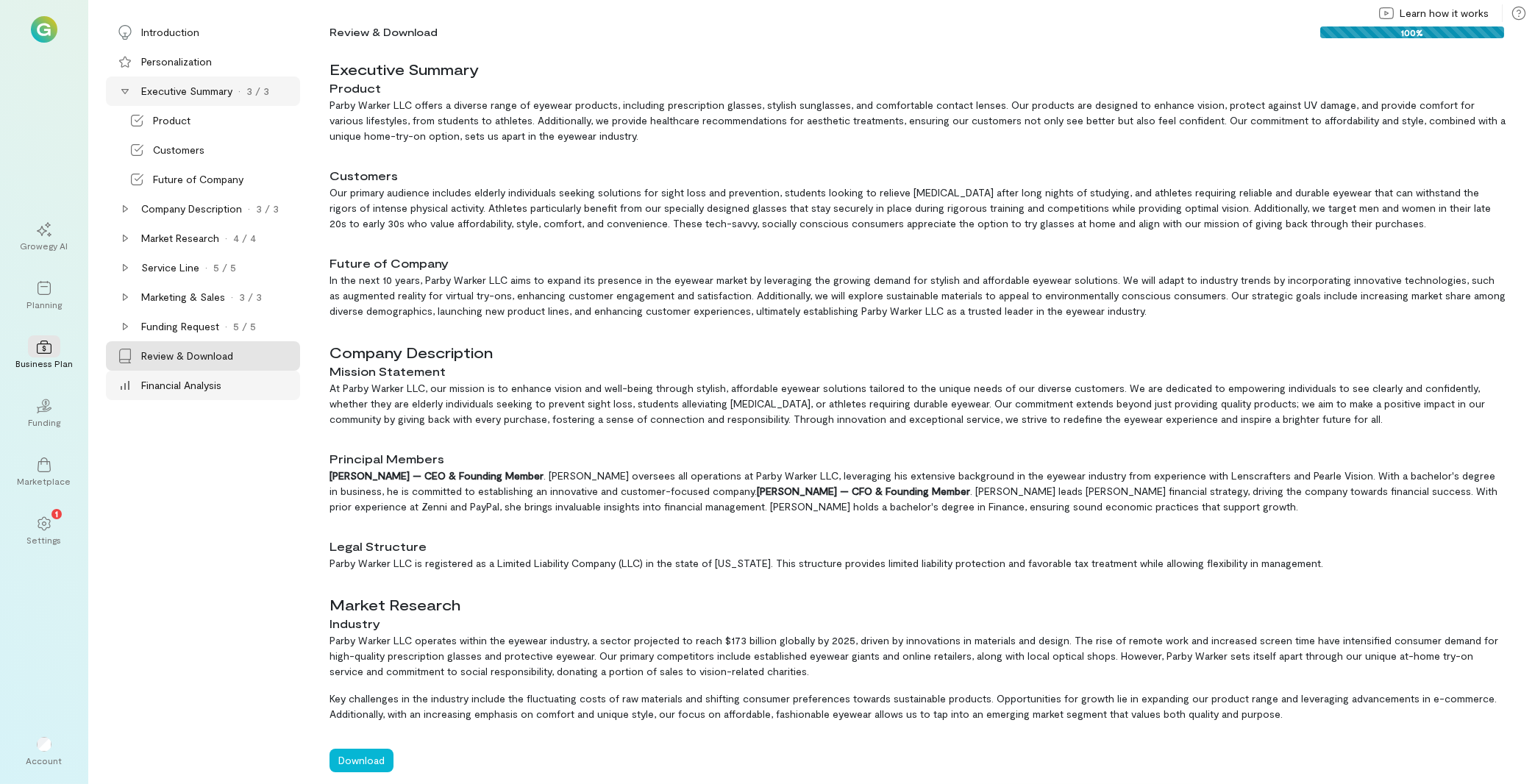
click at [228, 392] on div "Financial Analysis" at bounding box center [218, 385] width 156 height 15
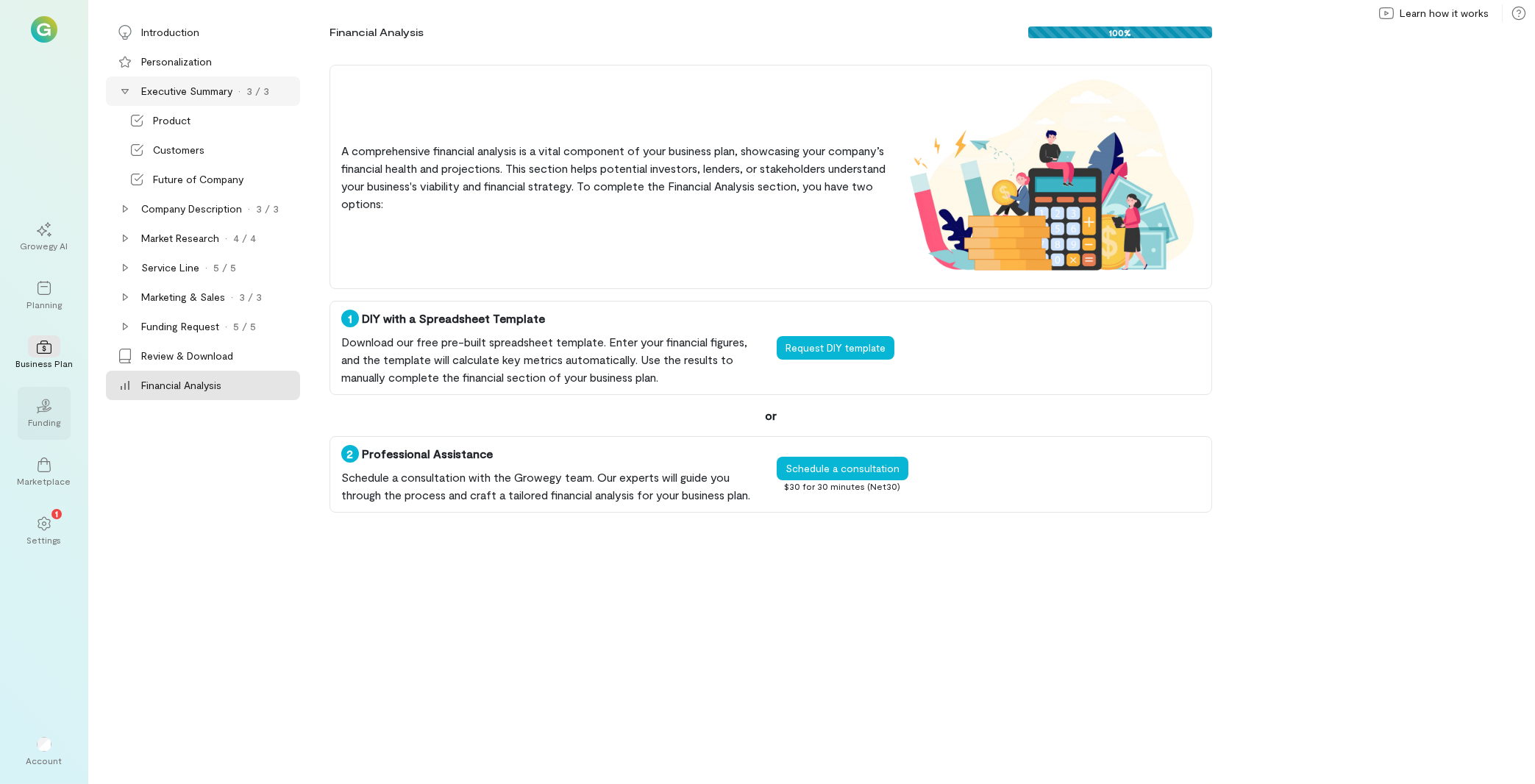
click at [53, 404] on div "02" at bounding box center [44, 405] width 33 height 22
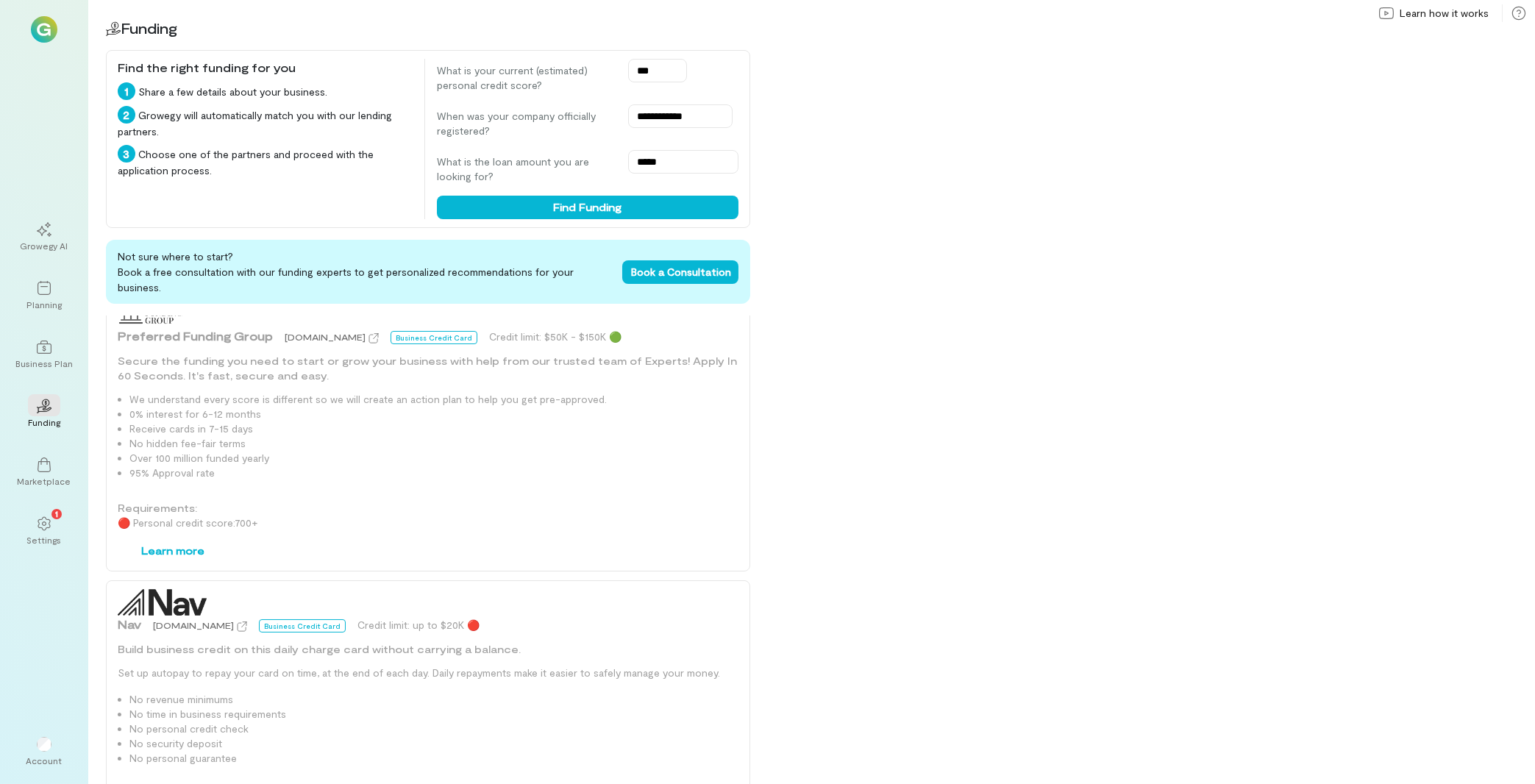
scroll to position [1103, 0]
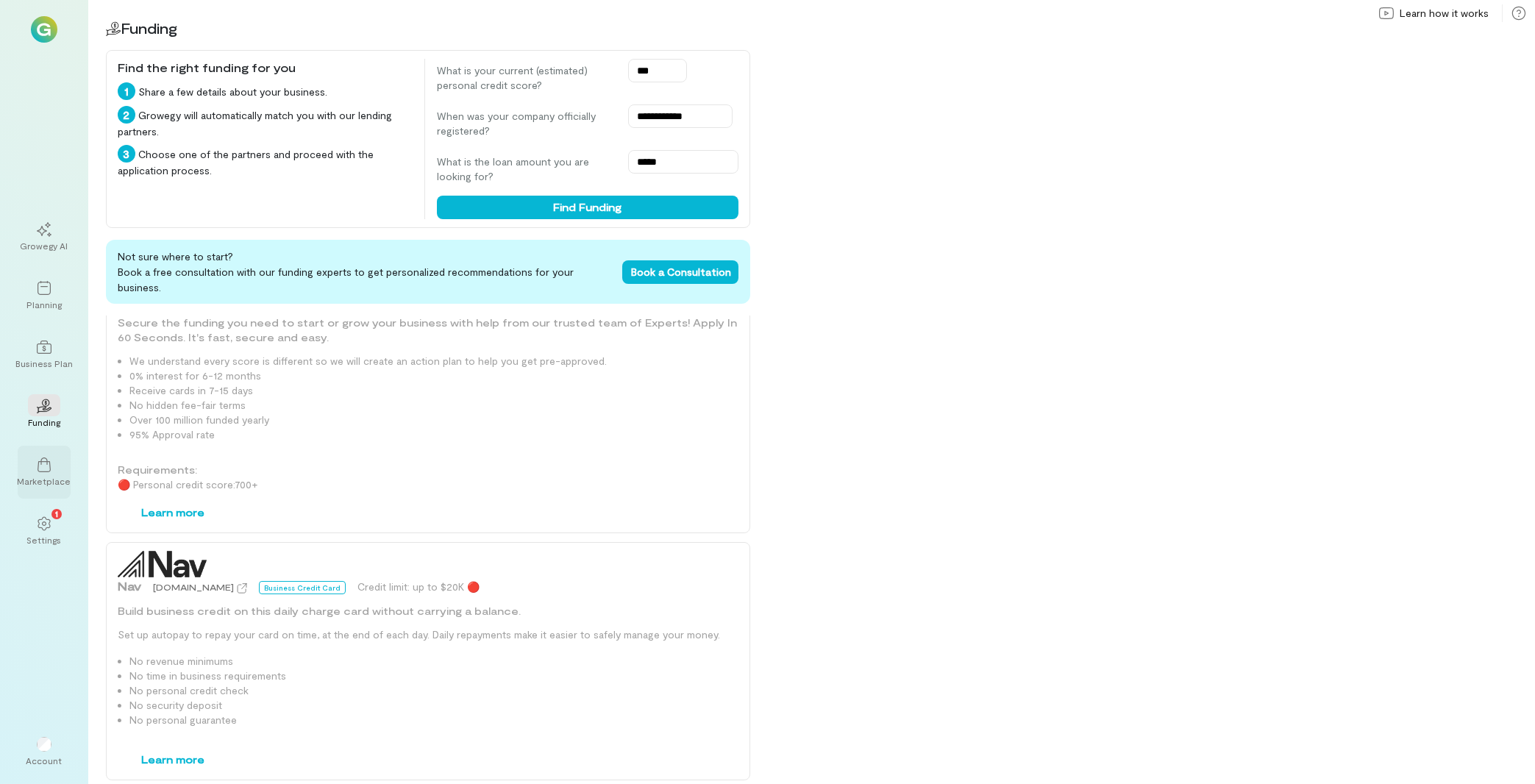
click at [48, 470] on icon at bounding box center [44, 464] width 15 height 15
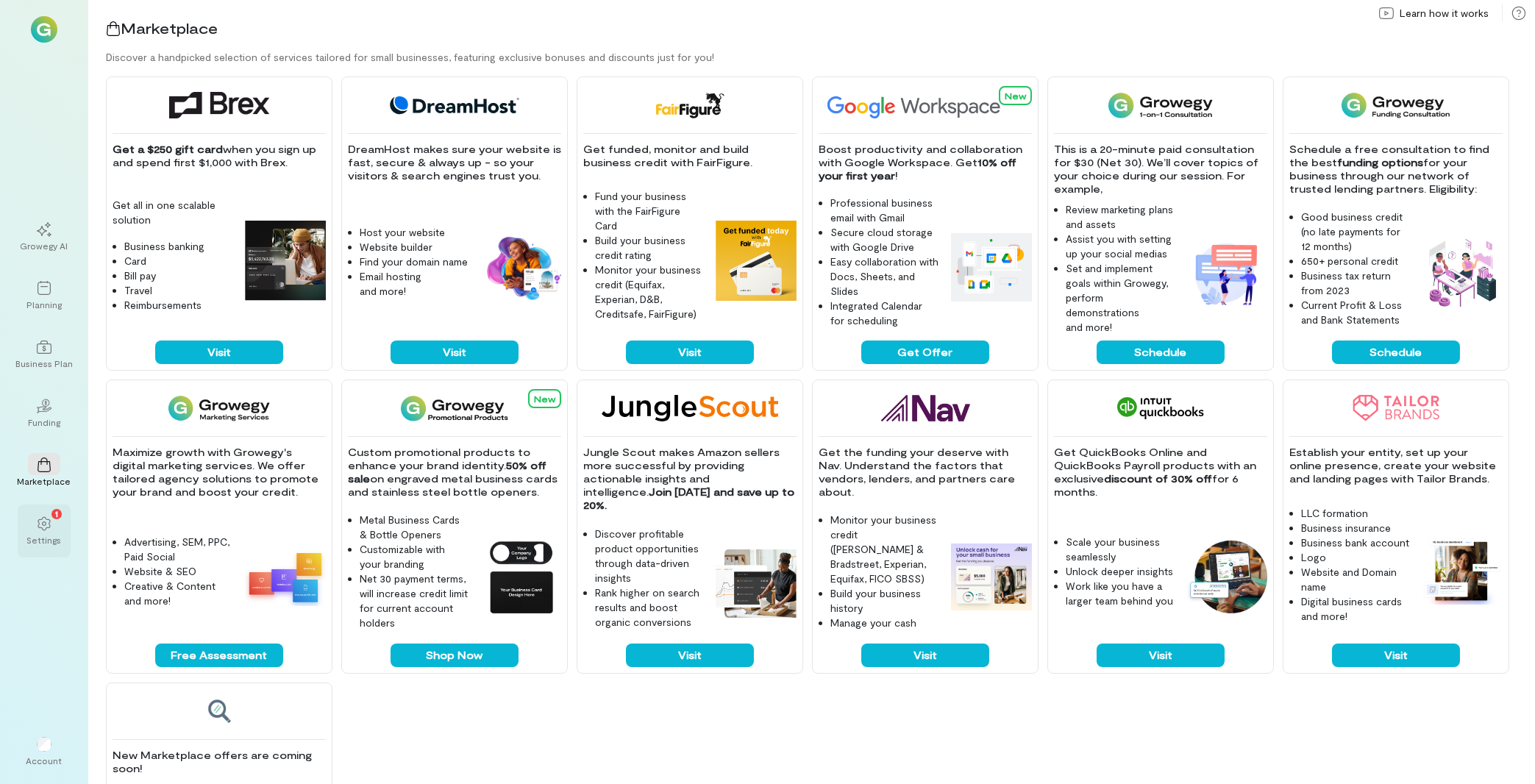
click at [47, 530] on icon at bounding box center [44, 523] width 15 height 15
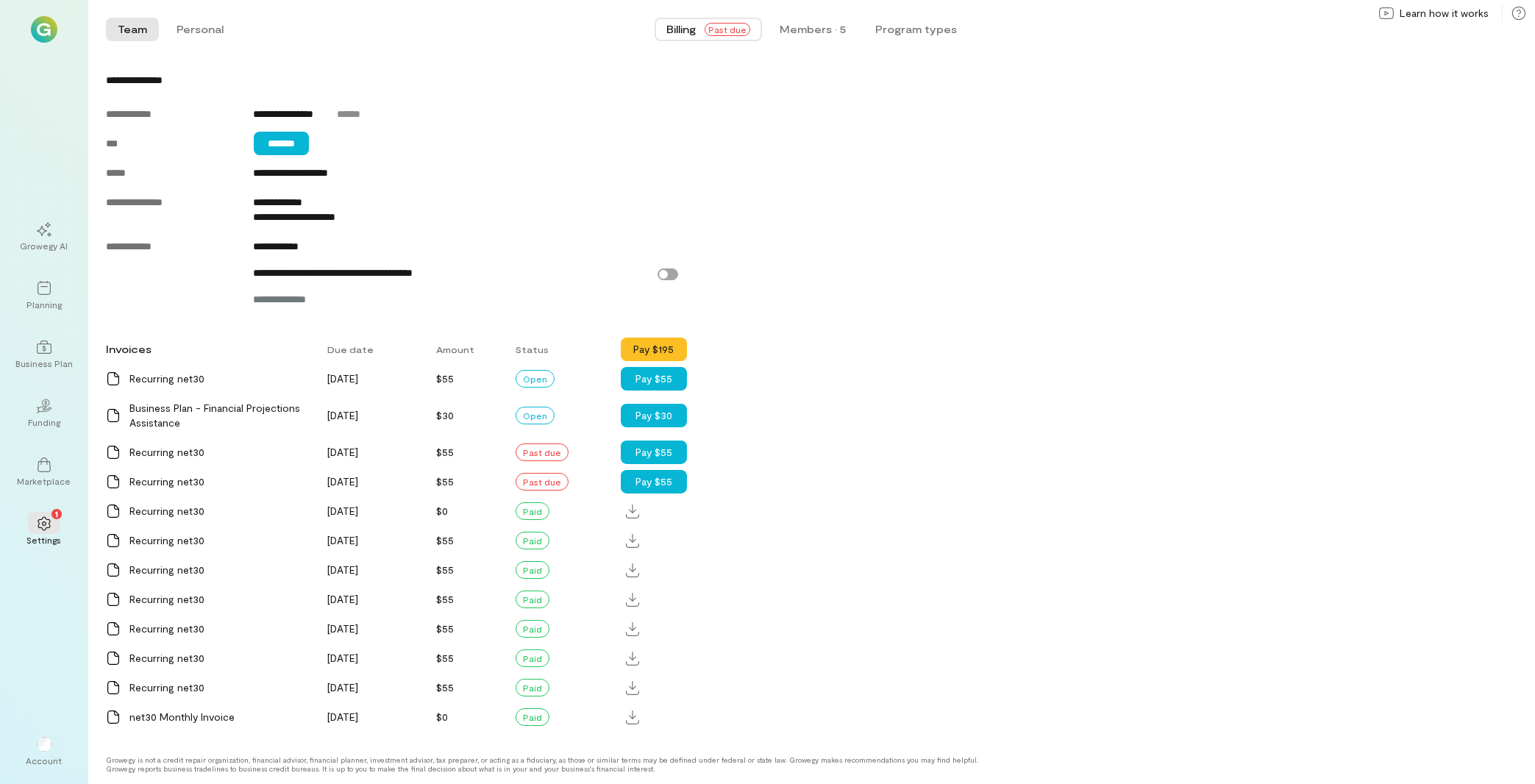
scroll to position [599, 0]
click at [810, 31] on div "Members · 5" at bounding box center [812, 29] width 67 height 15
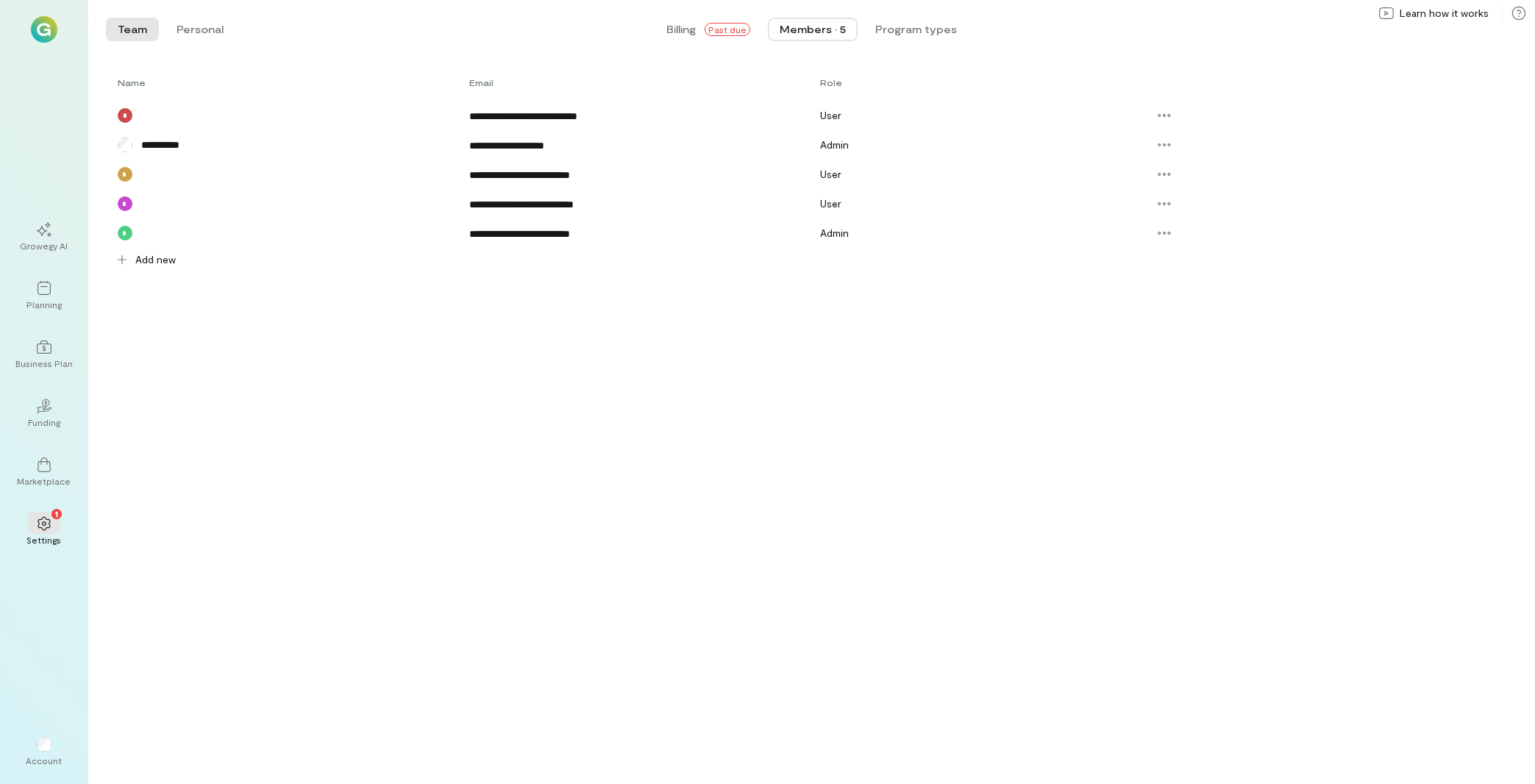
scroll to position [0, 0]
click at [156, 254] on span "Add new" at bounding box center [155, 259] width 41 height 15
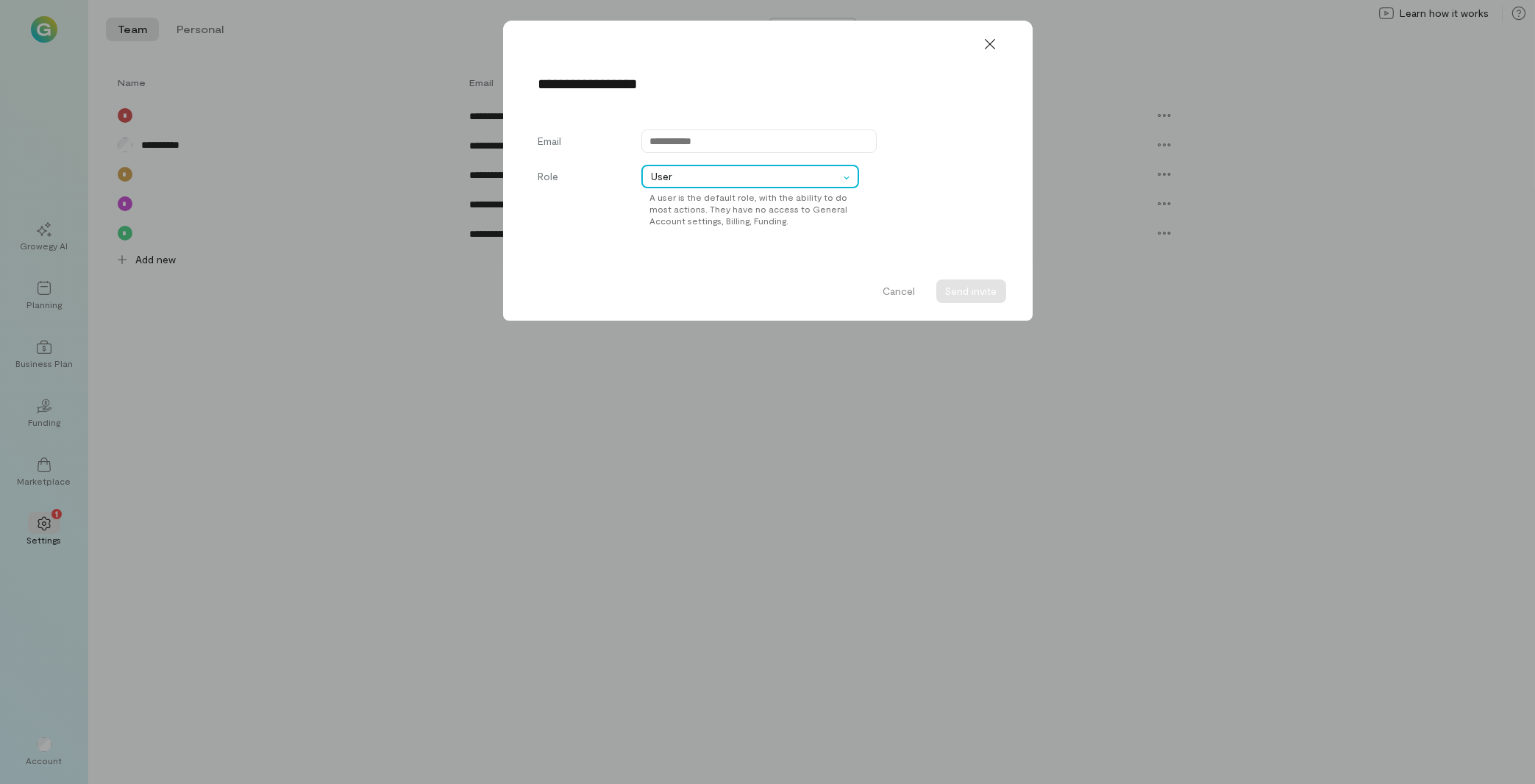
click at [856, 175] on div at bounding box center [849, 176] width 17 height 15
click at [865, 216] on div "Role User A user is the default role, with the ability to do most actions. They…" at bounding box center [768, 196] width 459 height 62
click at [907, 302] on button "Cancel" at bounding box center [900, 291] width 50 height 24
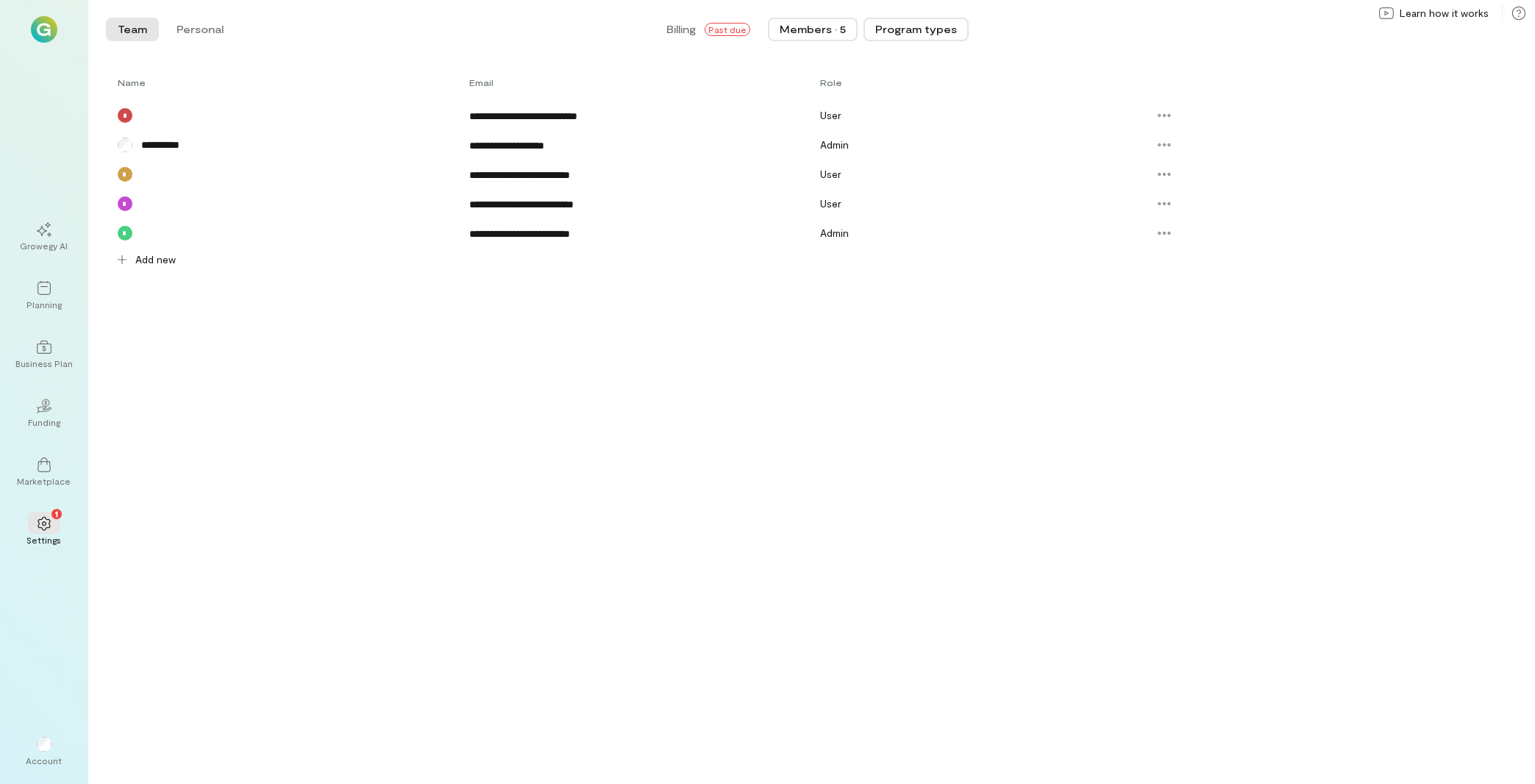
click at [917, 21] on button "Program types" at bounding box center [916, 30] width 105 height 24
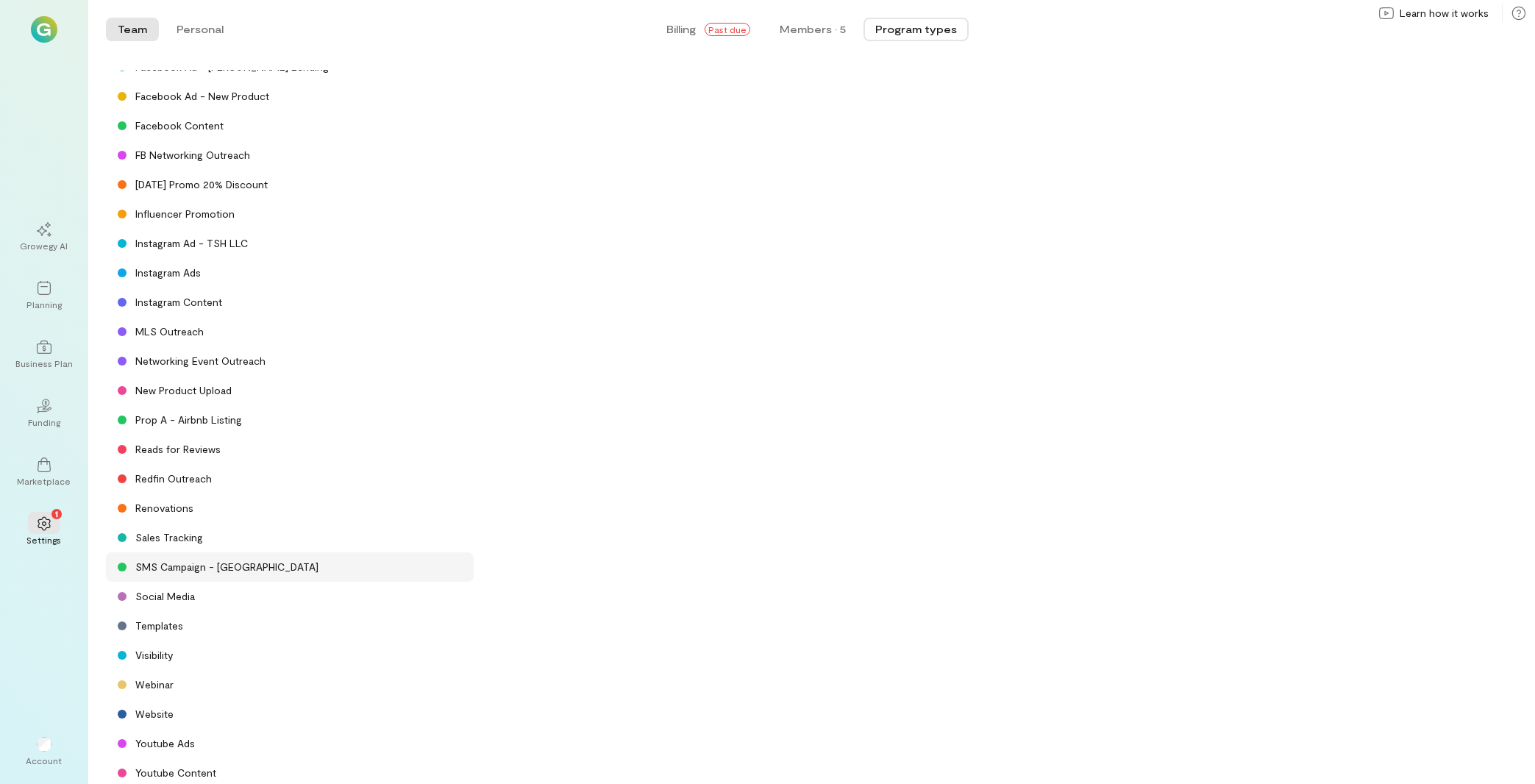
scroll to position [465, 0]
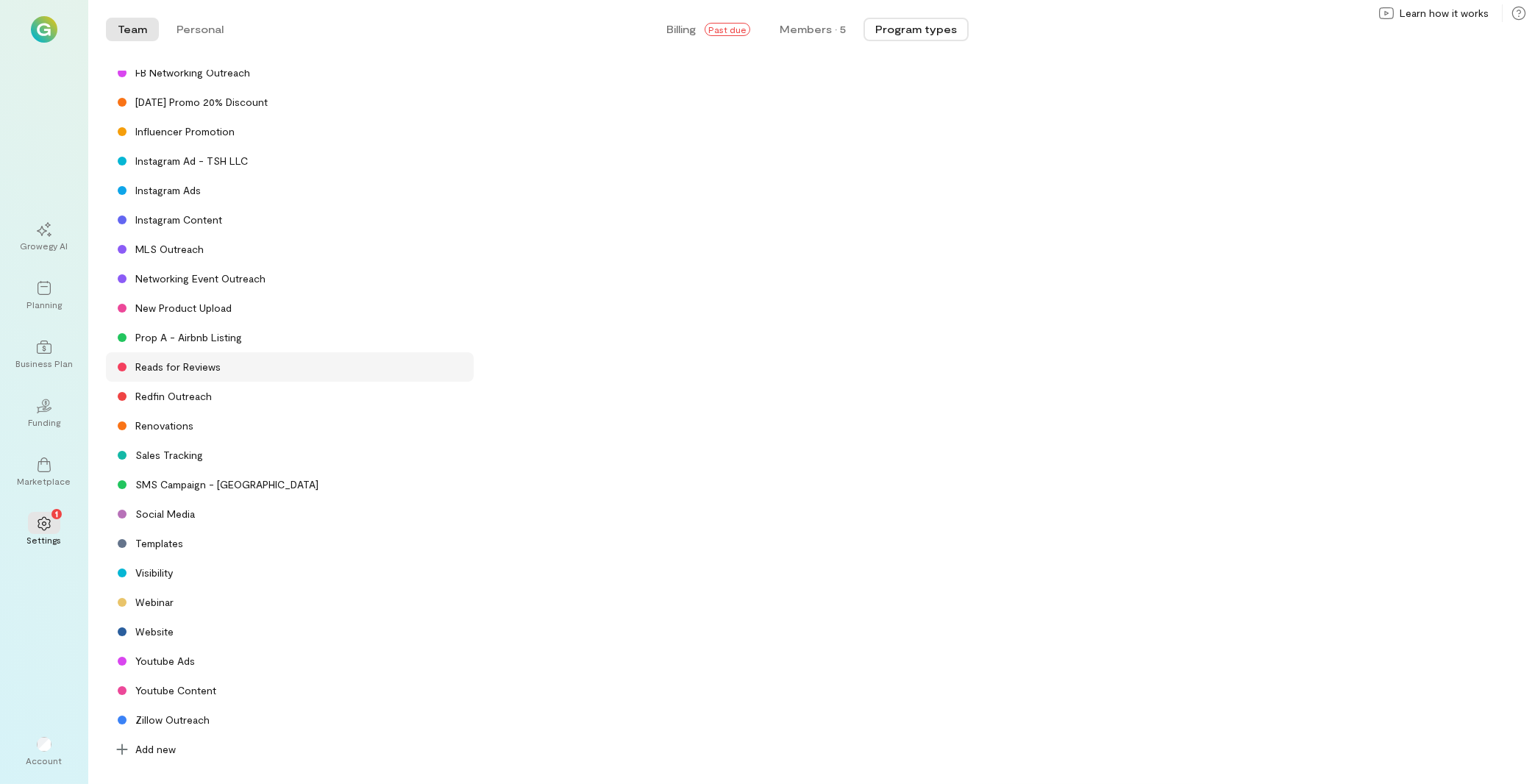
click at [183, 371] on div "Reads for Reviews" at bounding box center [178, 366] width 85 height 15
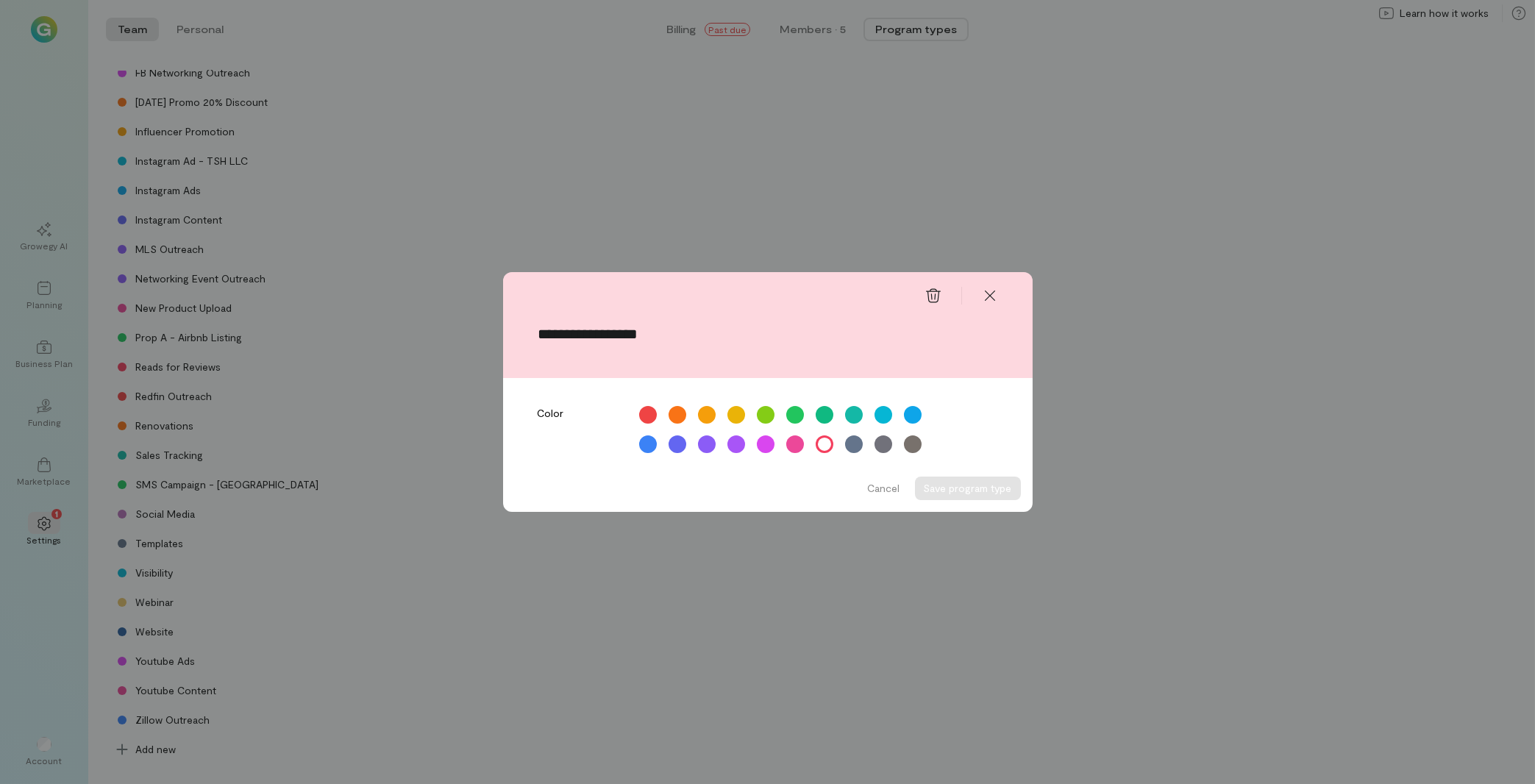
click at [571, 326] on input "**********" at bounding box center [768, 333] width 459 height 16
click at [794, 413] on div at bounding box center [794, 414] width 21 height 21
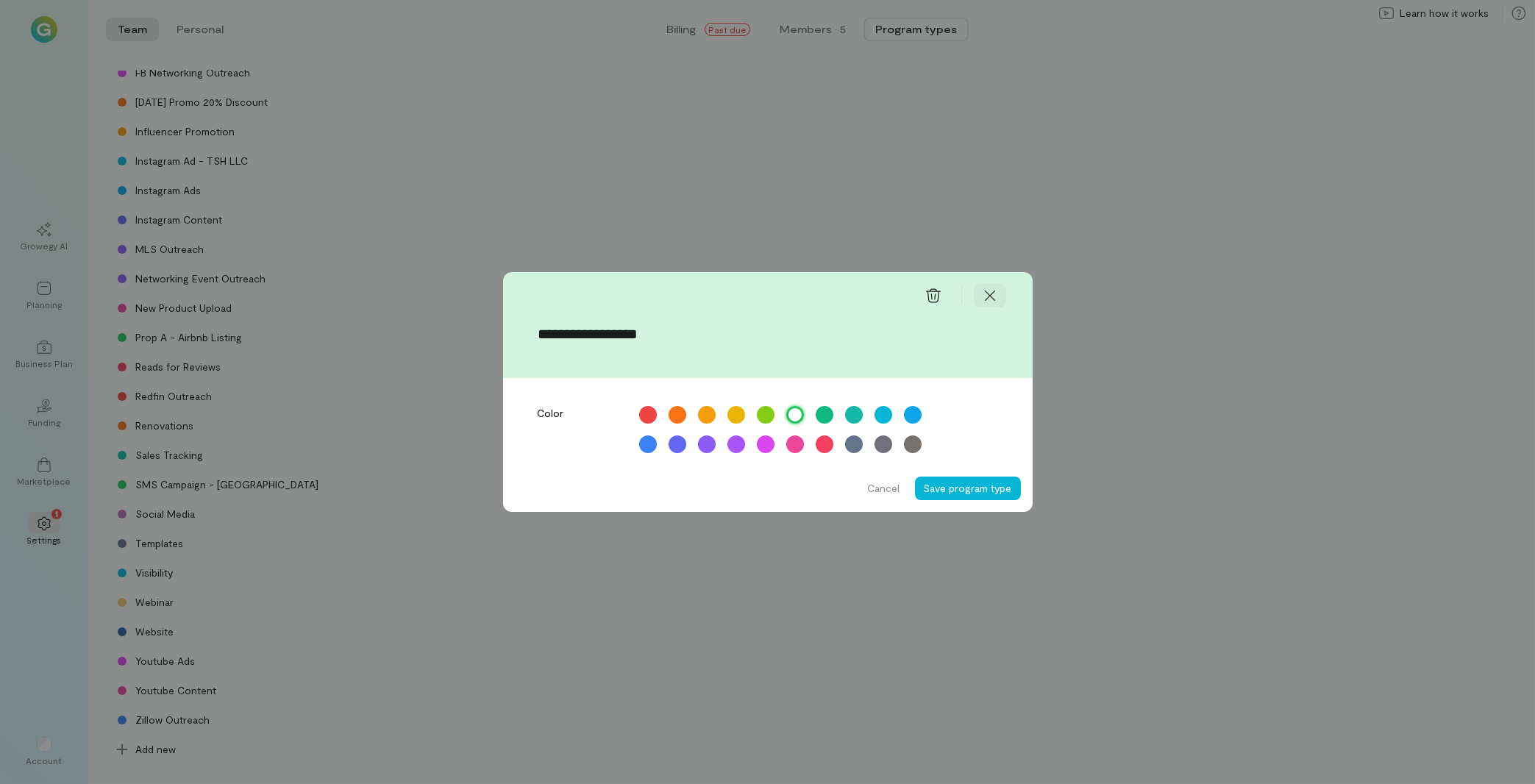
click at [990, 297] on icon at bounding box center [990, 295] width 15 height 15
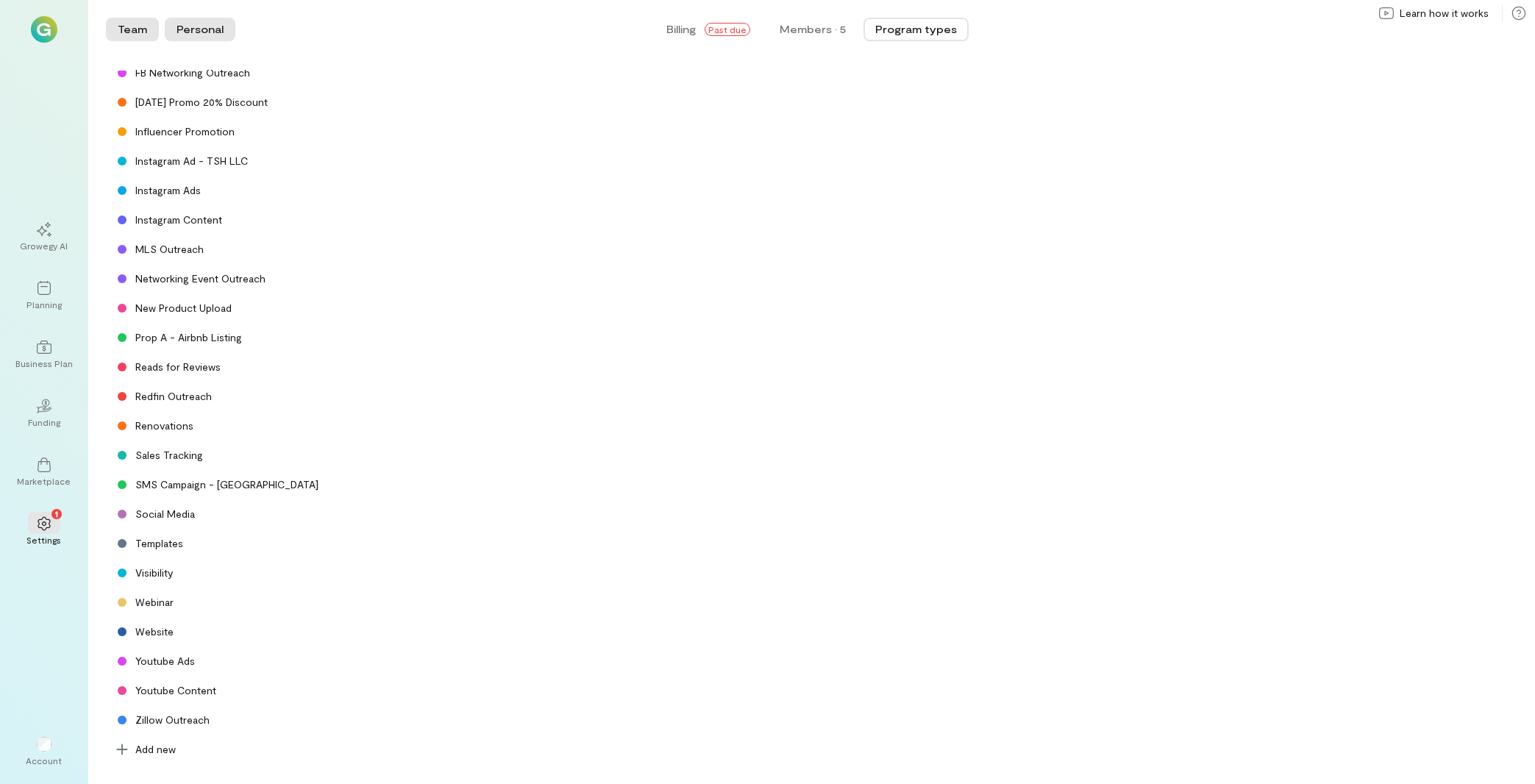
click at [192, 30] on button "Personal" at bounding box center [200, 30] width 70 height 24
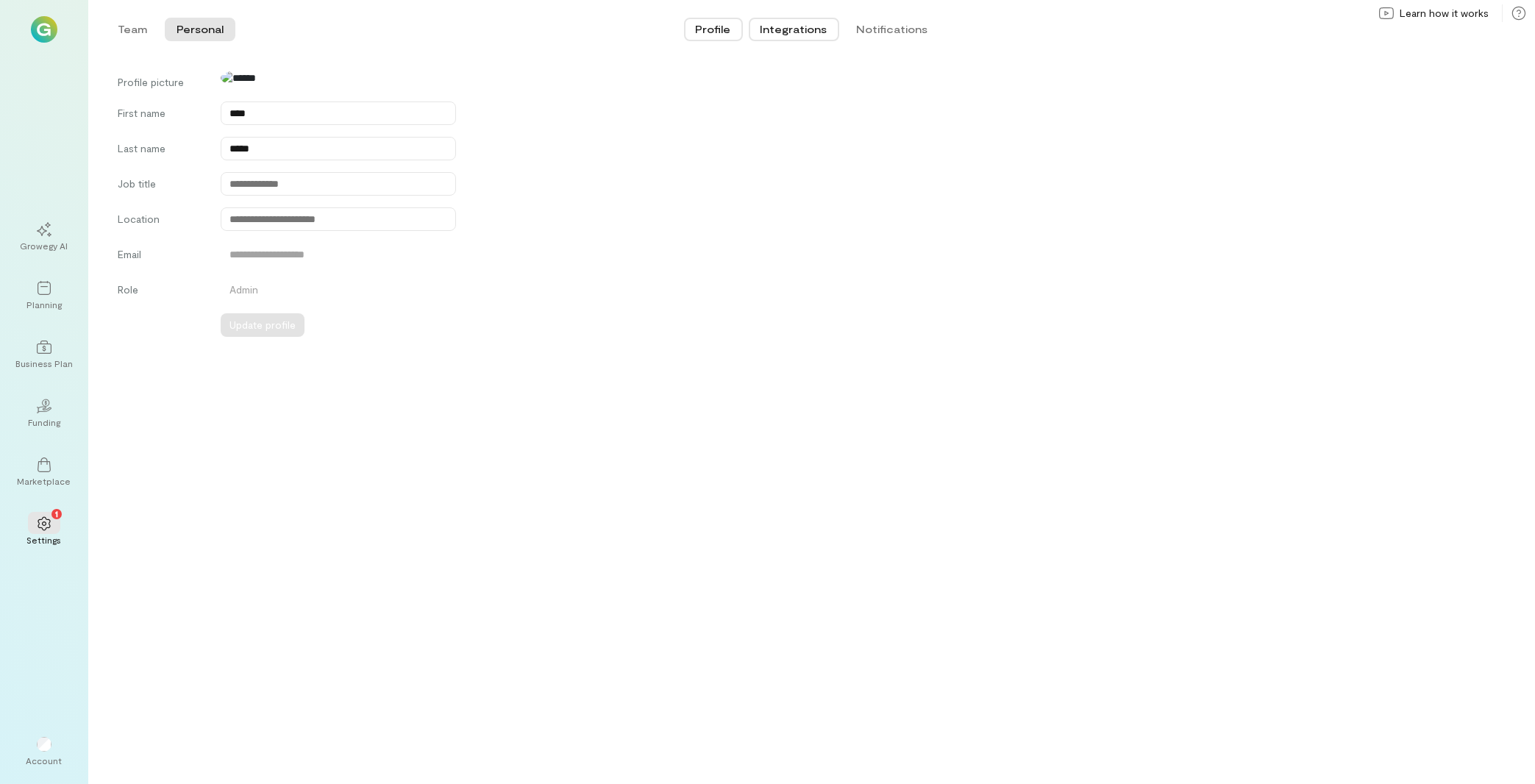
click at [794, 30] on button "Integrations" at bounding box center [793, 30] width 90 height 24
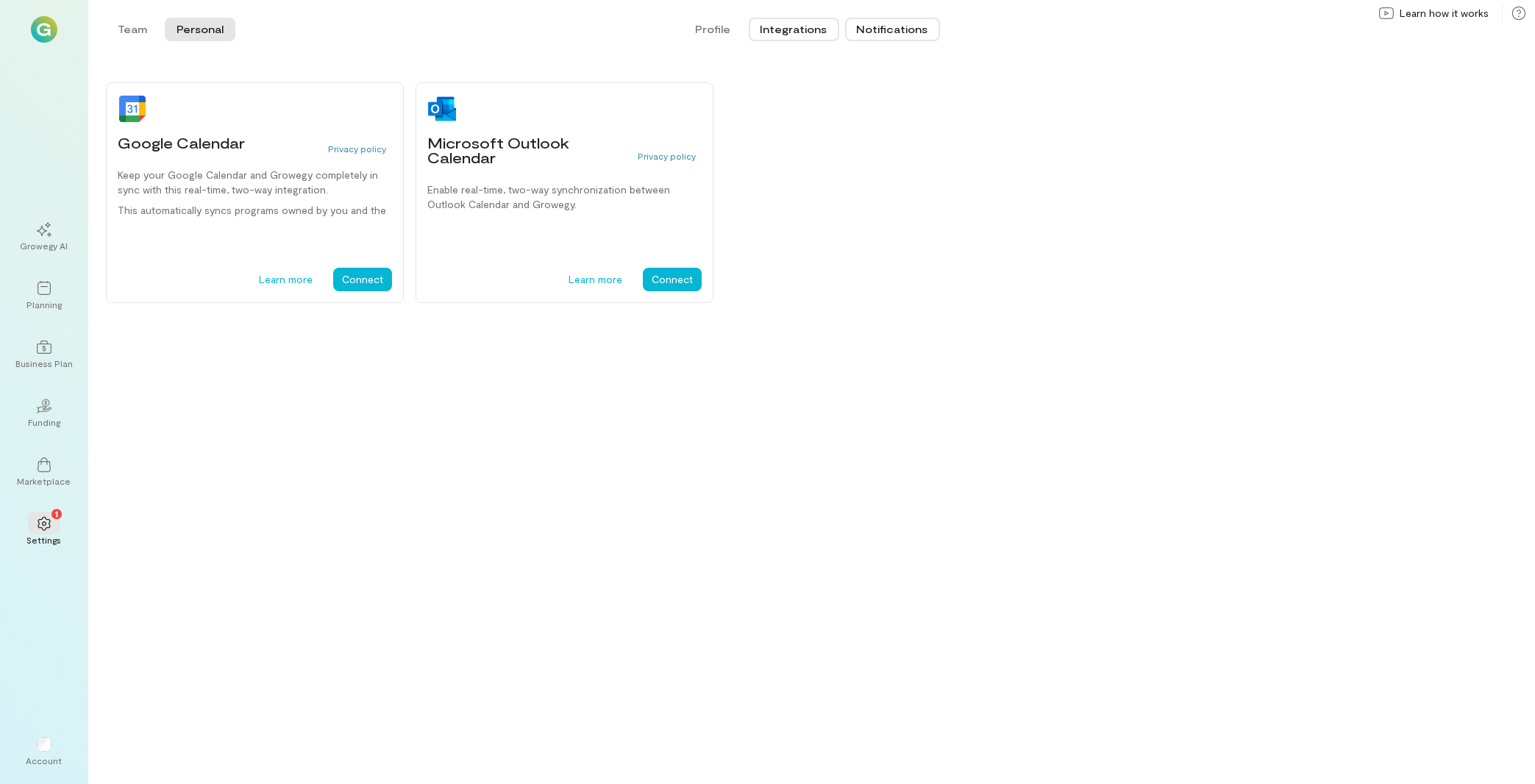
click at [912, 33] on button "Notifications" at bounding box center [893, 30] width 95 height 24
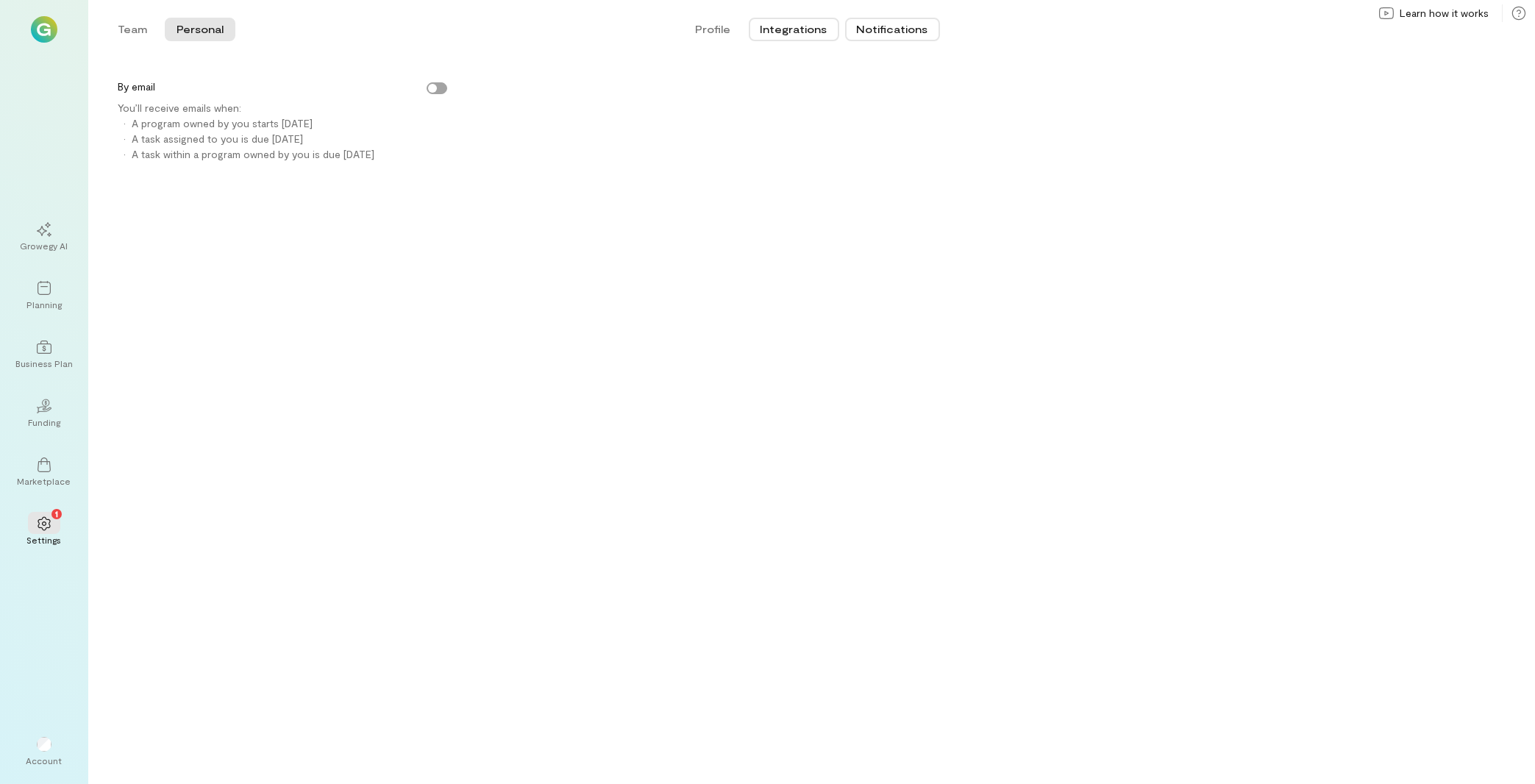
click at [785, 30] on button "Integrations" at bounding box center [793, 30] width 90 height 24
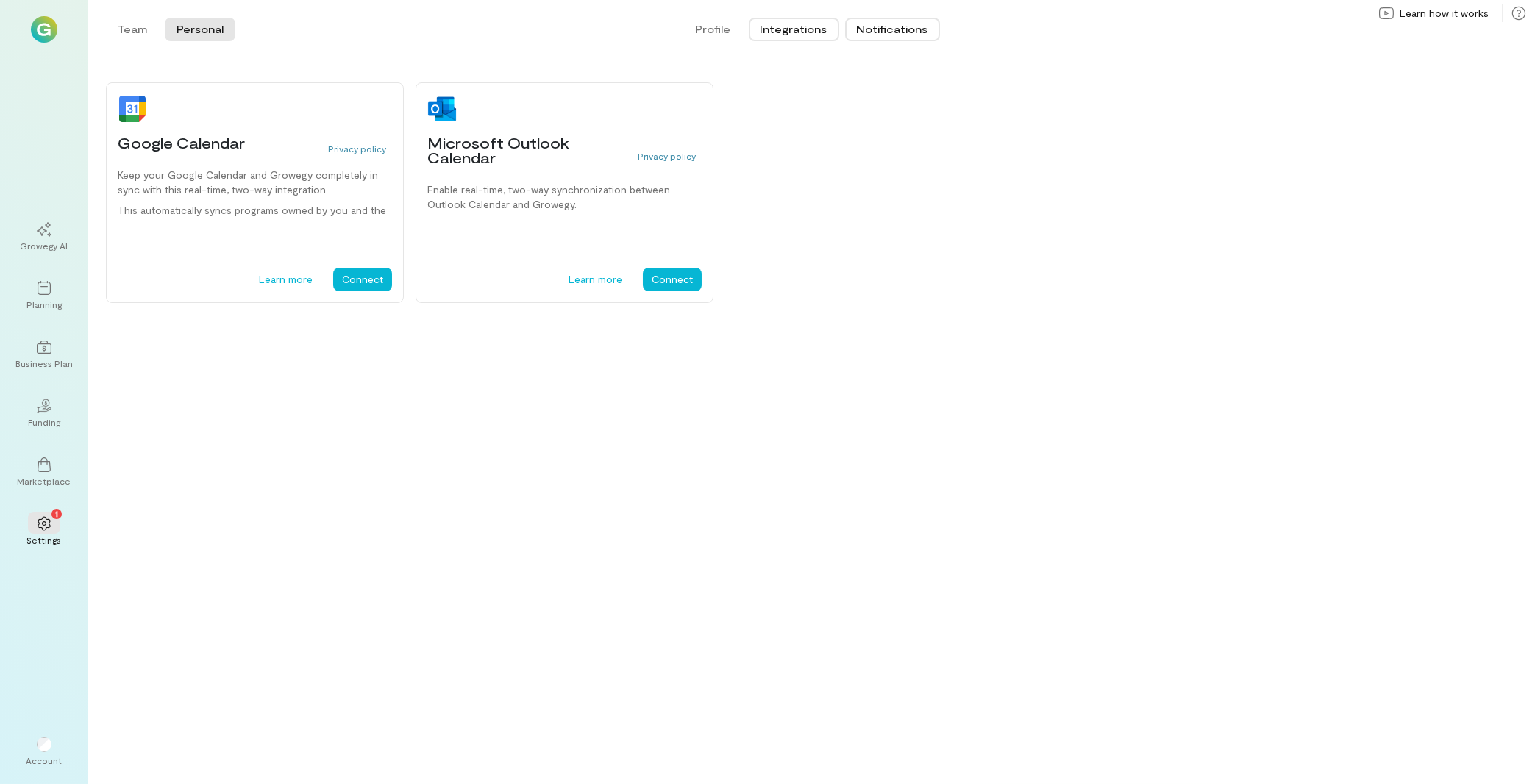
click at [896, 24] on button "Notifications" at bounding box center [893, 30] width 95 height 24
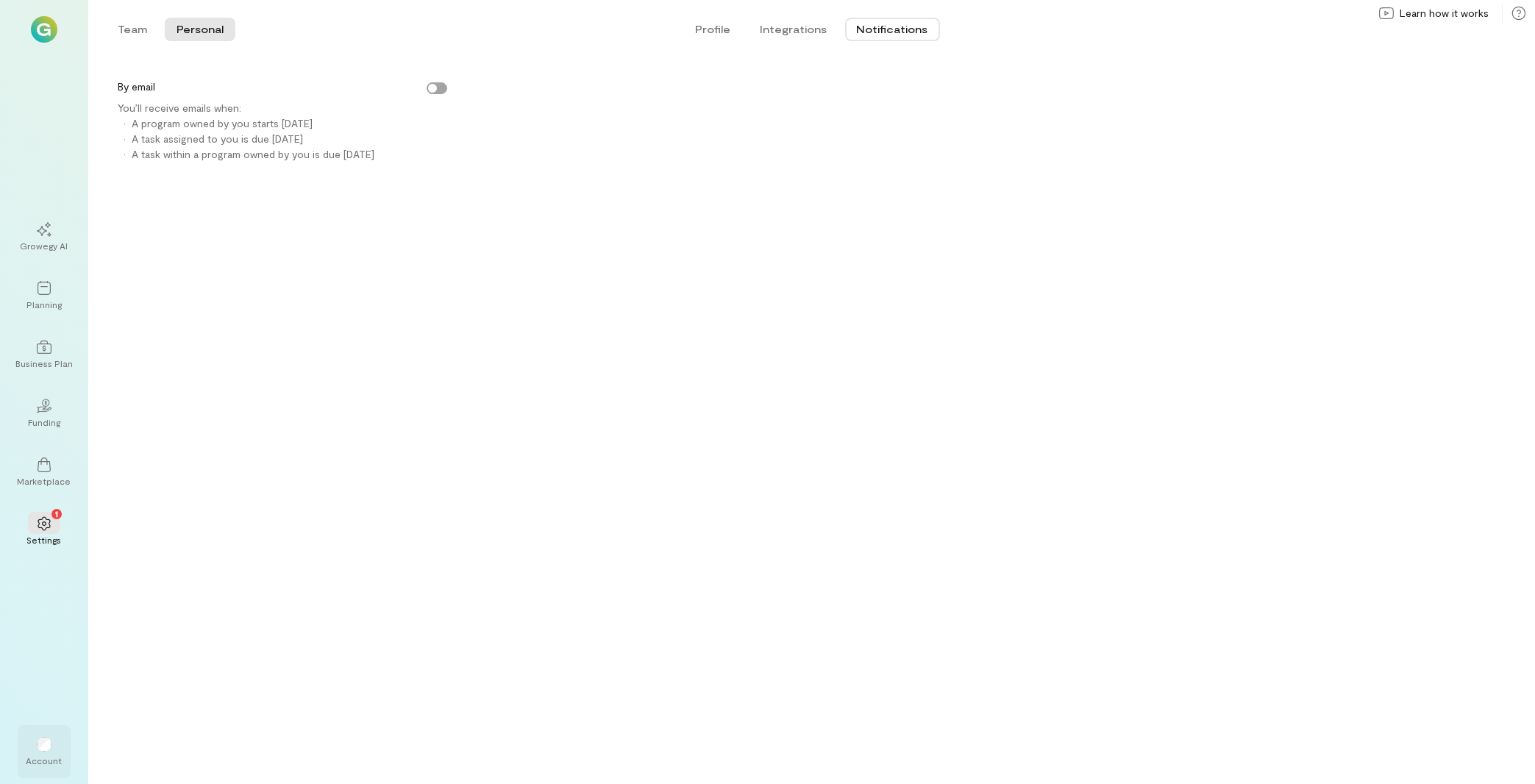
click at [45, 752] on div at bounding box center [44, 743] width 33 height 22
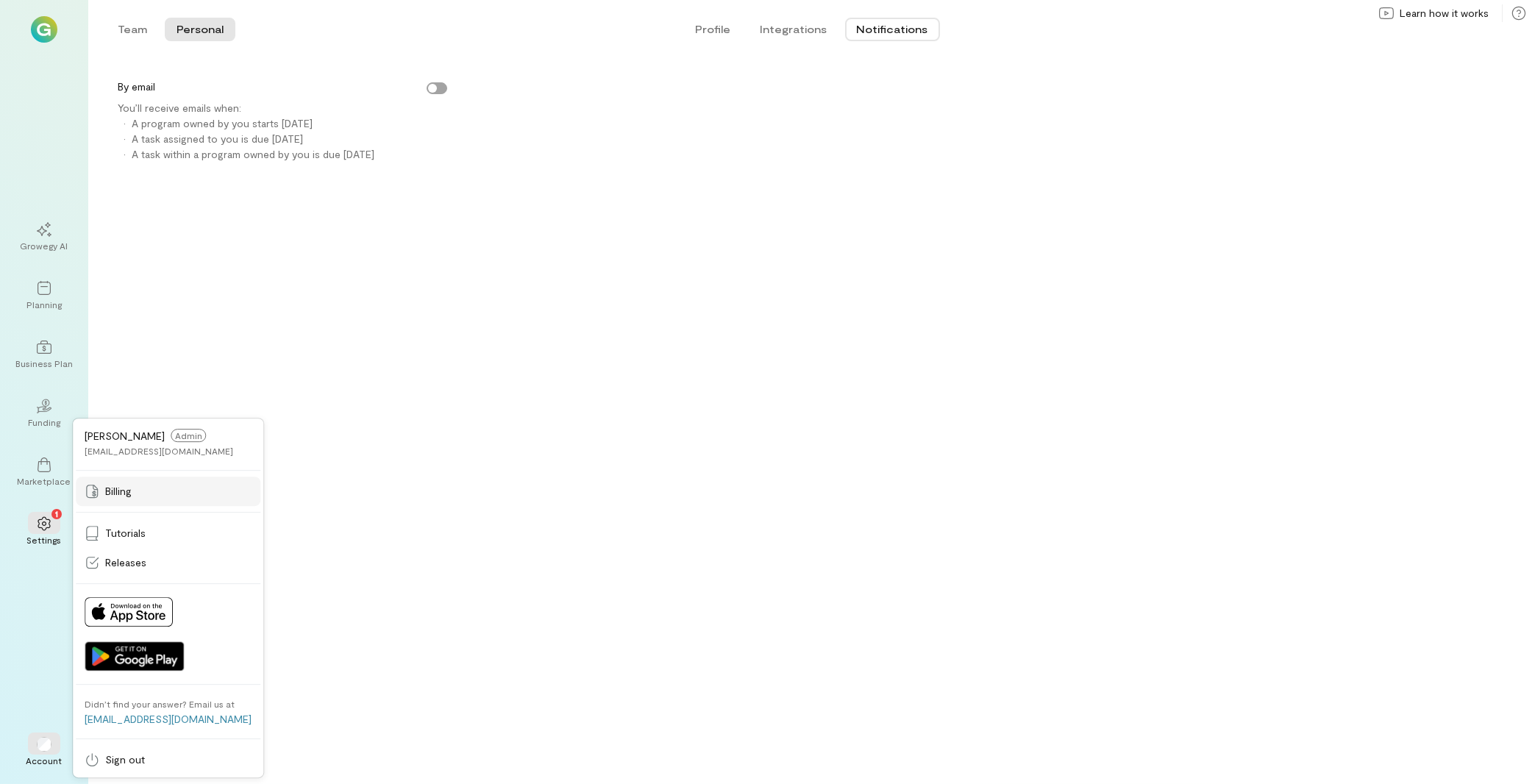
click at [122, 499] on link "Billing" at bounding box center [168, 491] width 185 height 30
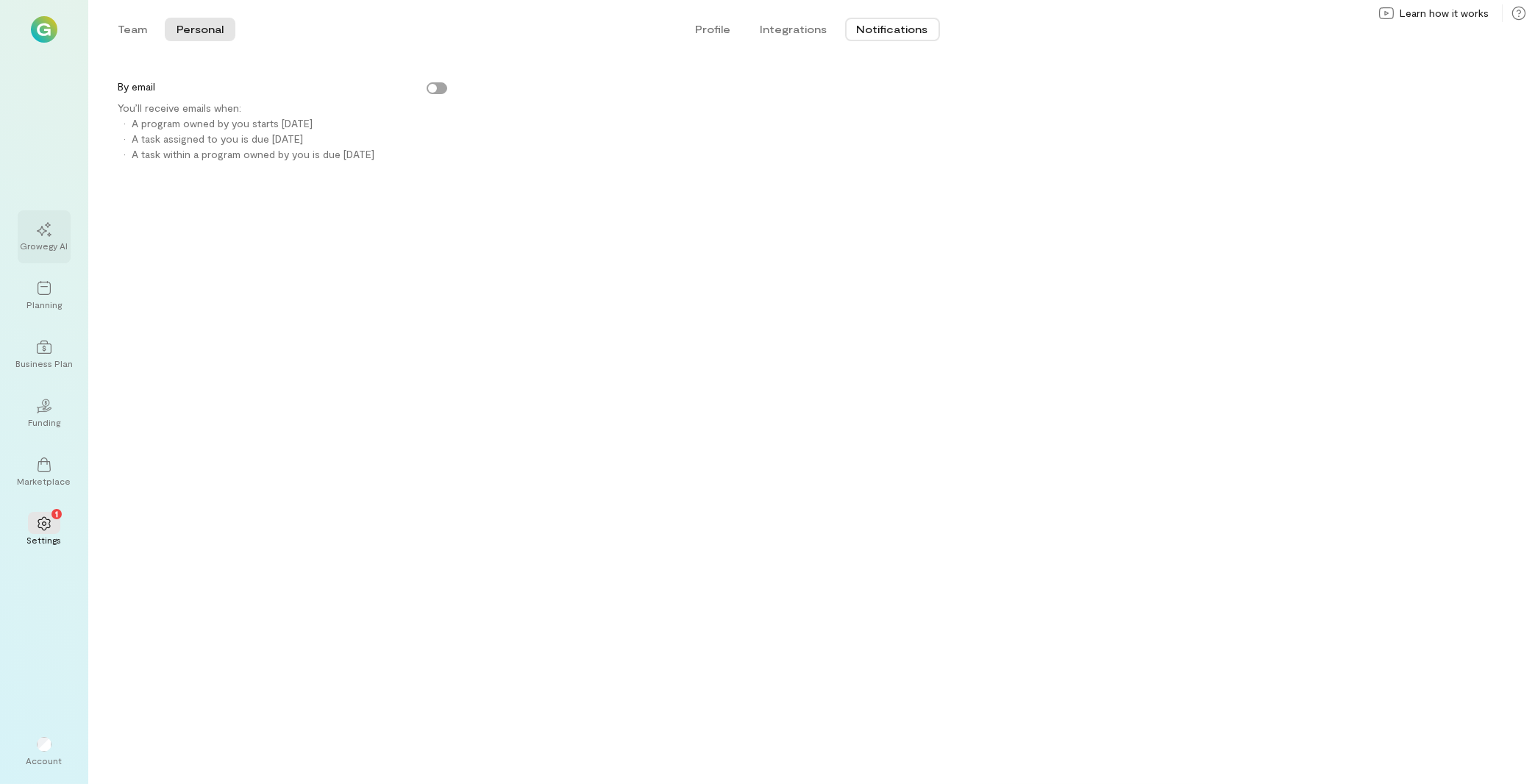
click at [52, 239] on div at bounding box center [44, 228] width 33 height 22
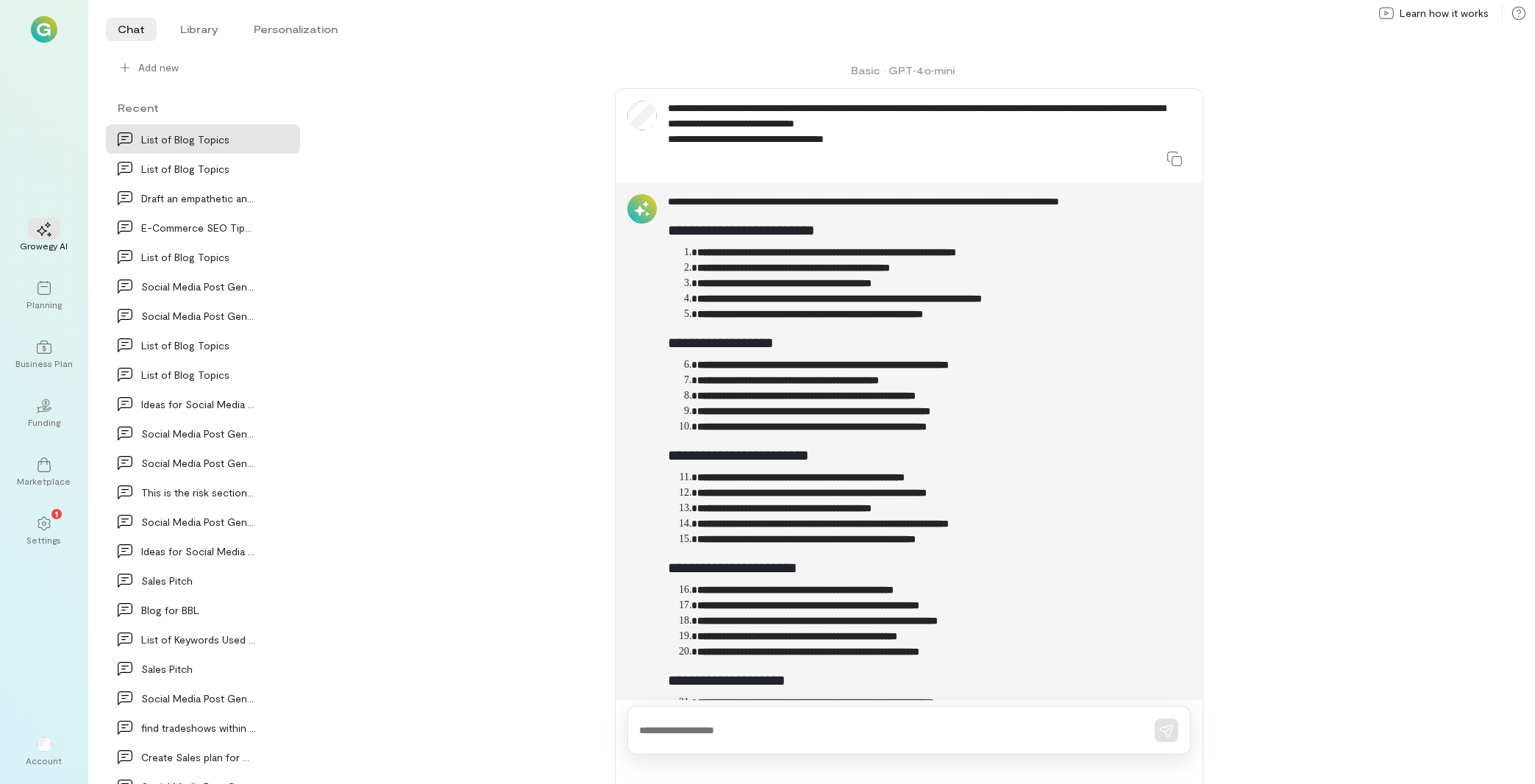
scroll to position [1060, 0]
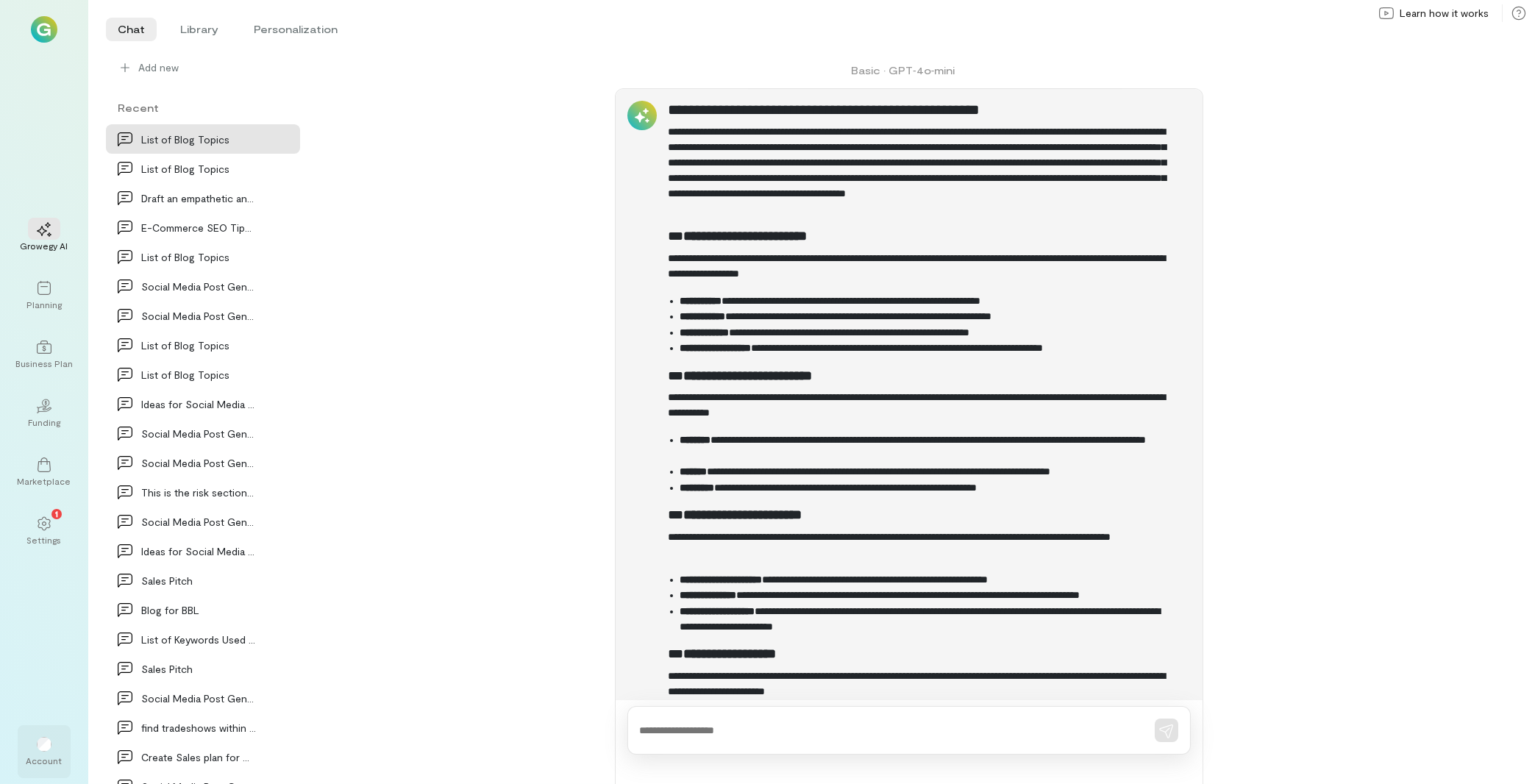
click at [49, 755] on div "Account" at bounding box center [45, 760] width 36 height 12
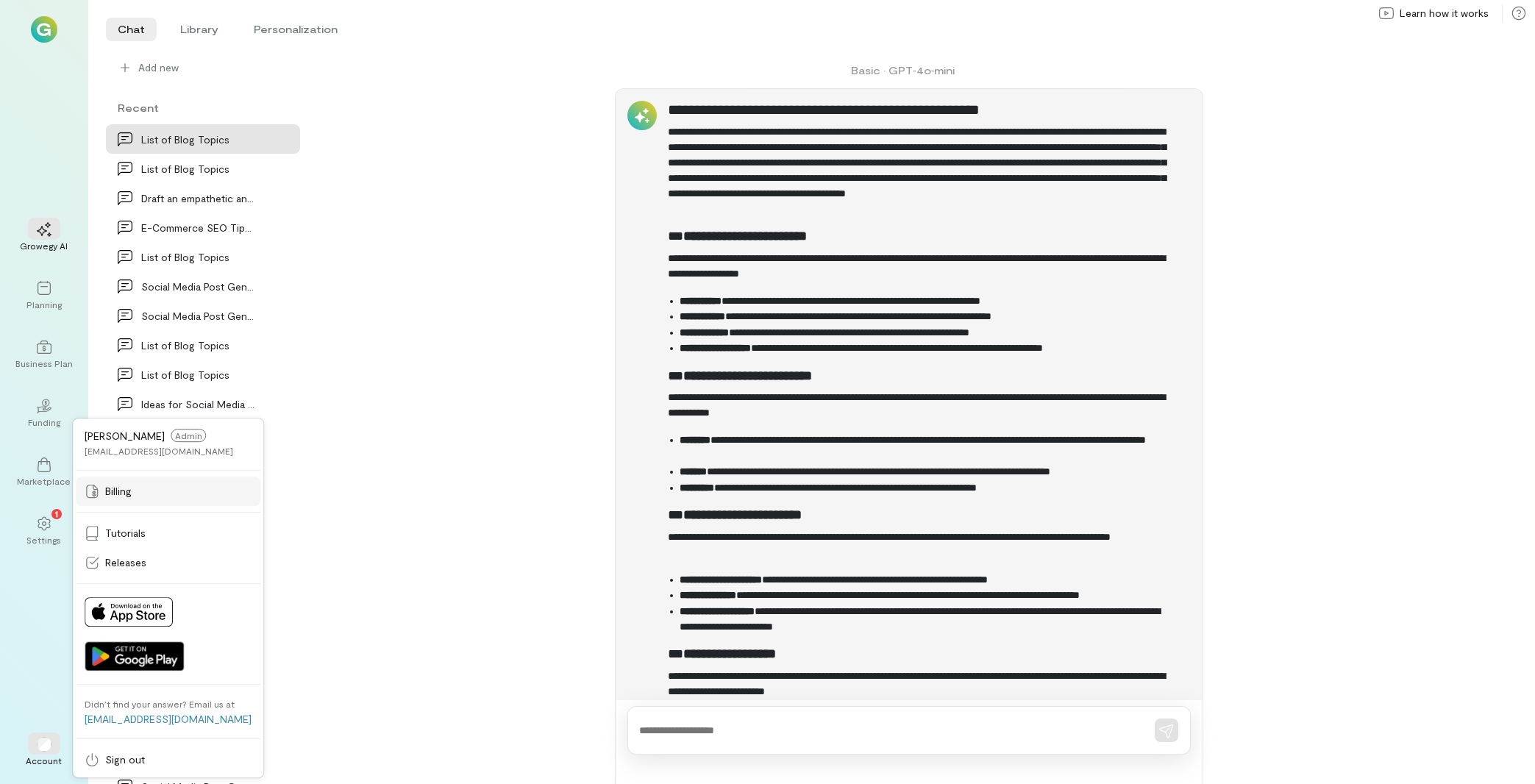
click at [139, 497] on div "Billing" at bounding box center [168, 490] width 167 height 15
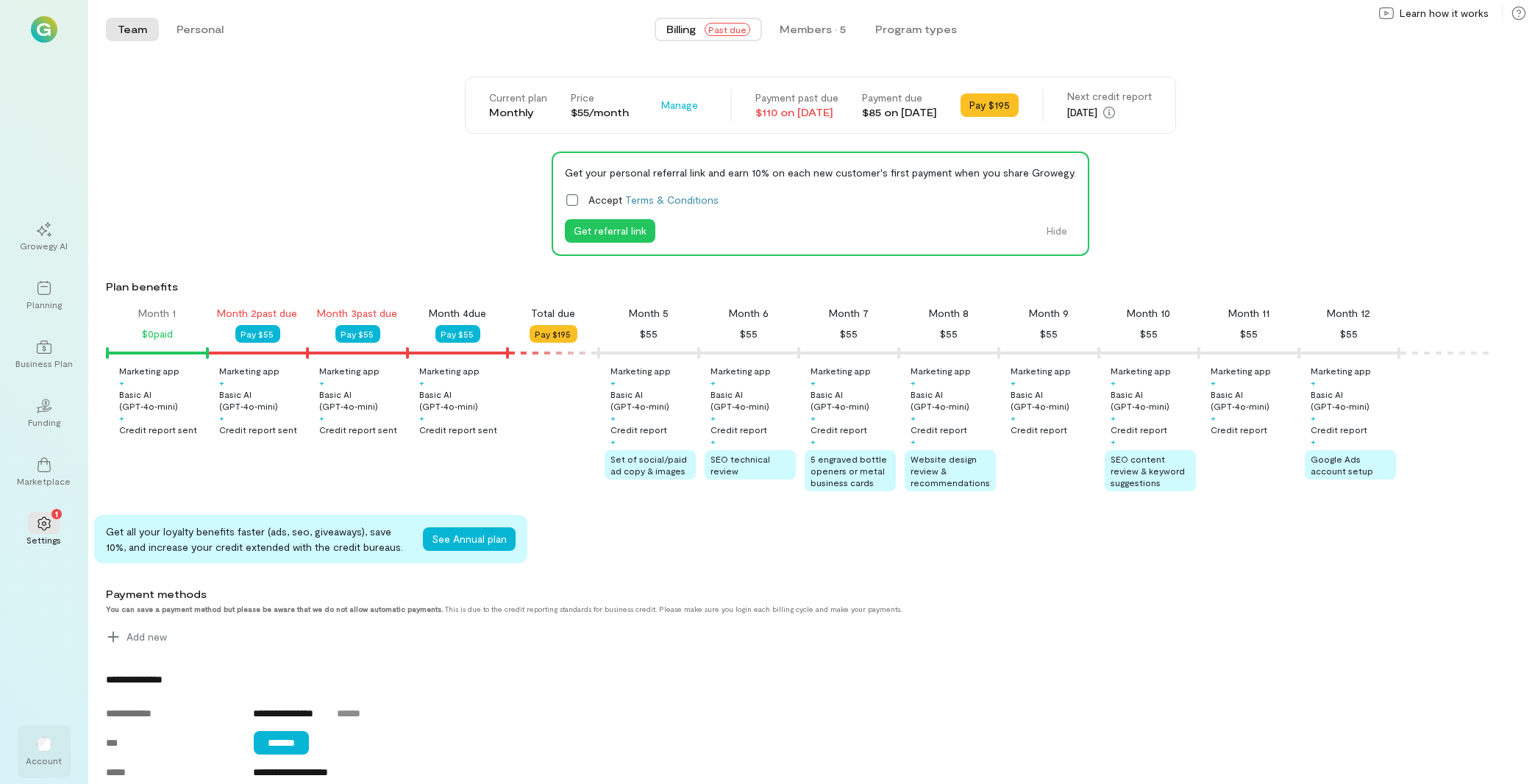
click at [57, 755] on div "Account" at bounding box center [45, 760] width 36 height 12
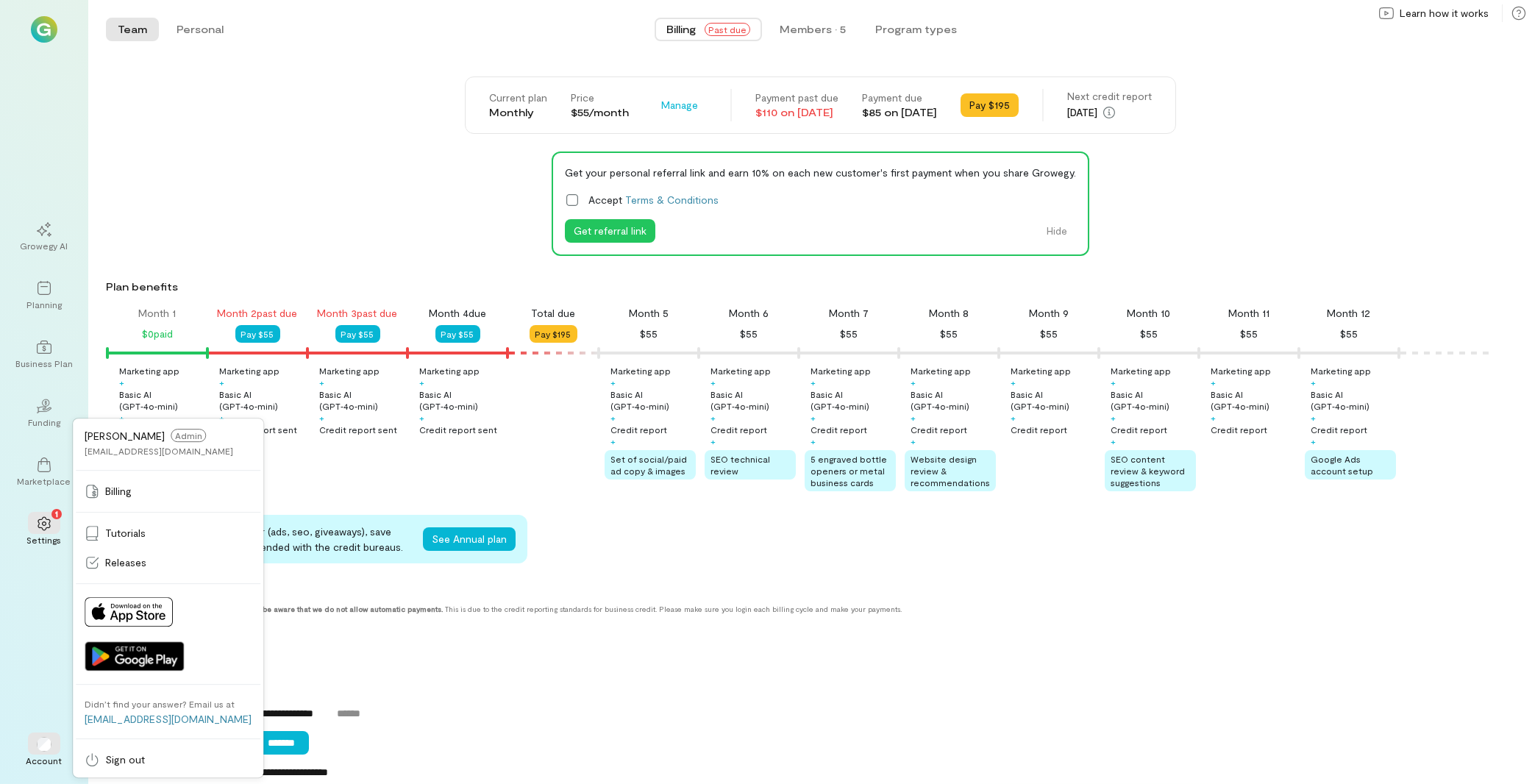
click at [350, 95] on div "Current plan Monthly Price $55/month Manage Payment past due $110 on [DATE] Pay…" at bounding box center [820, 105] width 1429 height 58
